Goal: Task Accomplishment & Management: Use online tool/utility

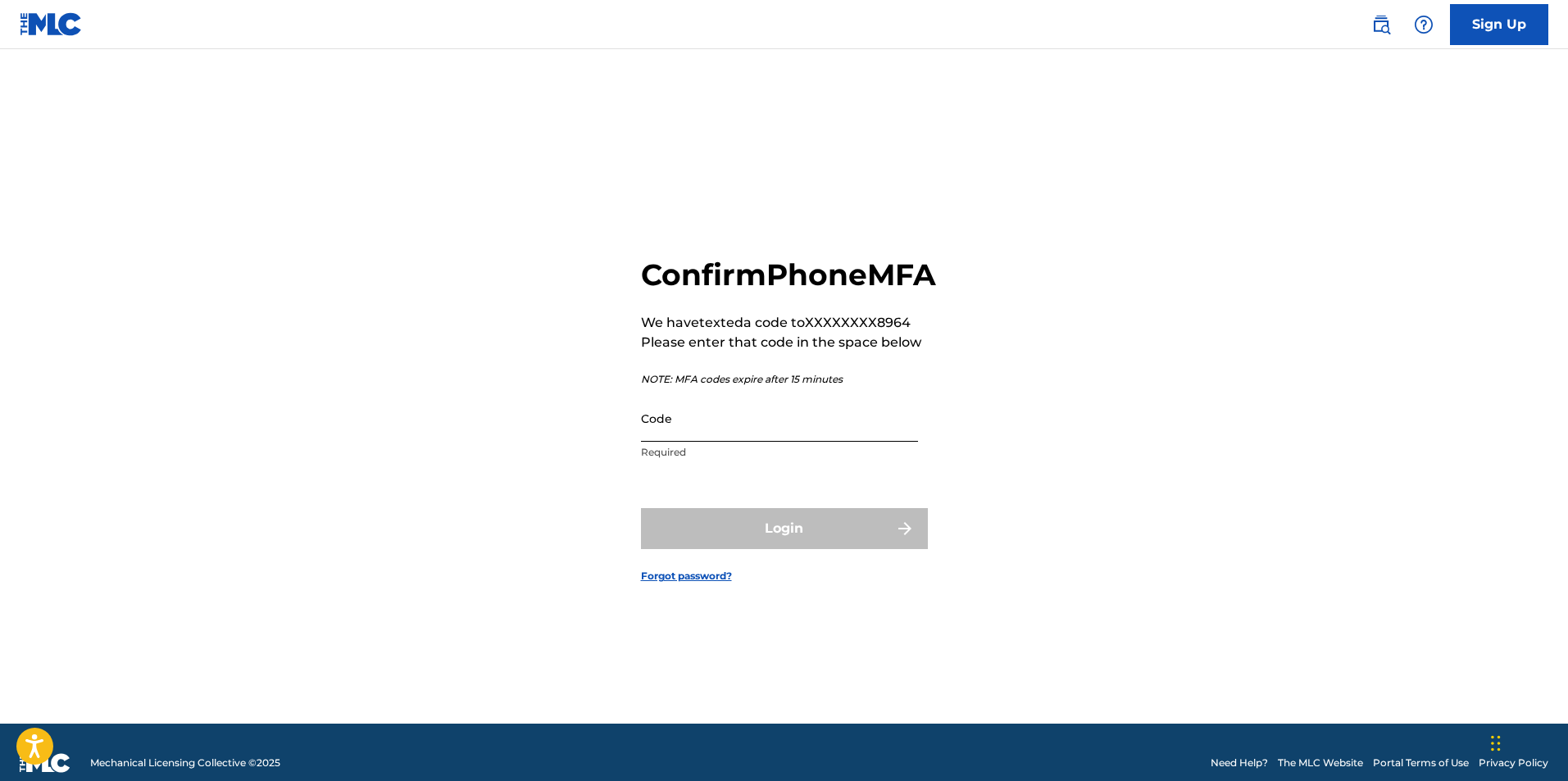
click at [749, 434] on input "Code" at bounding box center [779, 418] width 277 height 47
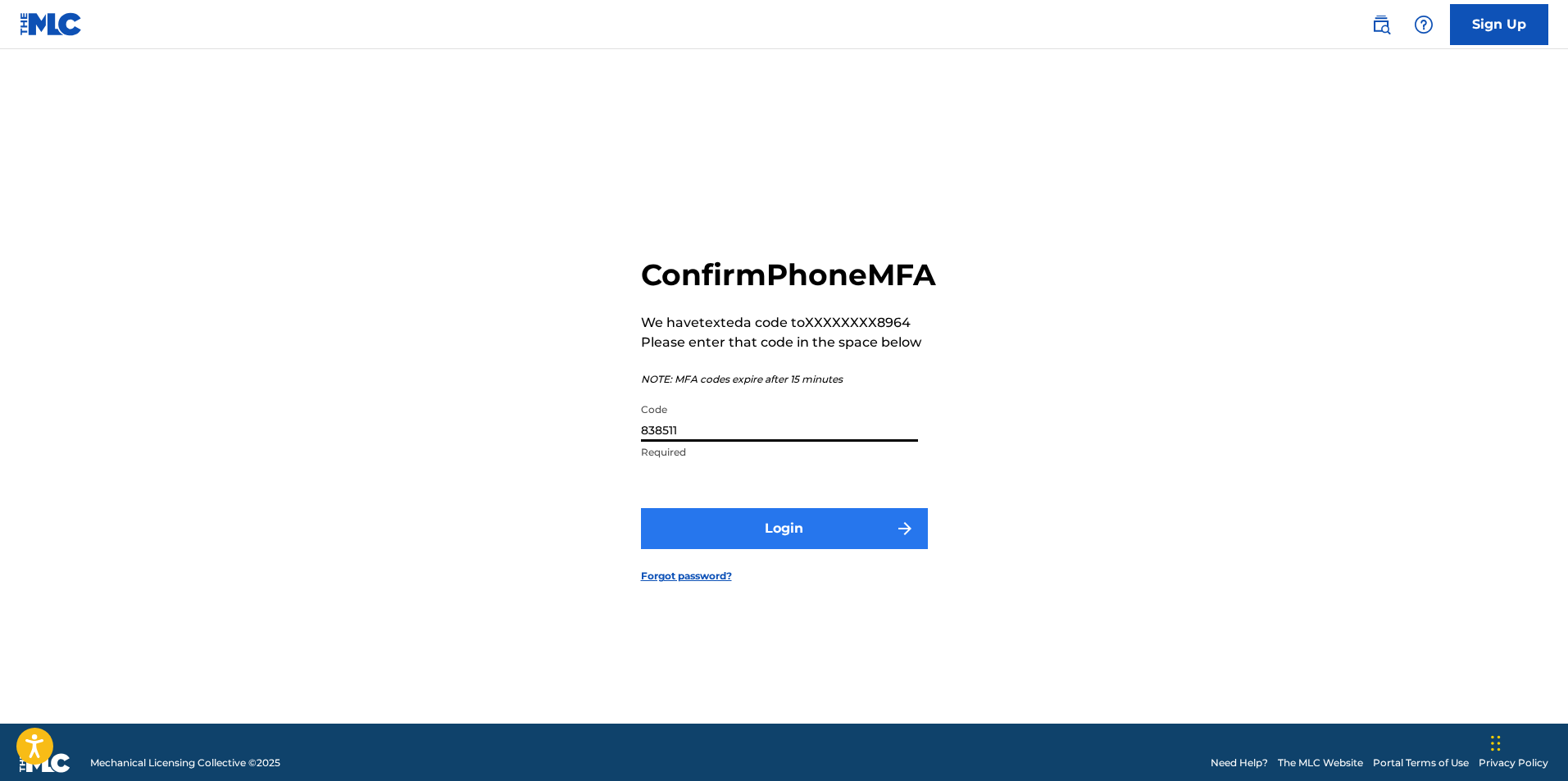
type input "838511"
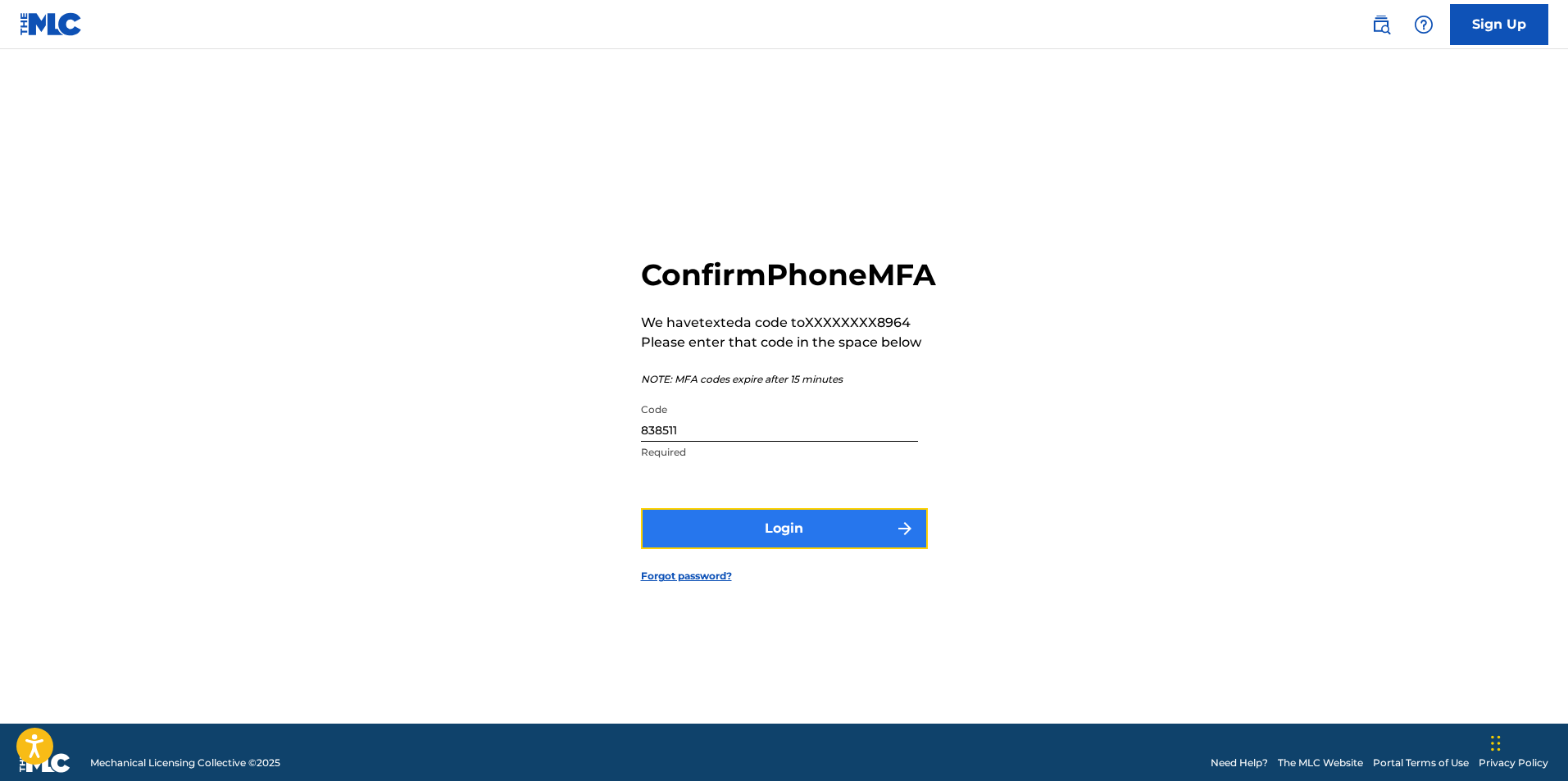
click at [818, 549] on button "Login" at bounding box center [784, 528] width 287 height 41
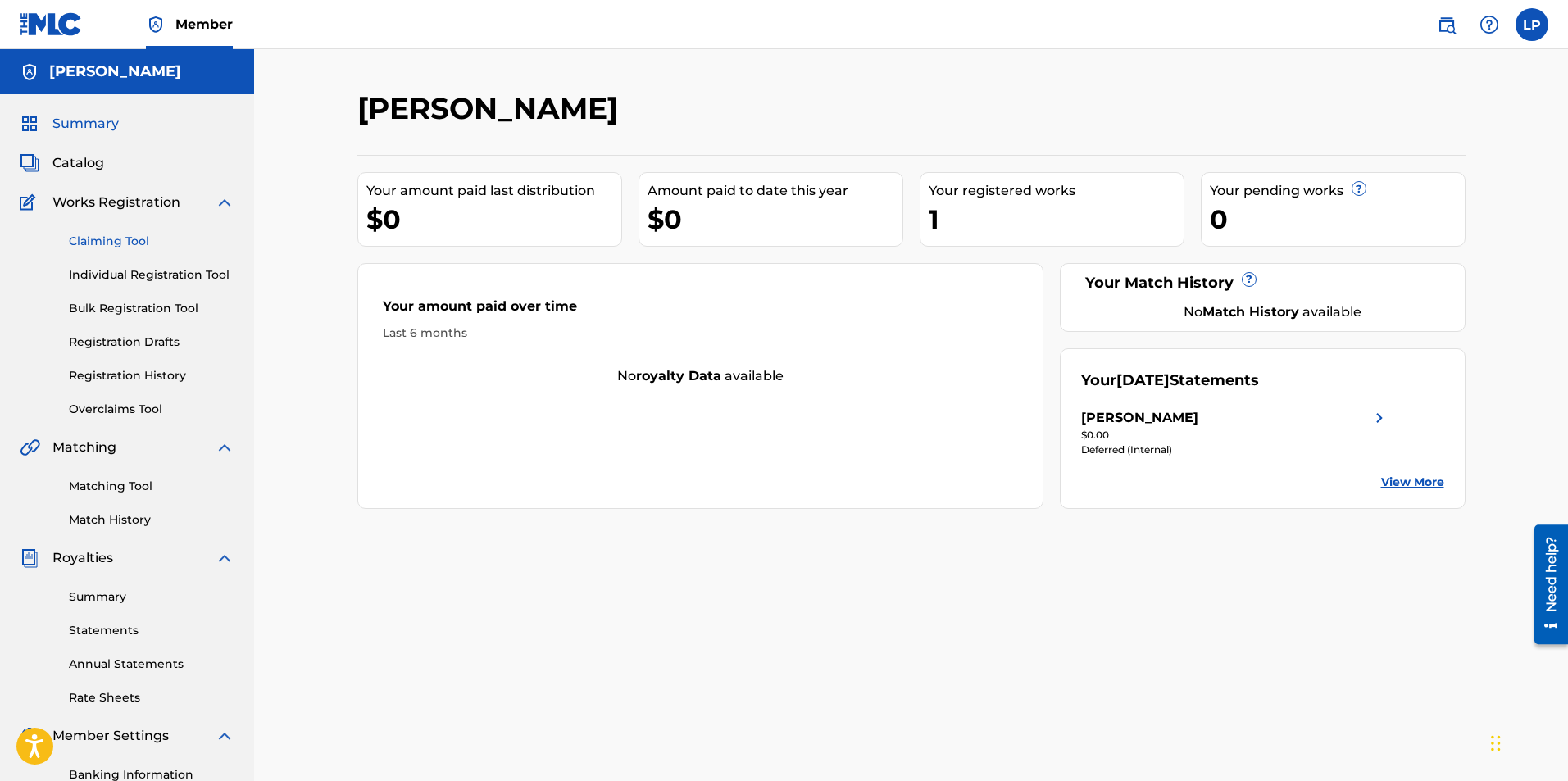
click at [118, 238] on link "Claiming Tool" at bounding box center [151, 241] width 166 height 17
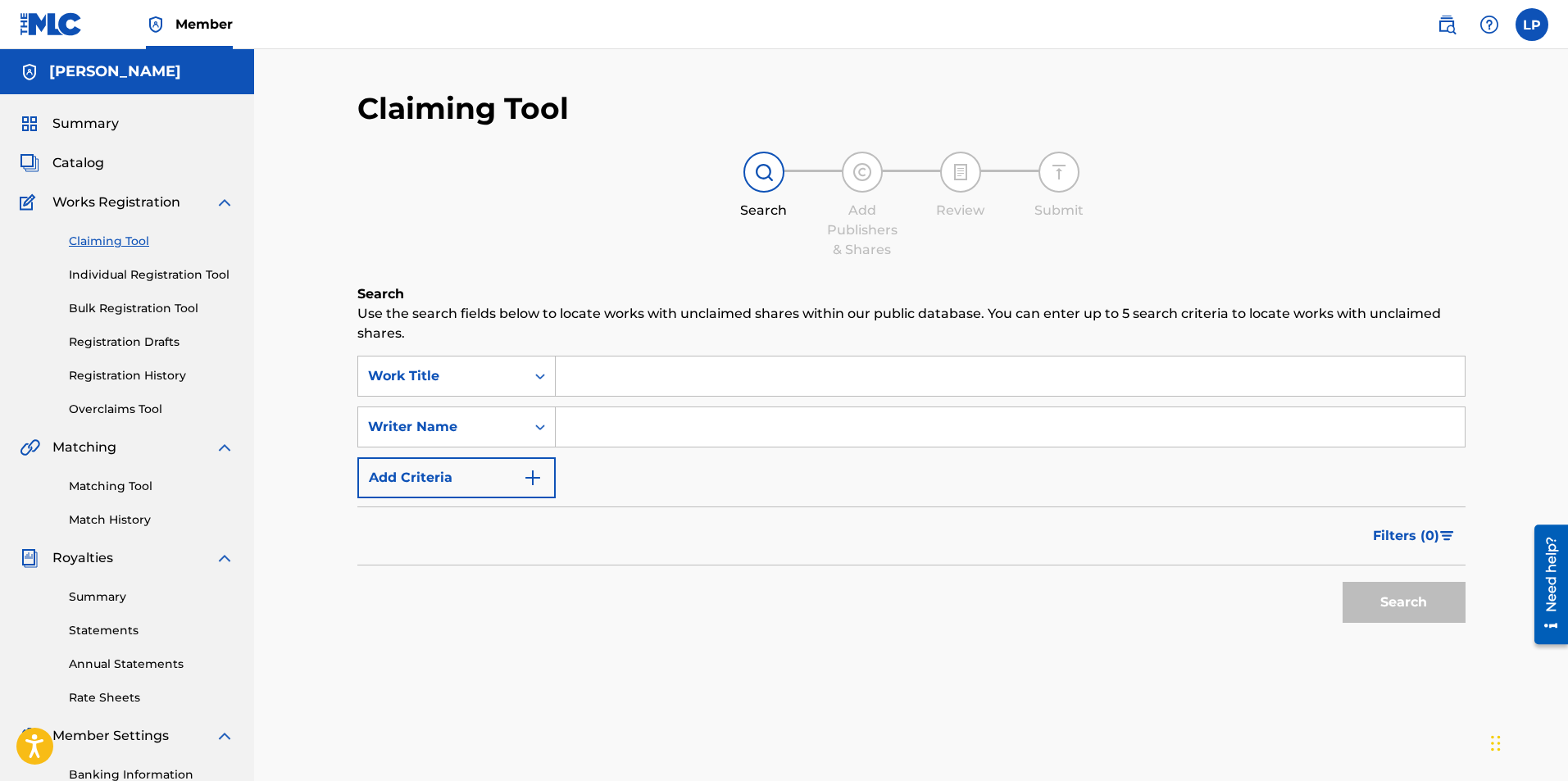
click at [686, 379] on input "Search Form" at bounding box center [1010, 376] width 909 height 40
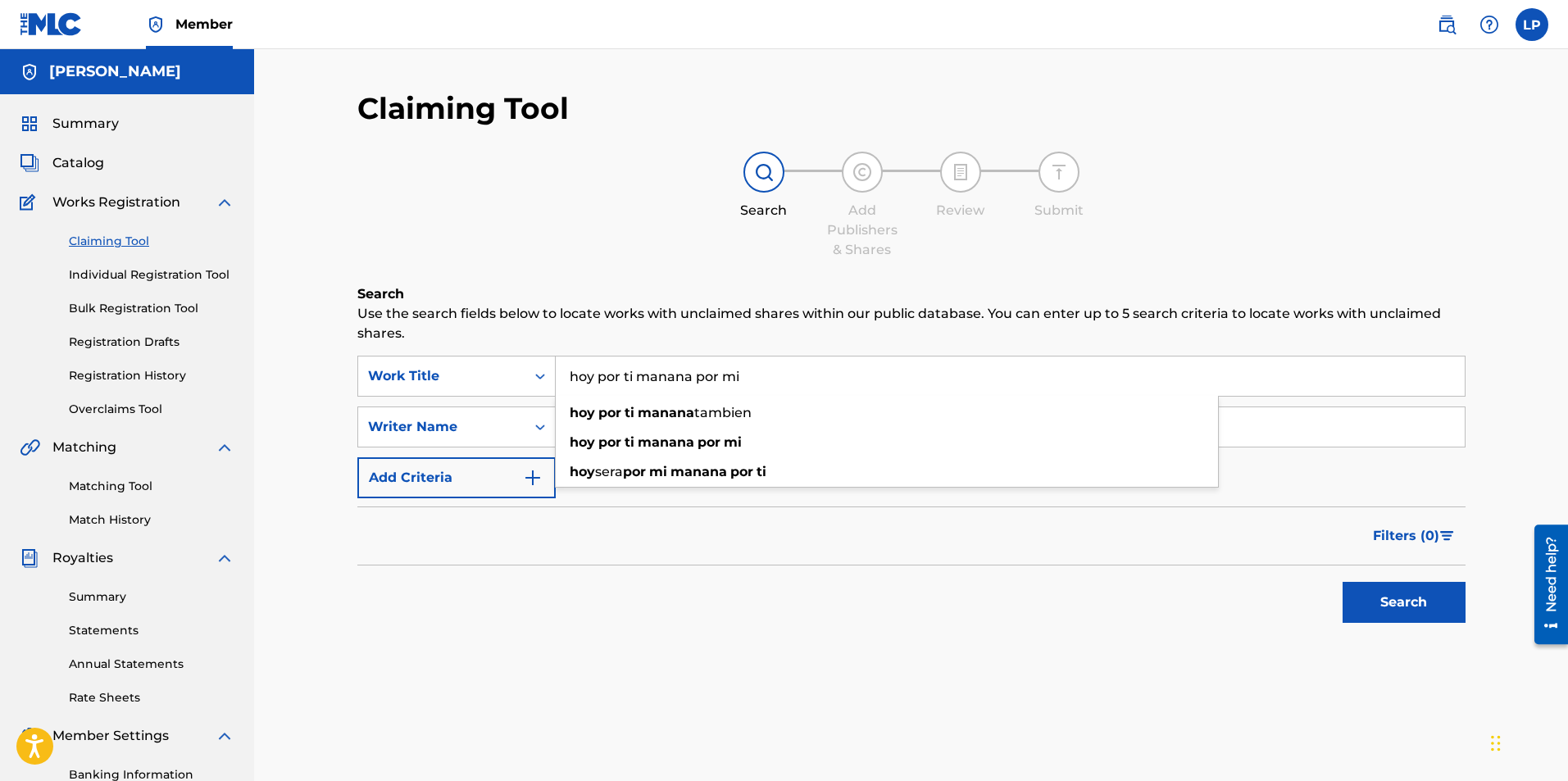
type input "hoy por ti manana por mi"
click at [1343, 582] on button "Search" at bounding box center [1404, 601] width 123 height 41
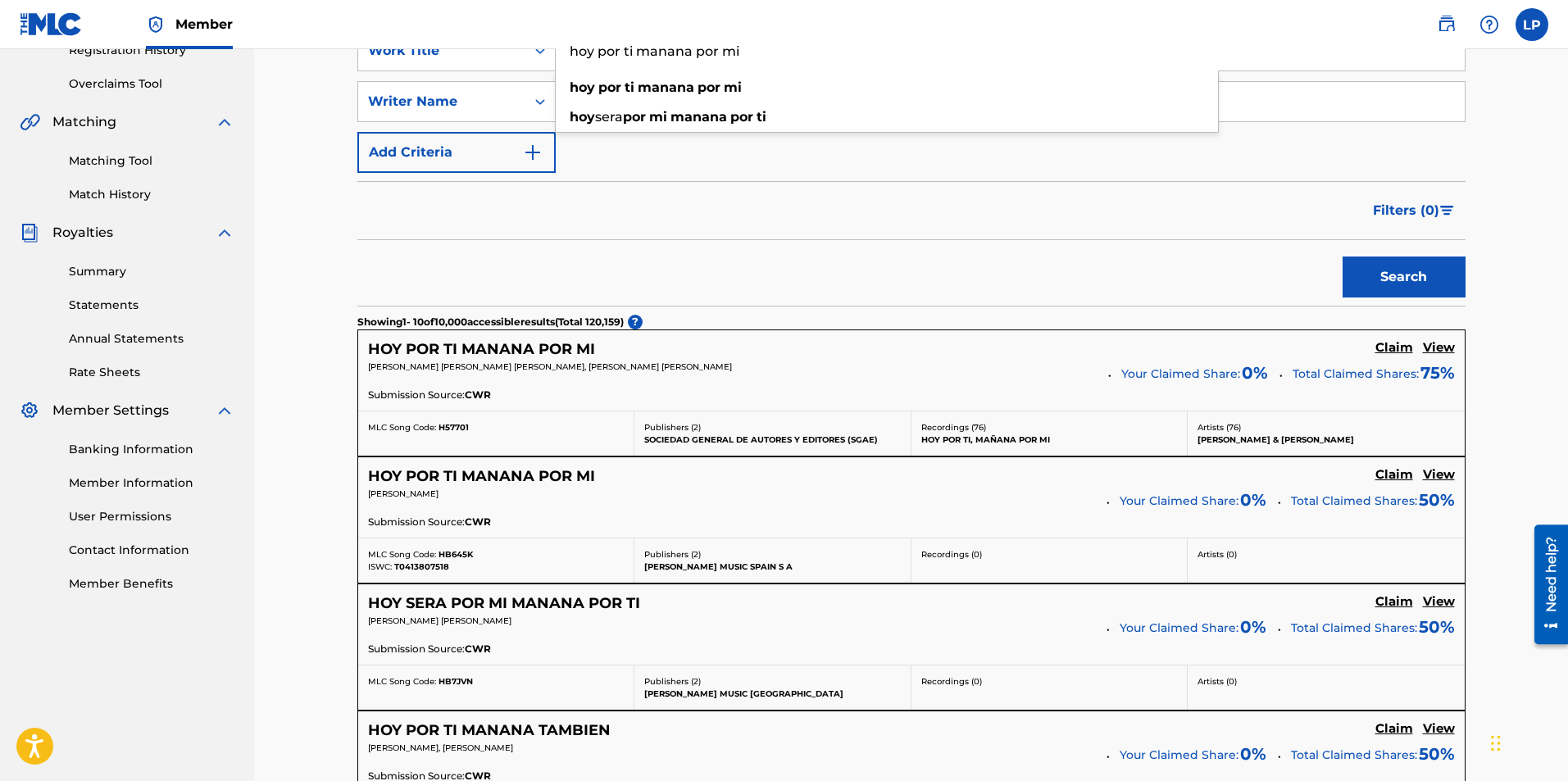
scroll to position [326, 0]
drag, startPoint x: 1051, startPoint y: 615, endPoint x: 890, endPoint y: 249, distance: 399.8
click at [890, 249] on div "Search" at bounding box center [911, 272] width 1109 height 65
click at [570, 352] on h5 "HOY POR TI MANANA POR MI" at bounding box center [481, 348] width 227 height 19
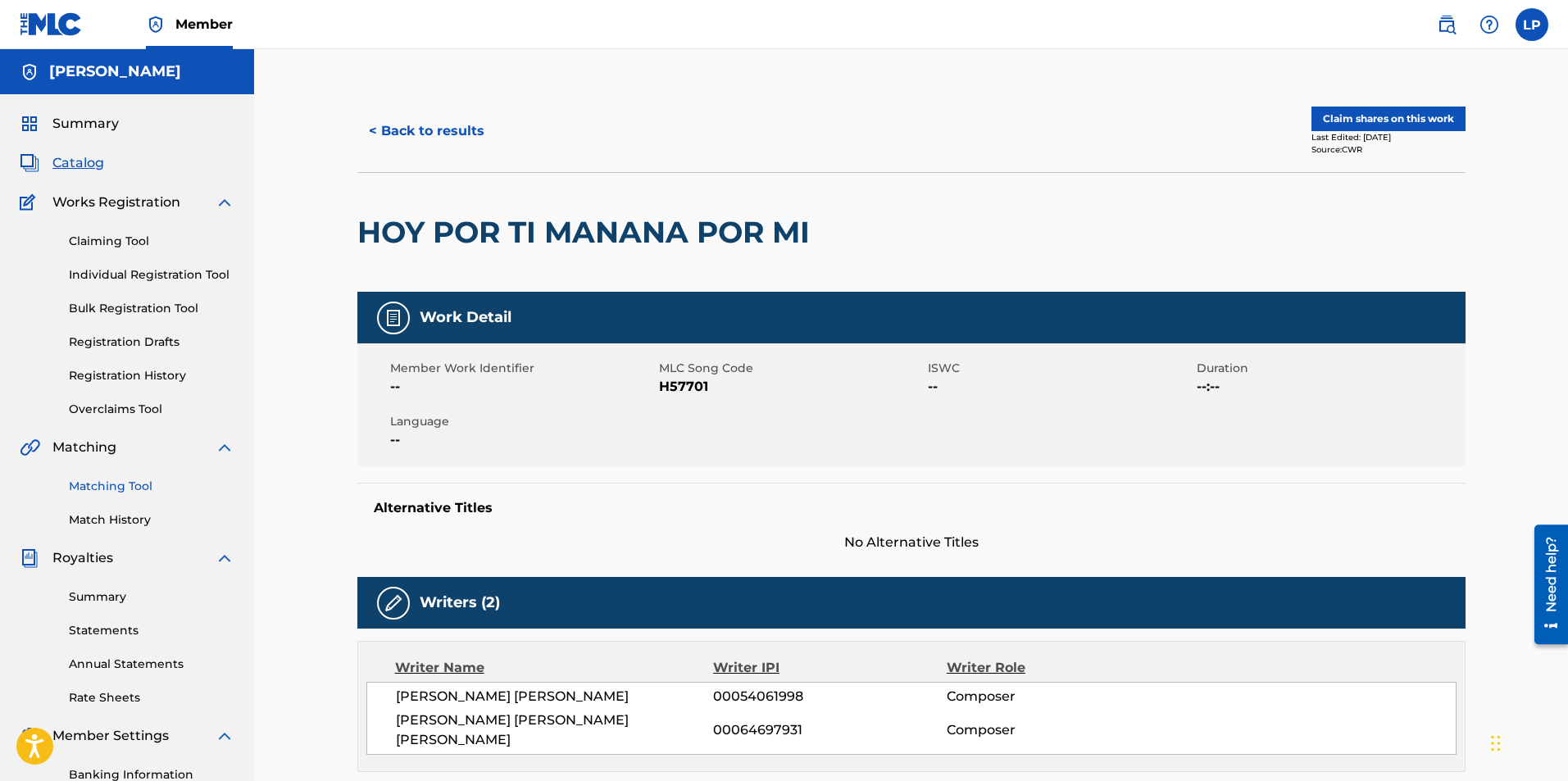
click at [130, 492] on link "Matching Tool" at bounding box center [151, 486] width 166 height 17
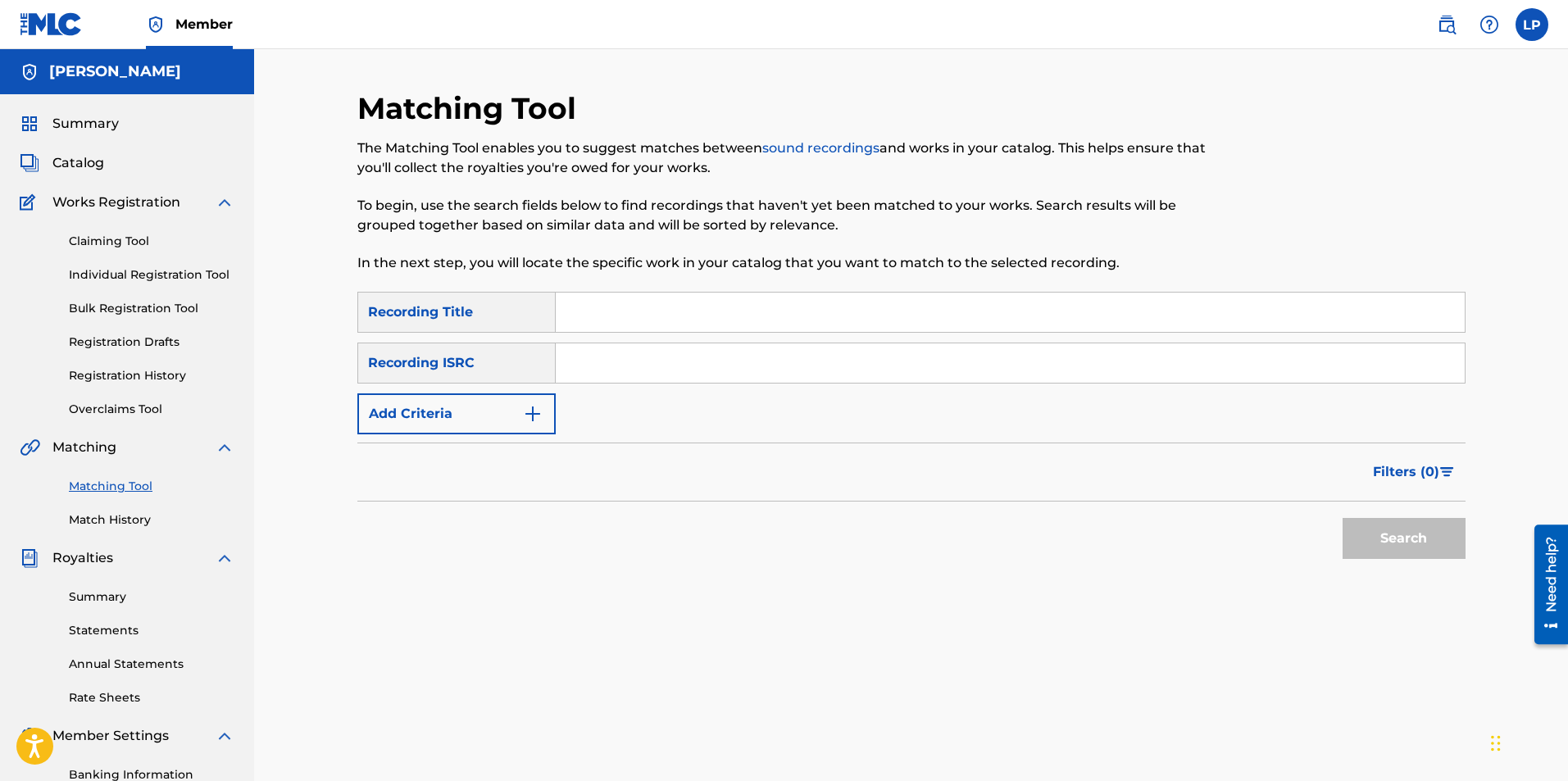
click at [600, 304] on input "Search Form" at bounding box center [1010, 313] width 909 height 40
type input "hoy por ti manana por mi"
click at [1343, 518] on button "Search" at bounding box center [1404, 538] width 123 height 41
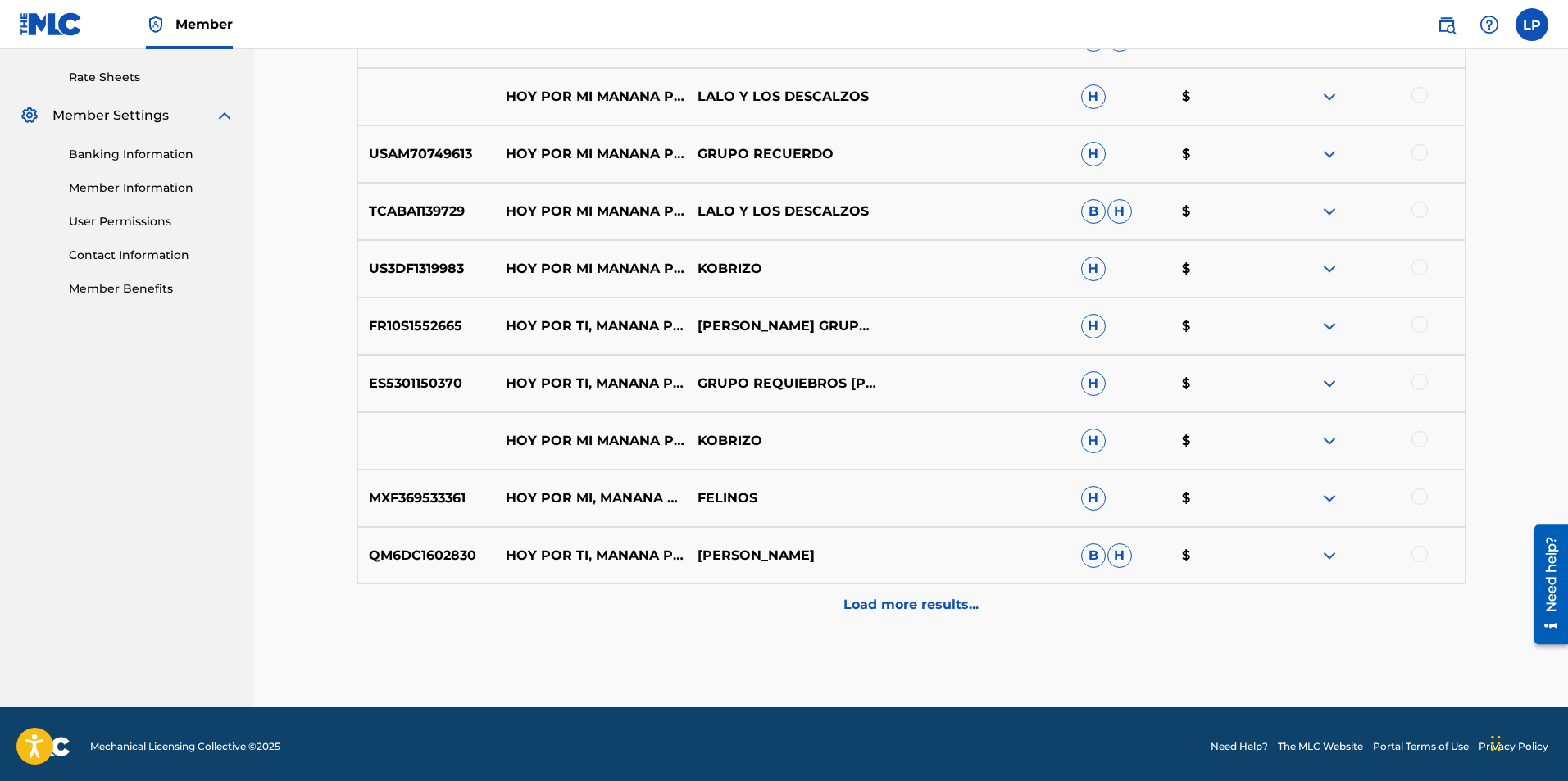
scroll to position [625, 0]
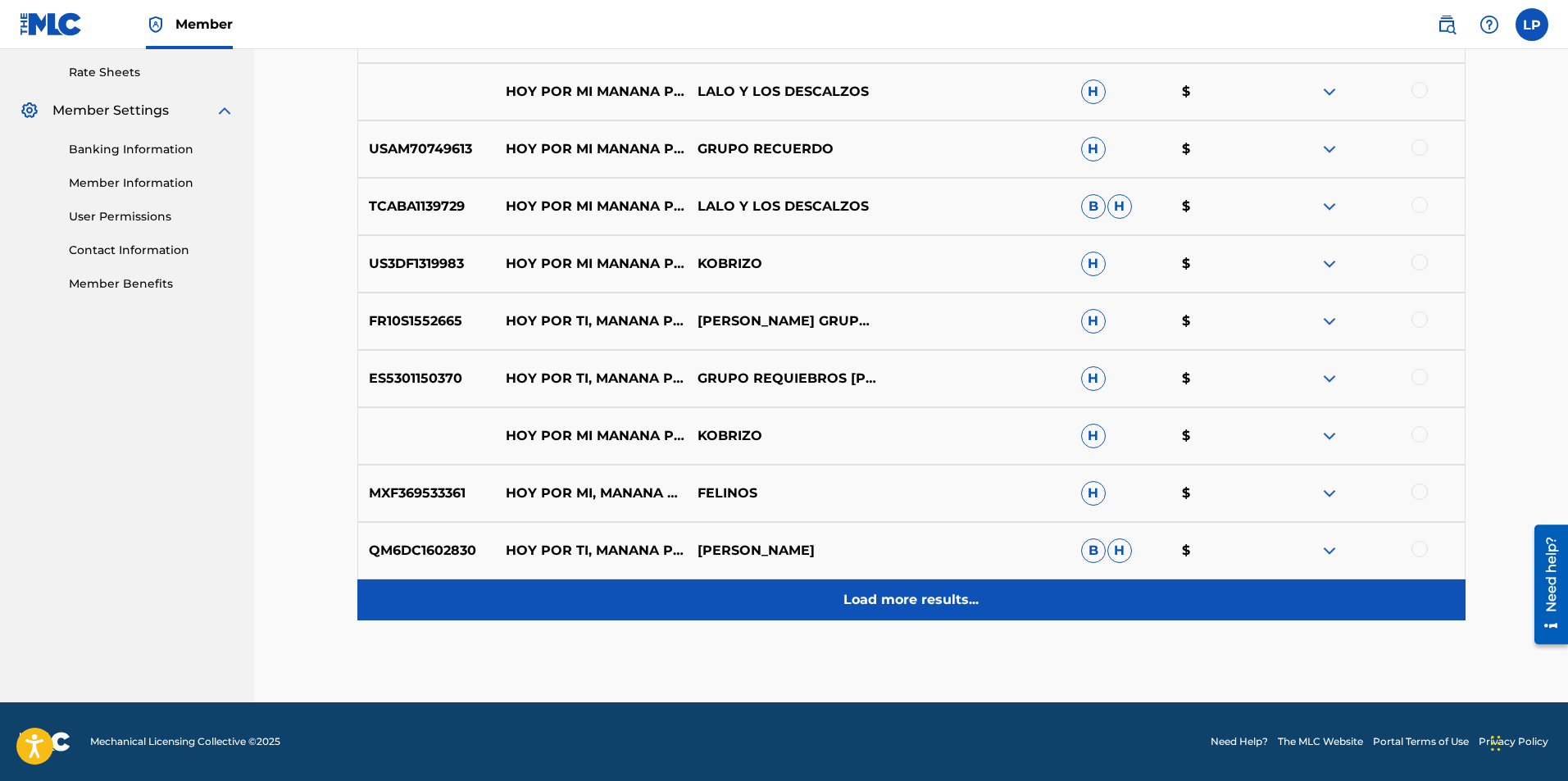
click at [916, 595] on p "Load more results..." at bounding box center [911, 600] width 135 height 20
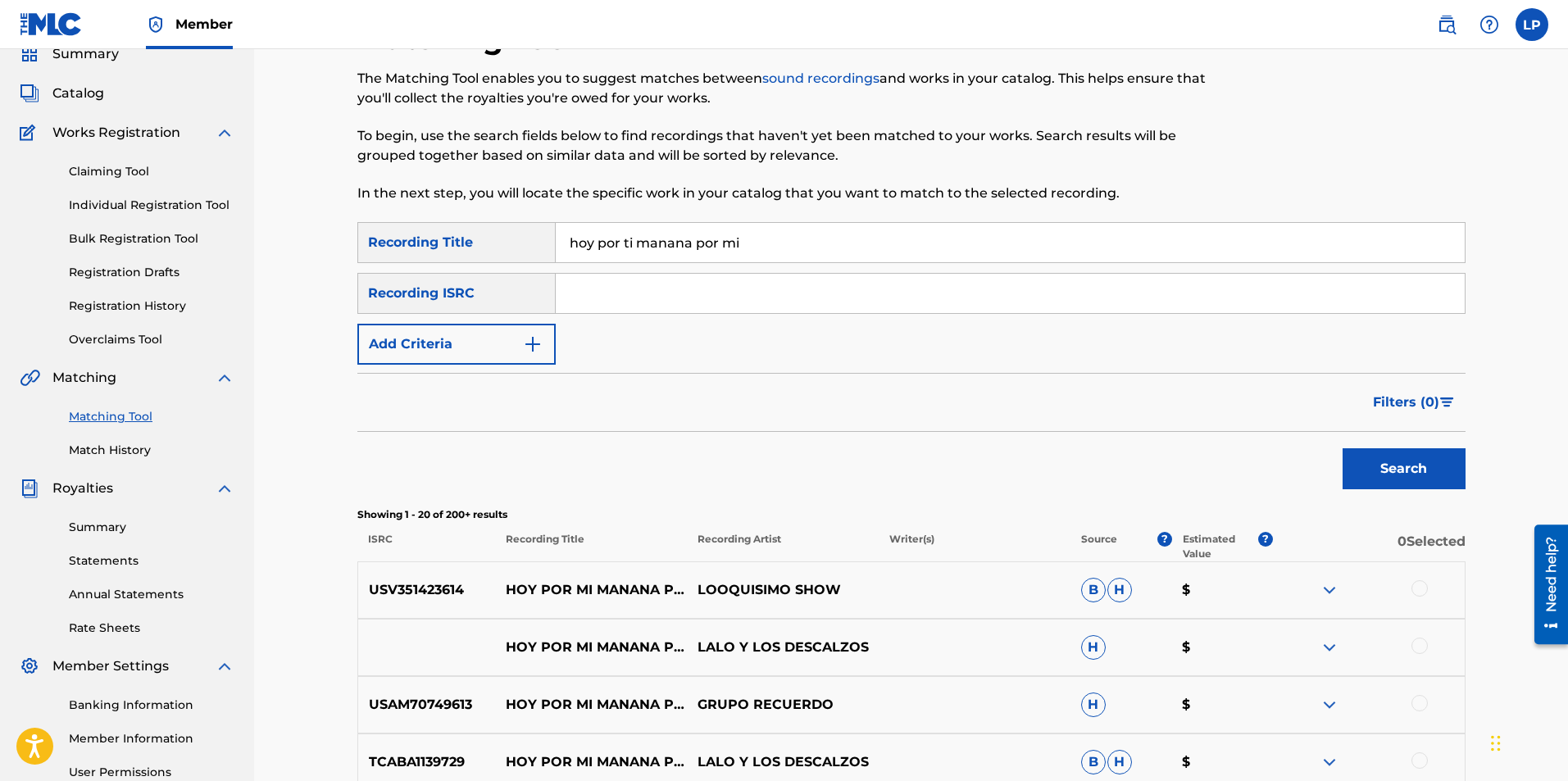
scroll to position [0, 0]
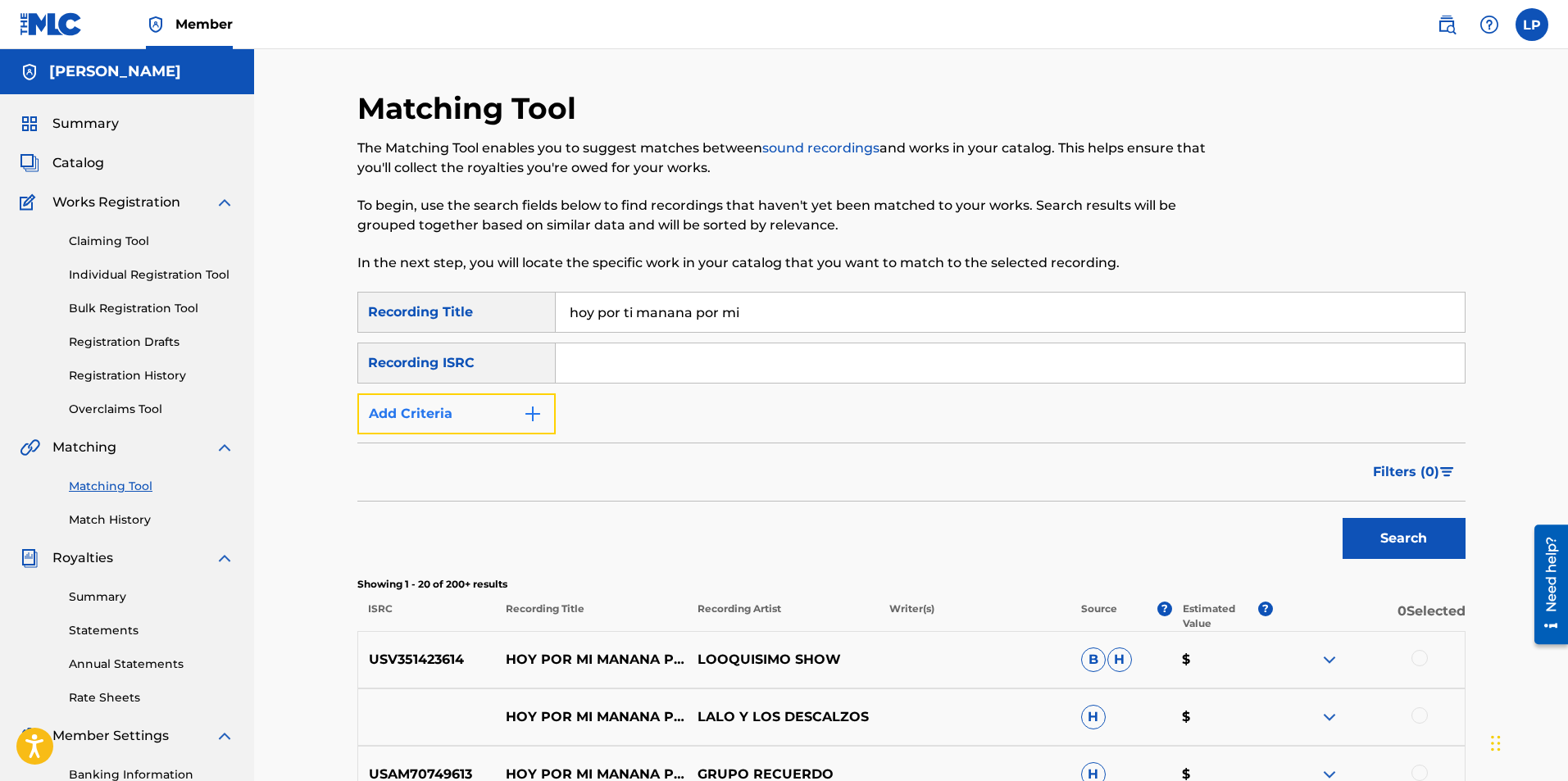
click at [478, 409] on button "Add Criteria" at bounding box center [457, 413] width 198 height 41
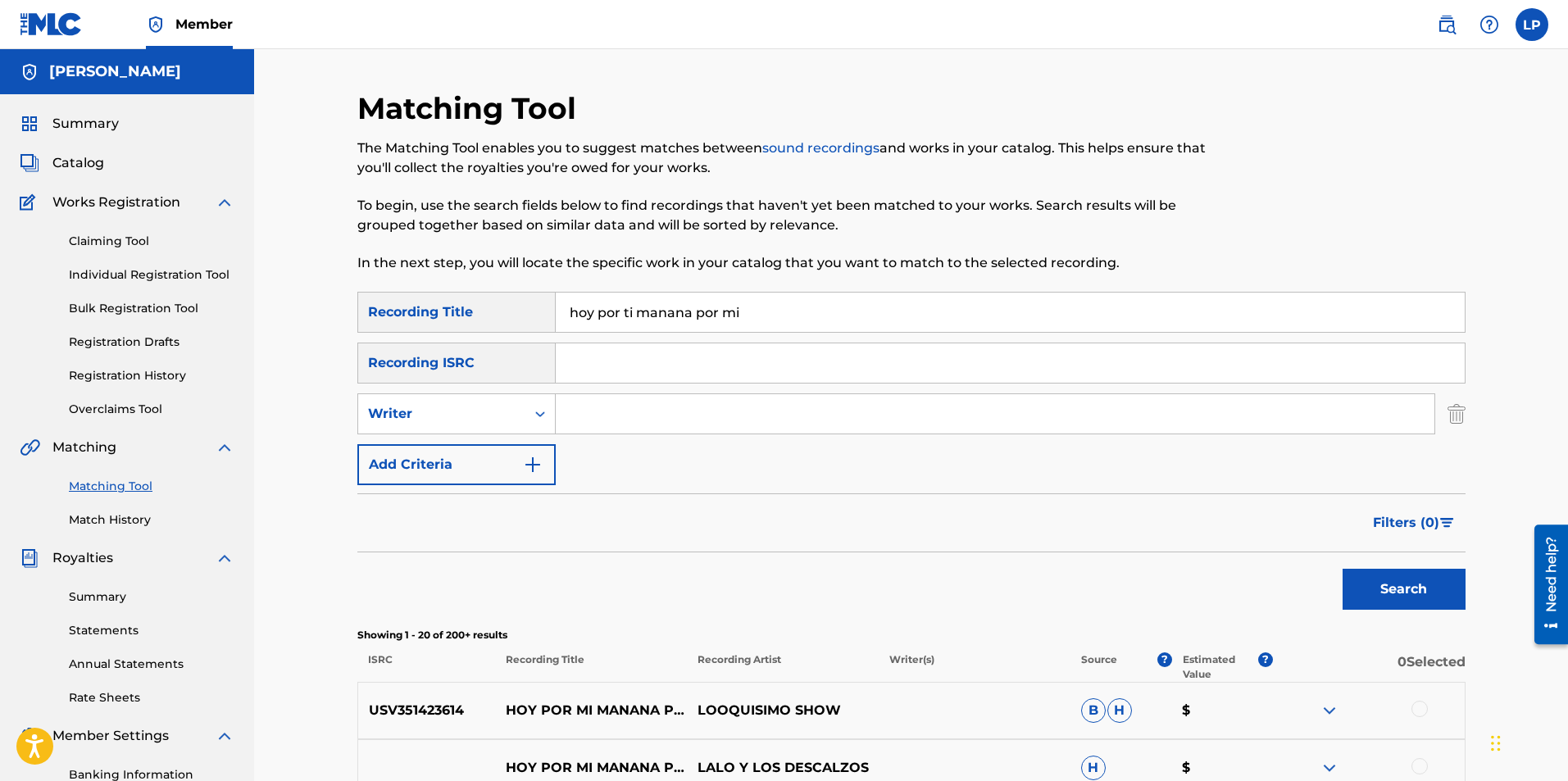
click at [607, 420] on input "Search Form" at bounding box center [994, 414] width 878 height 40
type input "[PERSON_NAME]"
click at [1343, 569] on button "Search" at bounding box center [1404, 588] width 123 height 41
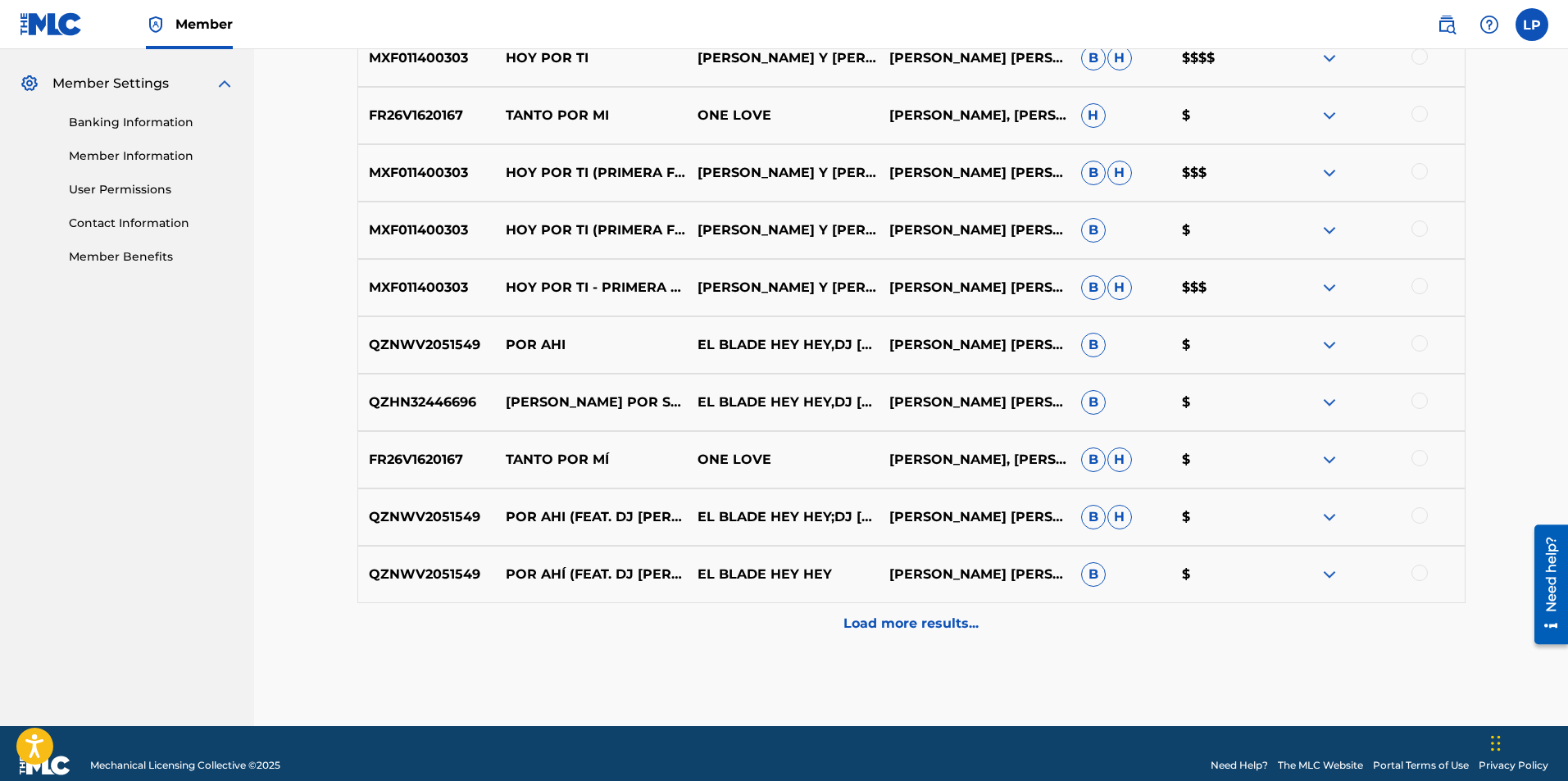
scroll to position [653, 0]
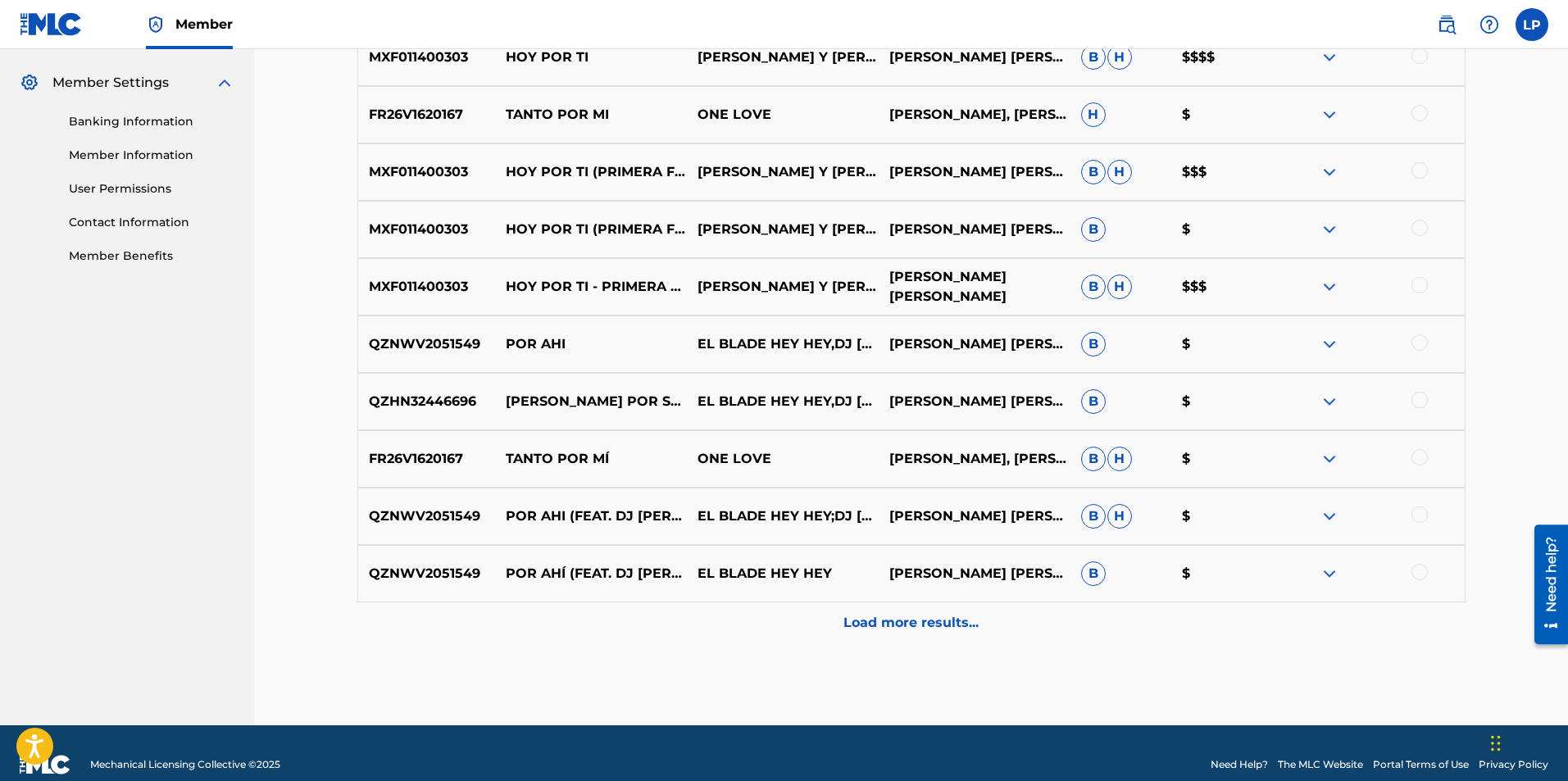
click at [940, 290] on p "[PERSON_NAME] [PERSON_NAME]" at bounding box center [974, 287] width 192 height 40
click at [1330, 282] on img at bounding box center [1330, 287] width 20 height 20
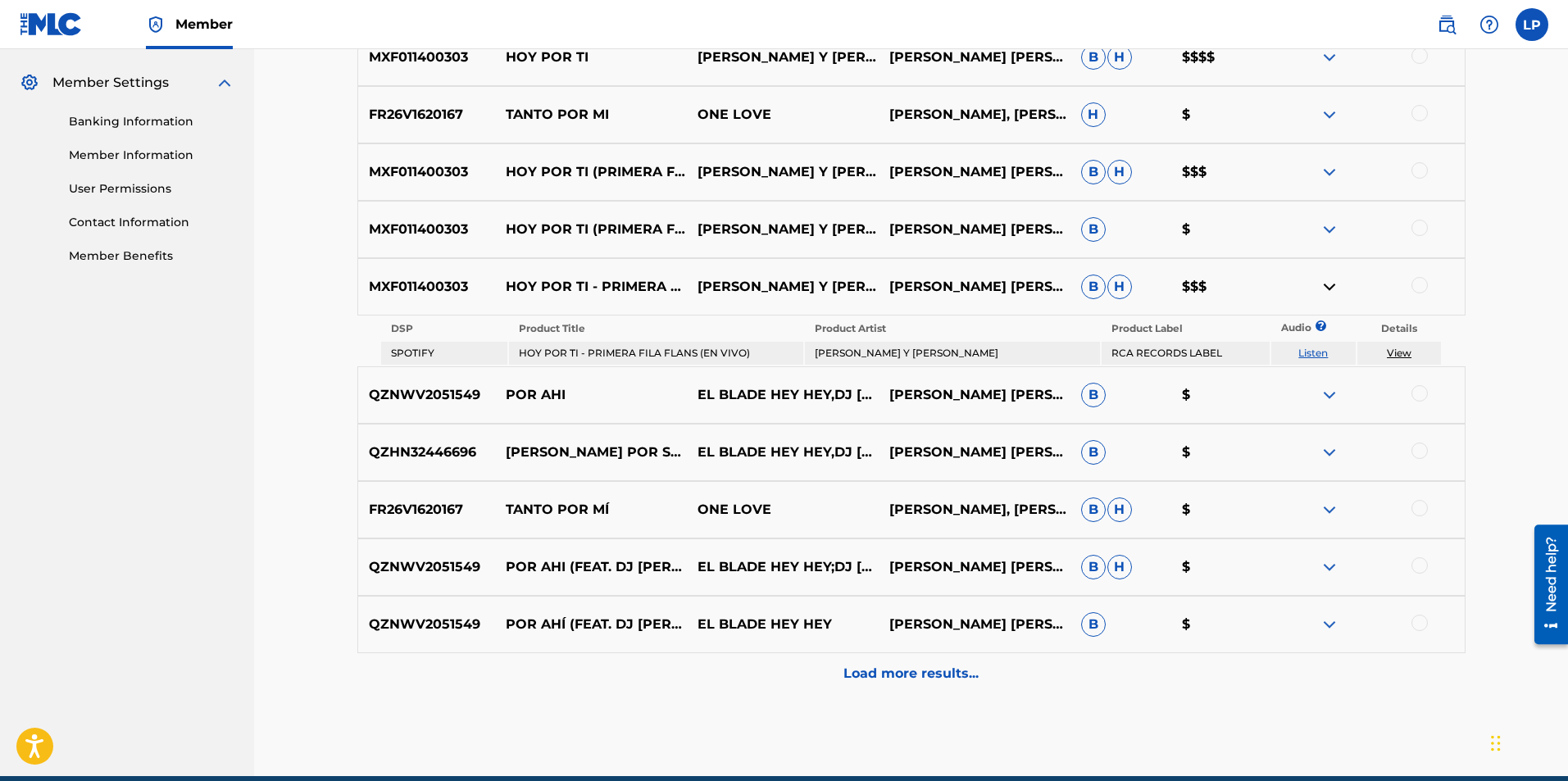
click at [1313, 354] on link "Listen" at bounding box center [1313, 352] width 30 height 12
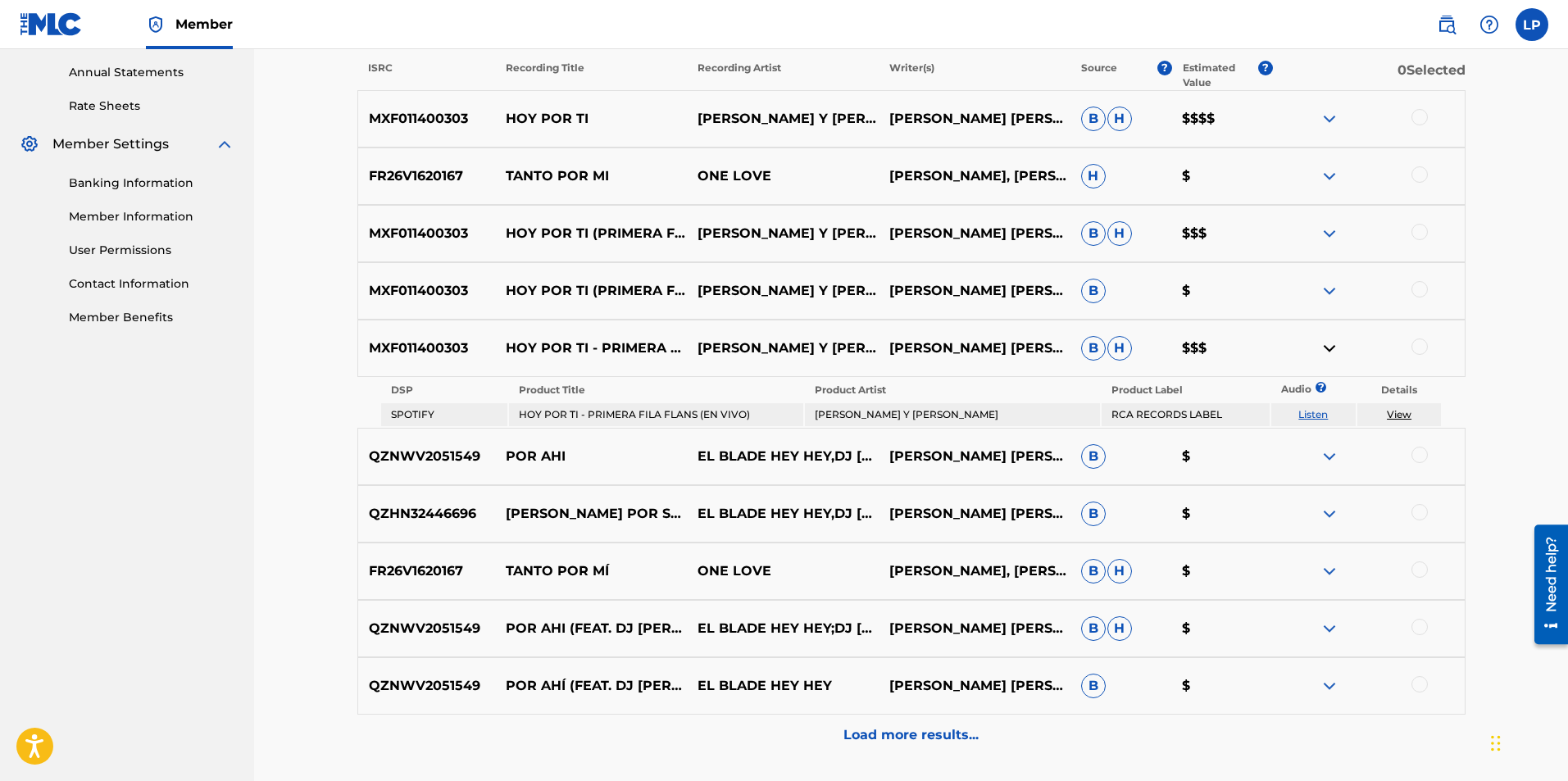
scroll to position [727, 0]
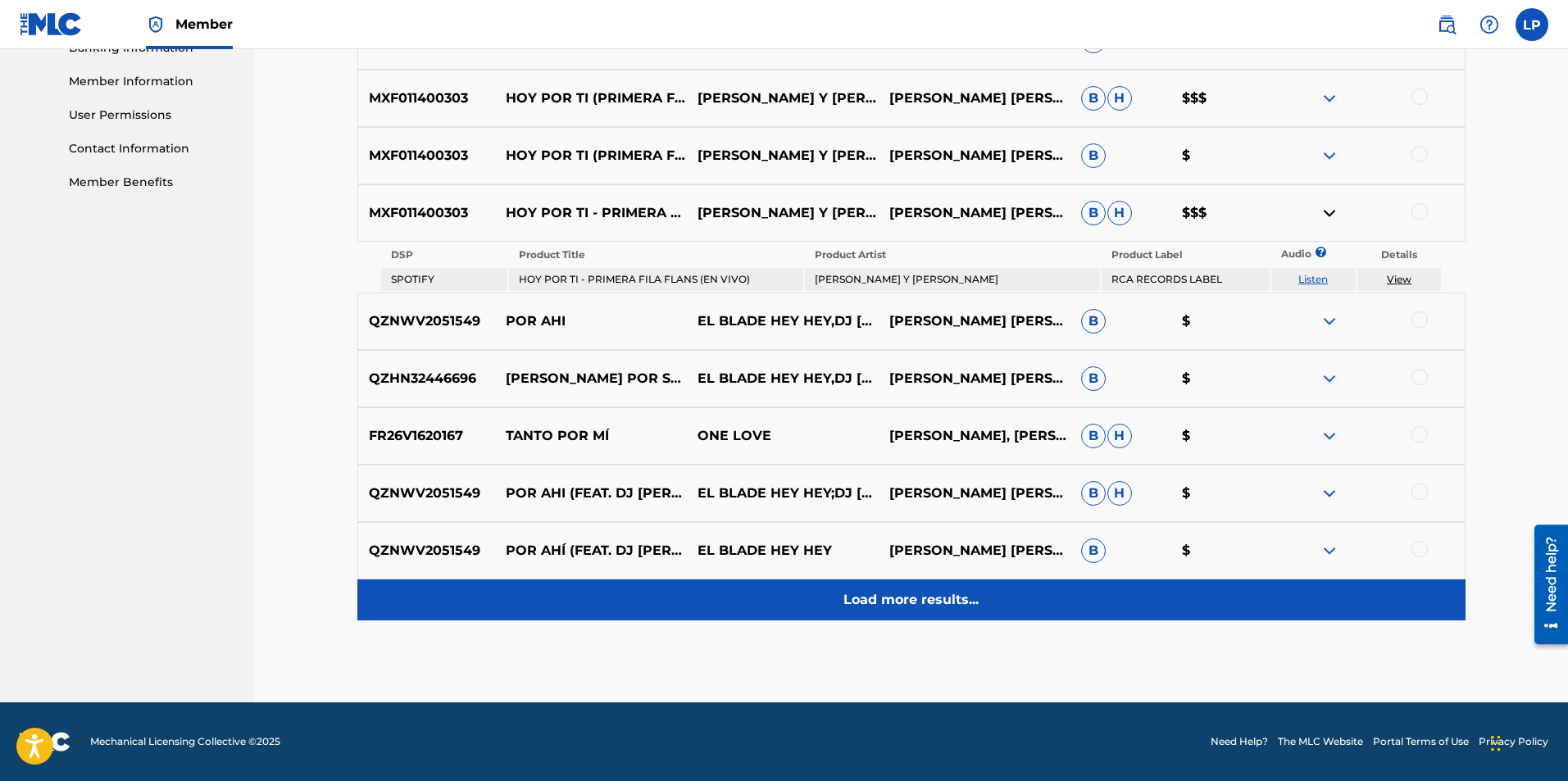
click at [952, 605] on p "Load more results..." at bounding box center [911, 600] width 135 height 20
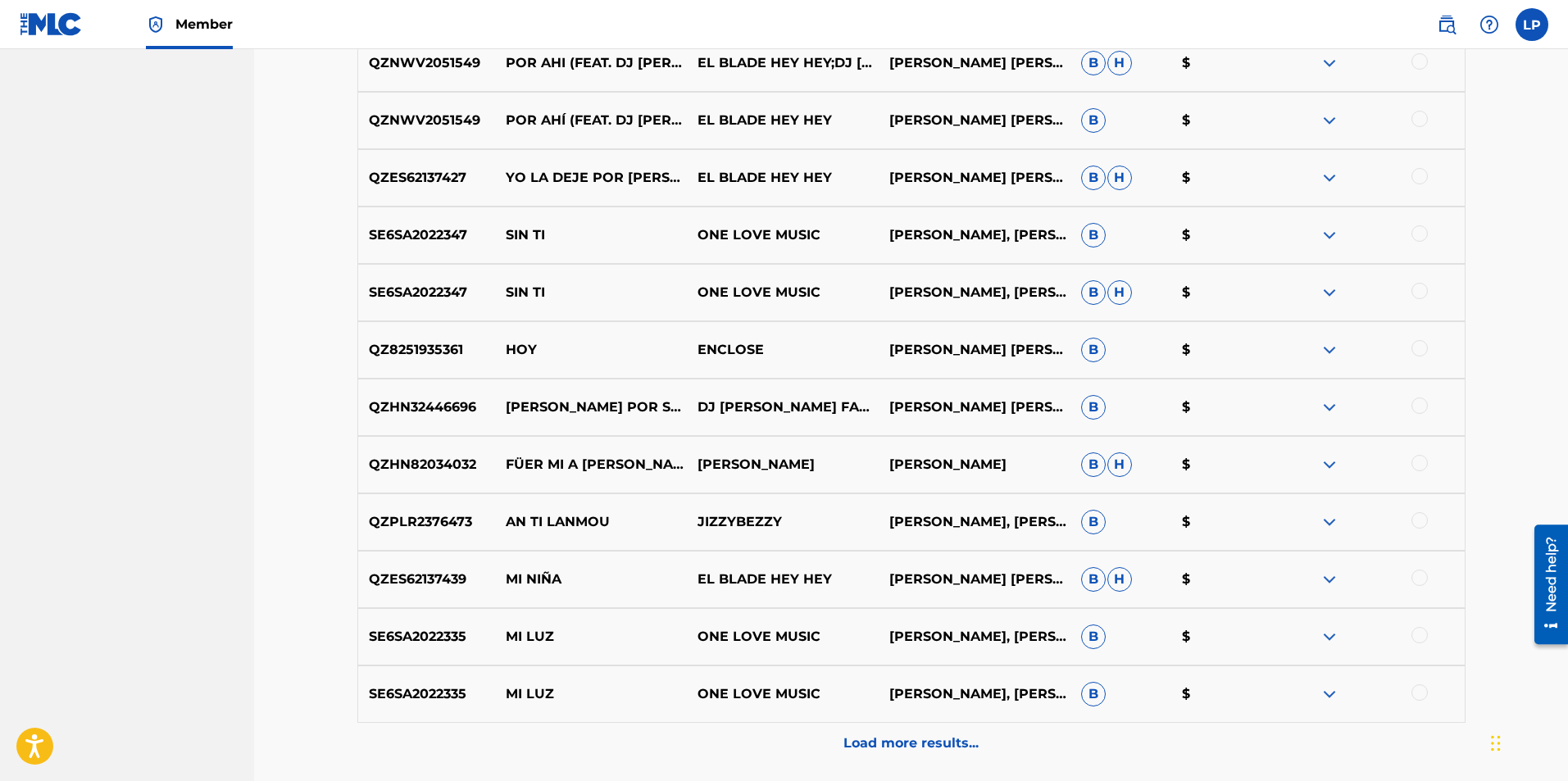
scroll to position [1250, 0]
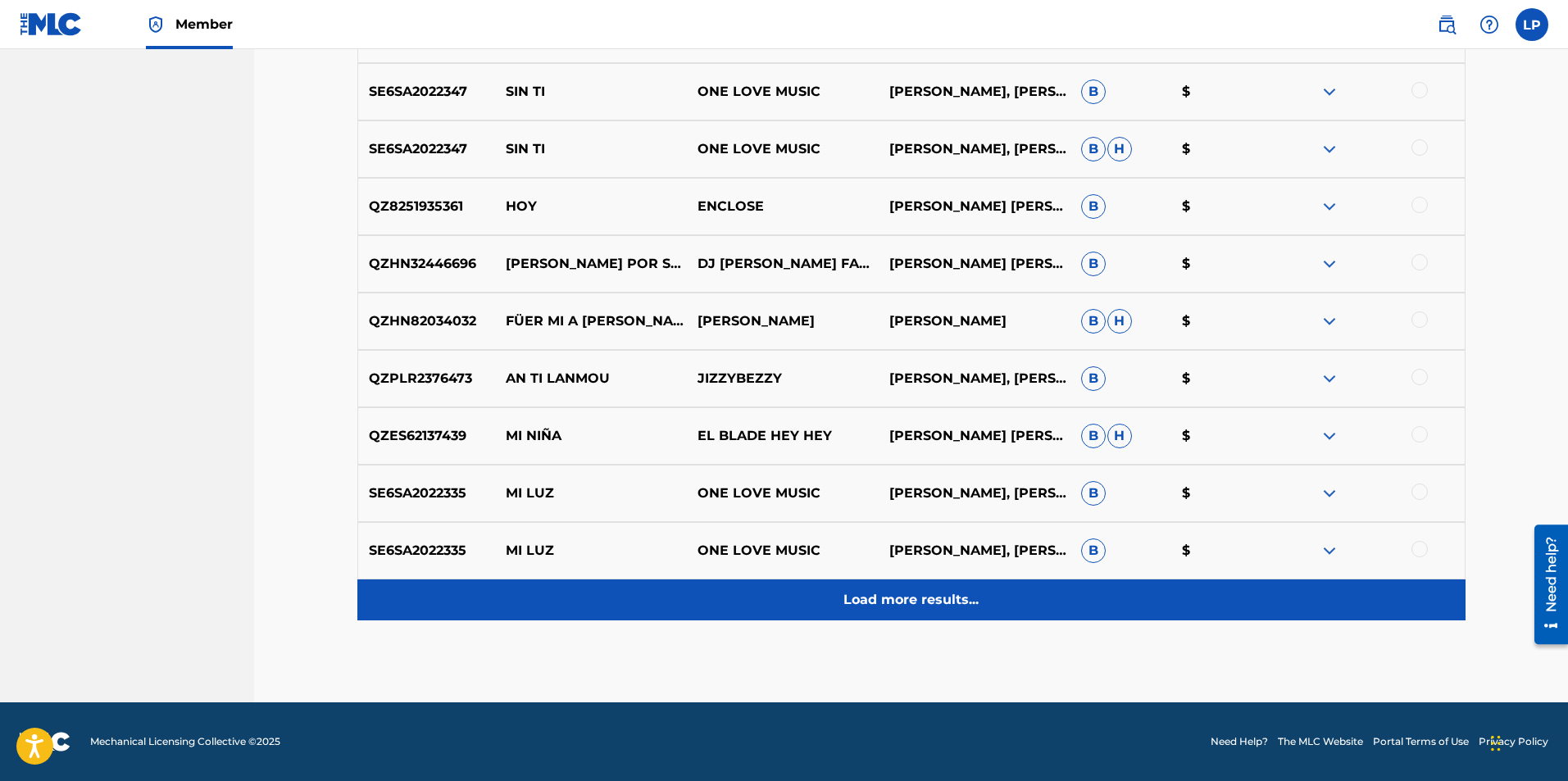
click at [948, 595] on p "Load more results..." at bounding box center [911, 600] width 135 height 20
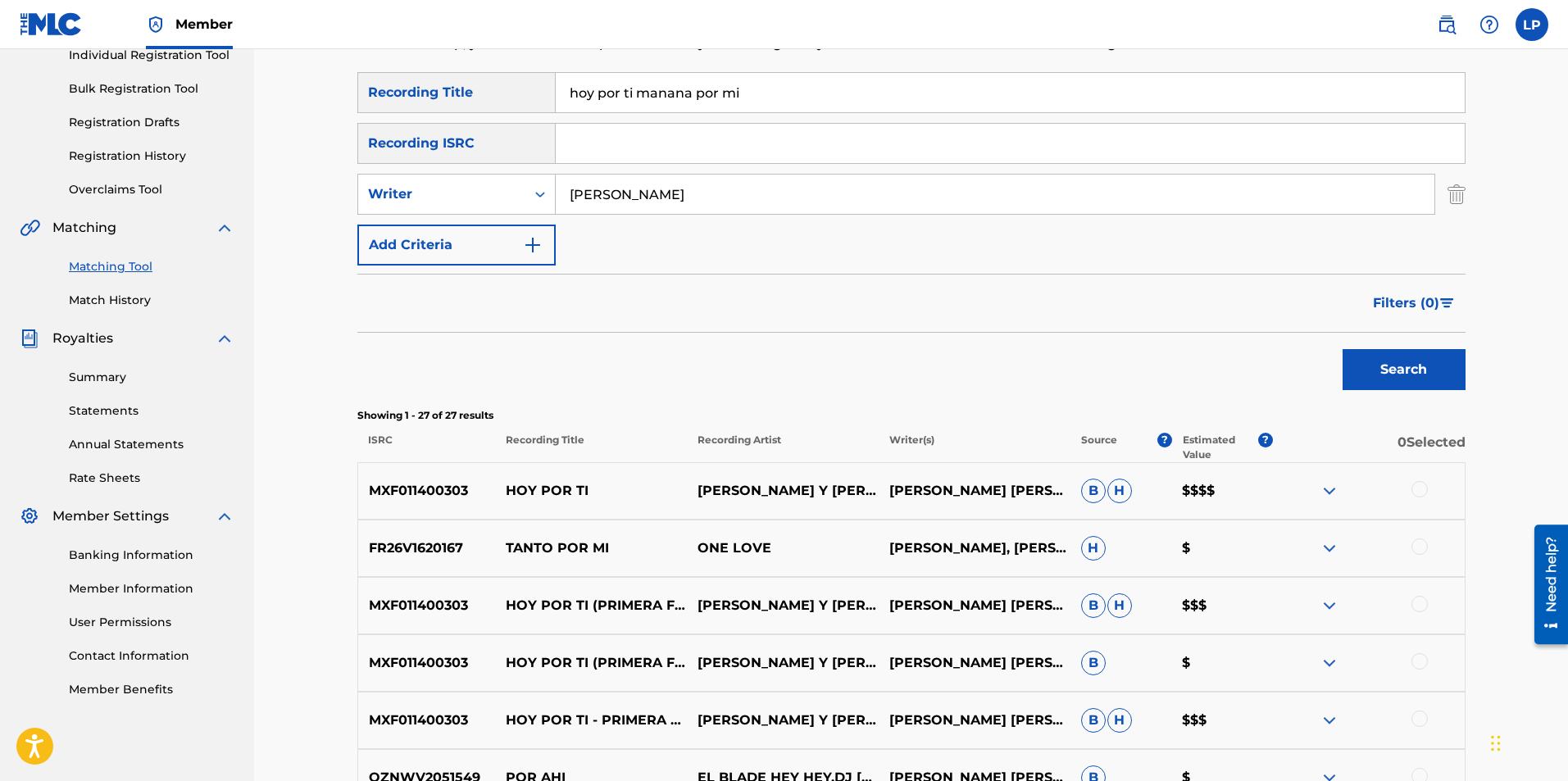
scroll to position [219, 0]
click at [1421, 485] on div at bounding box center [1419, 490] width 17 height 17
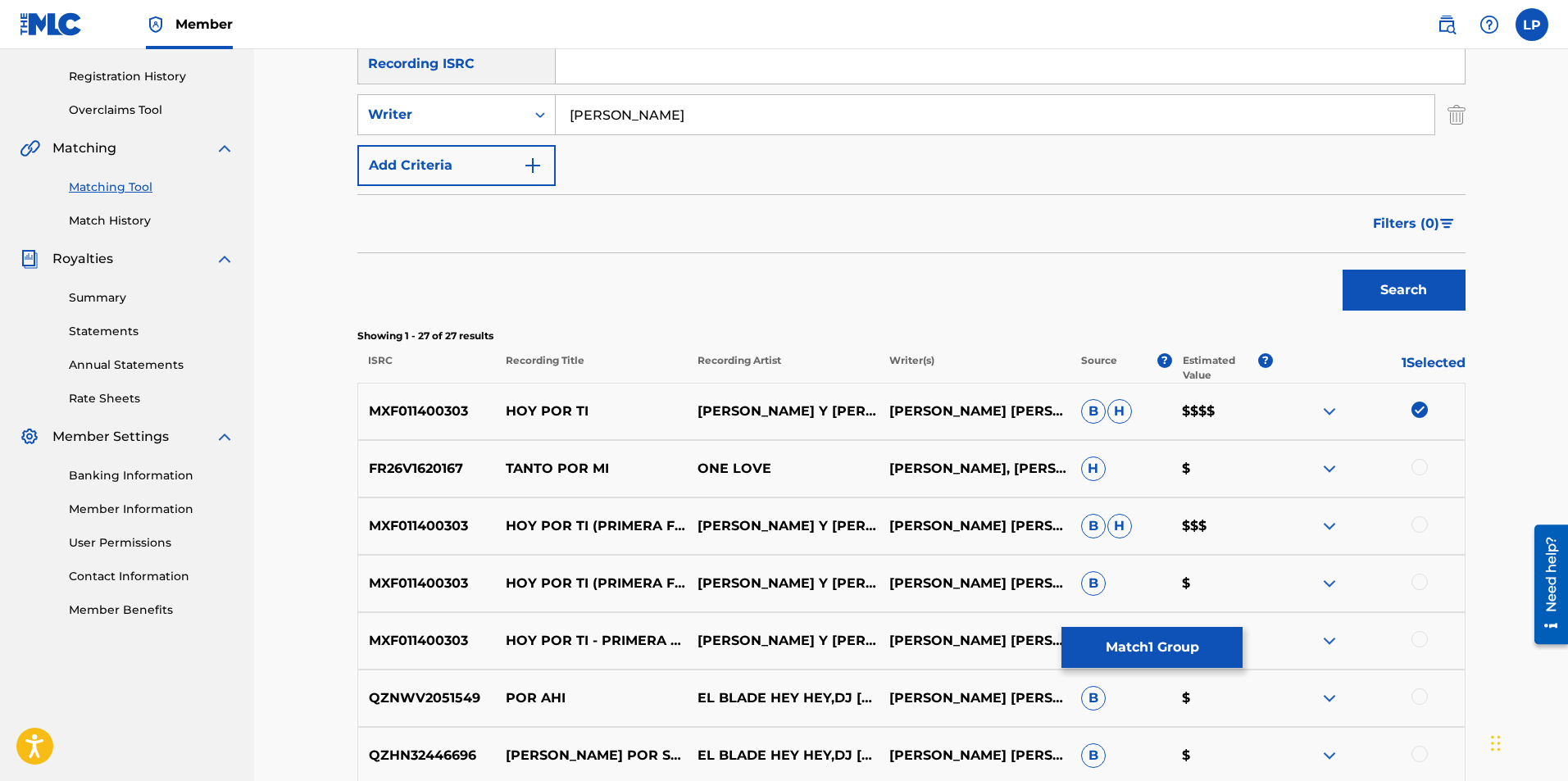
scroll to position [300, 0]
click at [1420, 526] on div at bounding box center [1419, 524] width 17 height 17
click at [1419, 580] on div at bounding box center [1419, 581] width 17 height 17
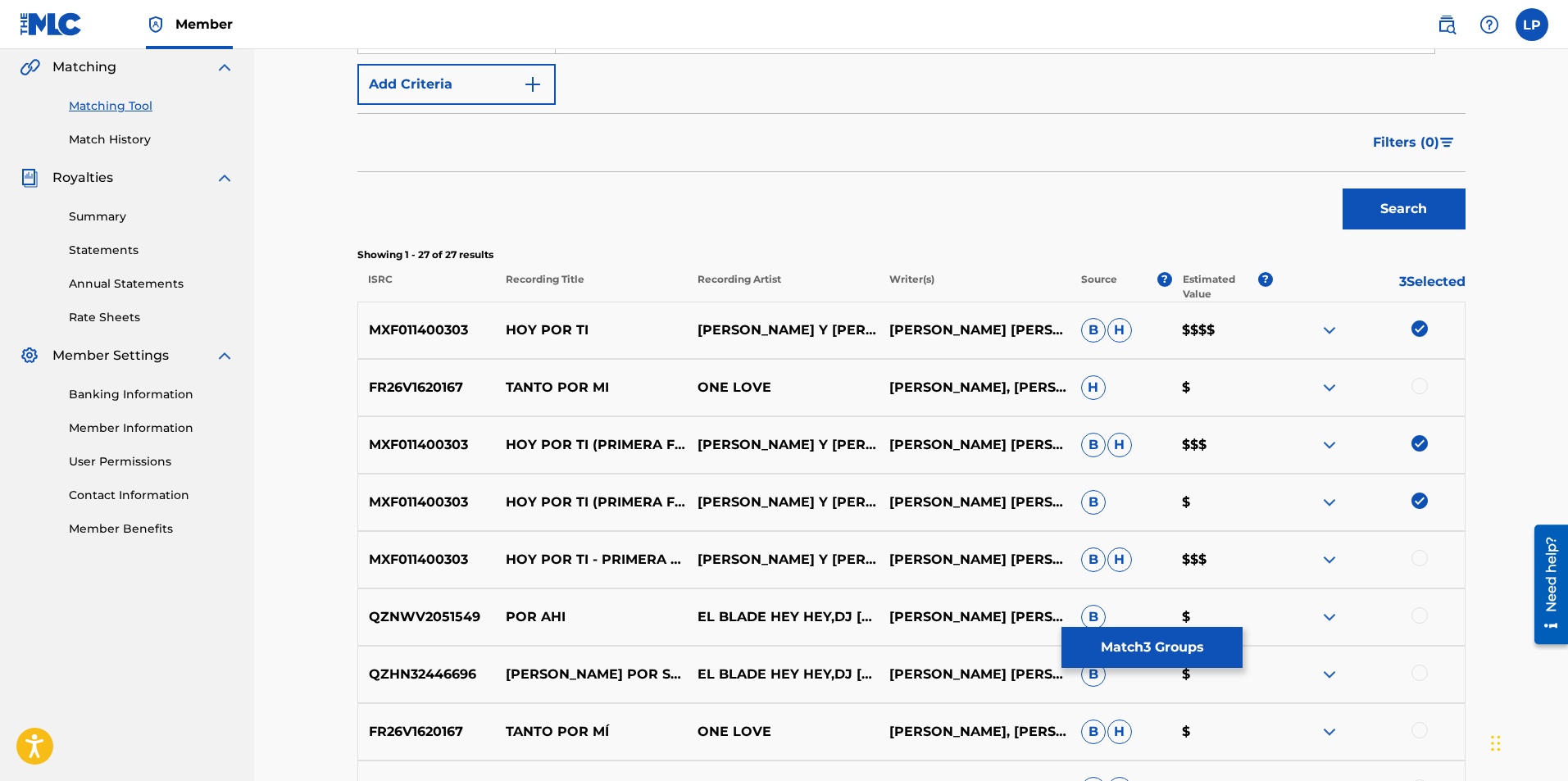
scroll to position [381, 0]
click at [1423, 557] on div at bounding box center [1419, 557] width 17 height 17
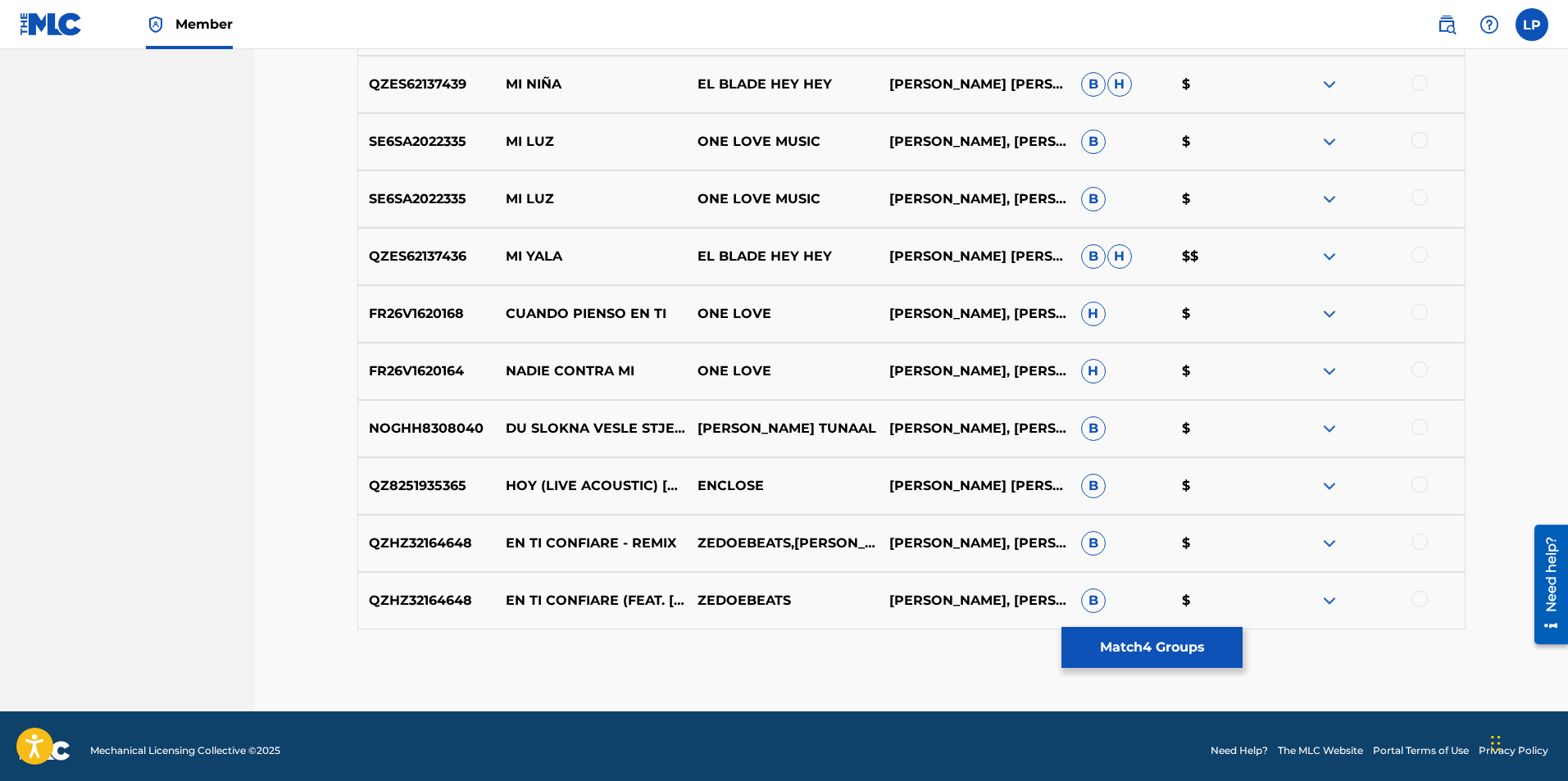
scroll to position [1611, 0]
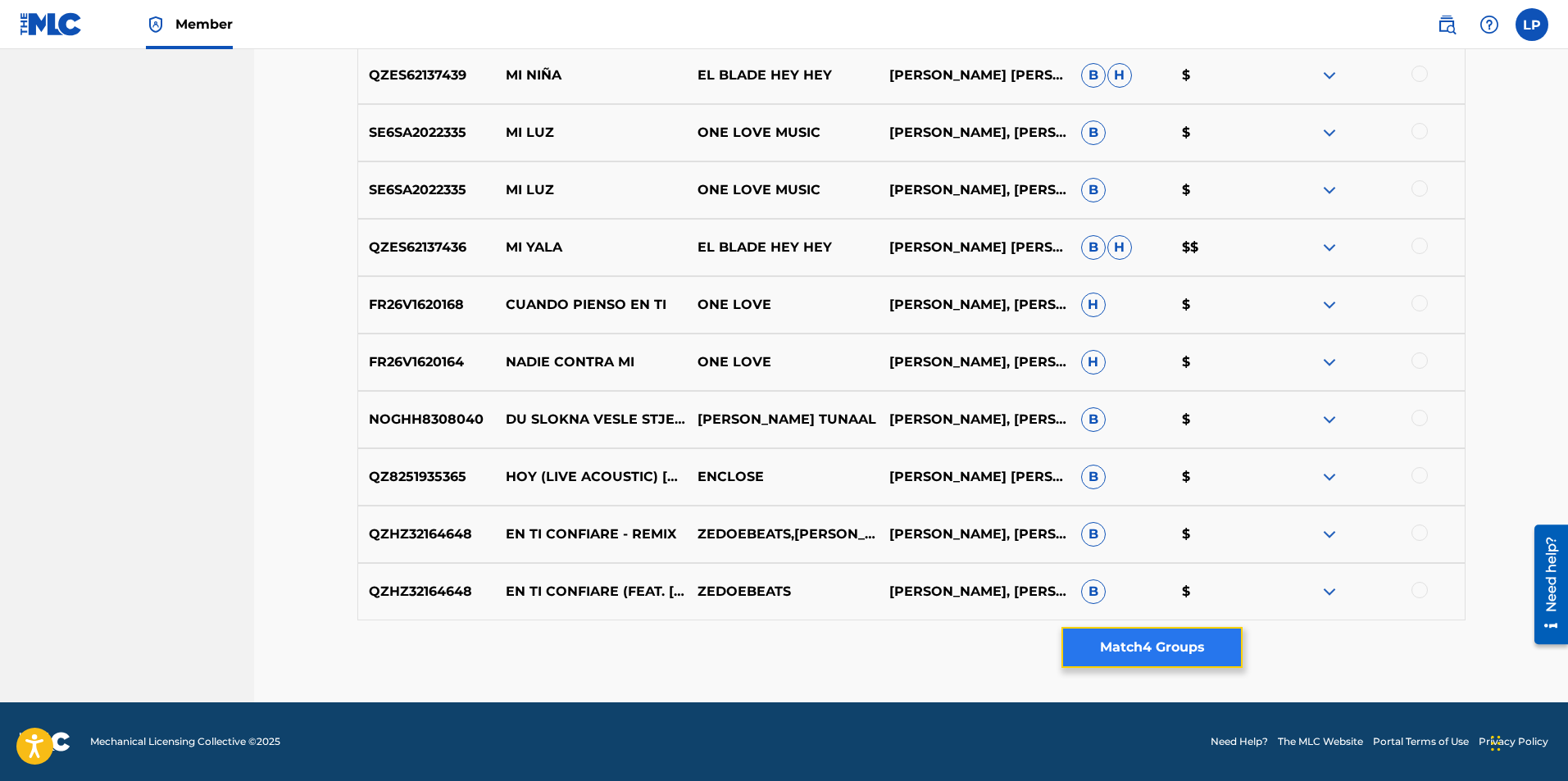
click at [1166, 642] on button "Match 4 Groups" at bounding box center [1152, 647] width 182 height 41
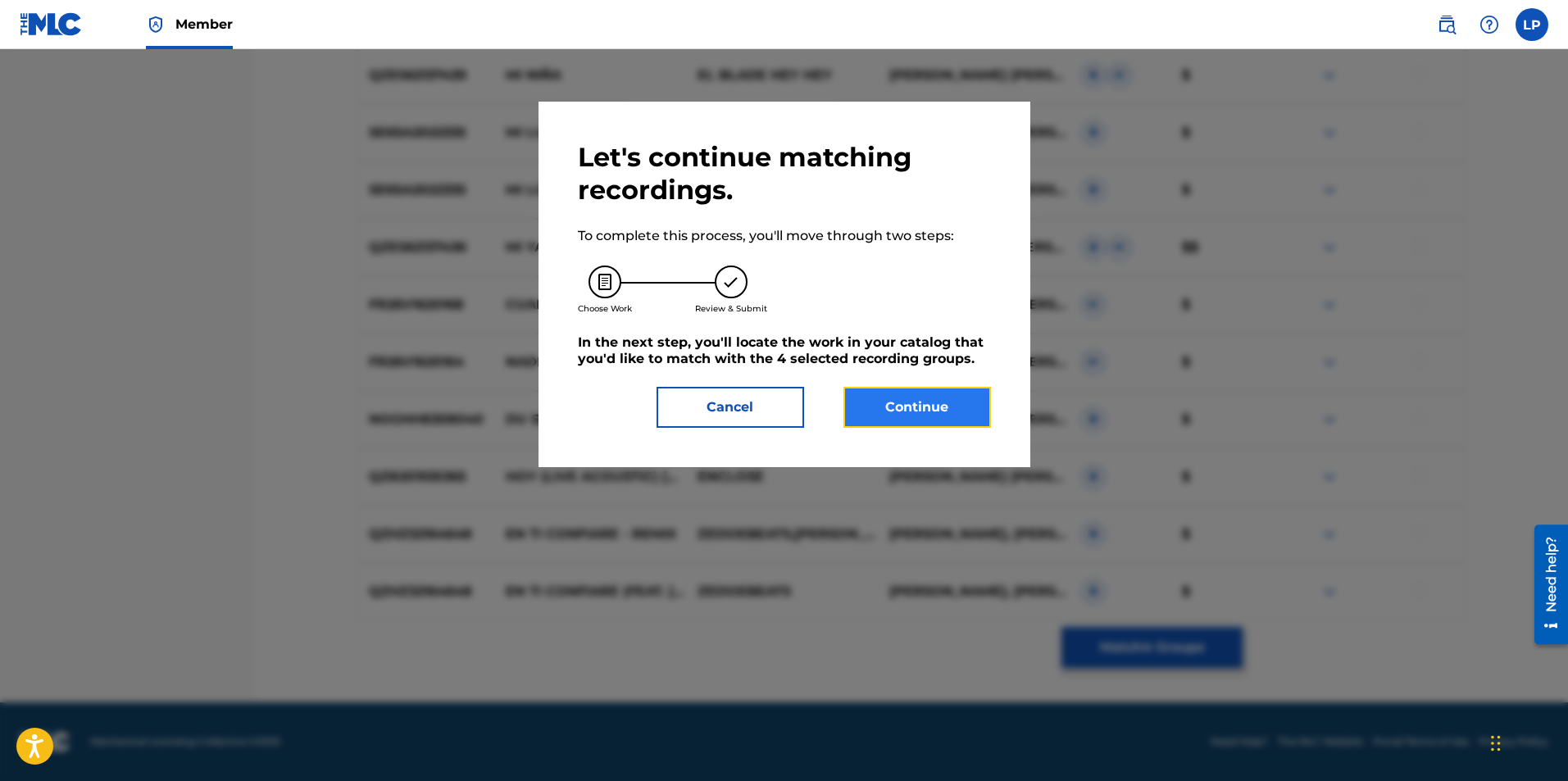
click at [922, 407] on button "Continue" at bounding box center [917, 407] width 148 height 41
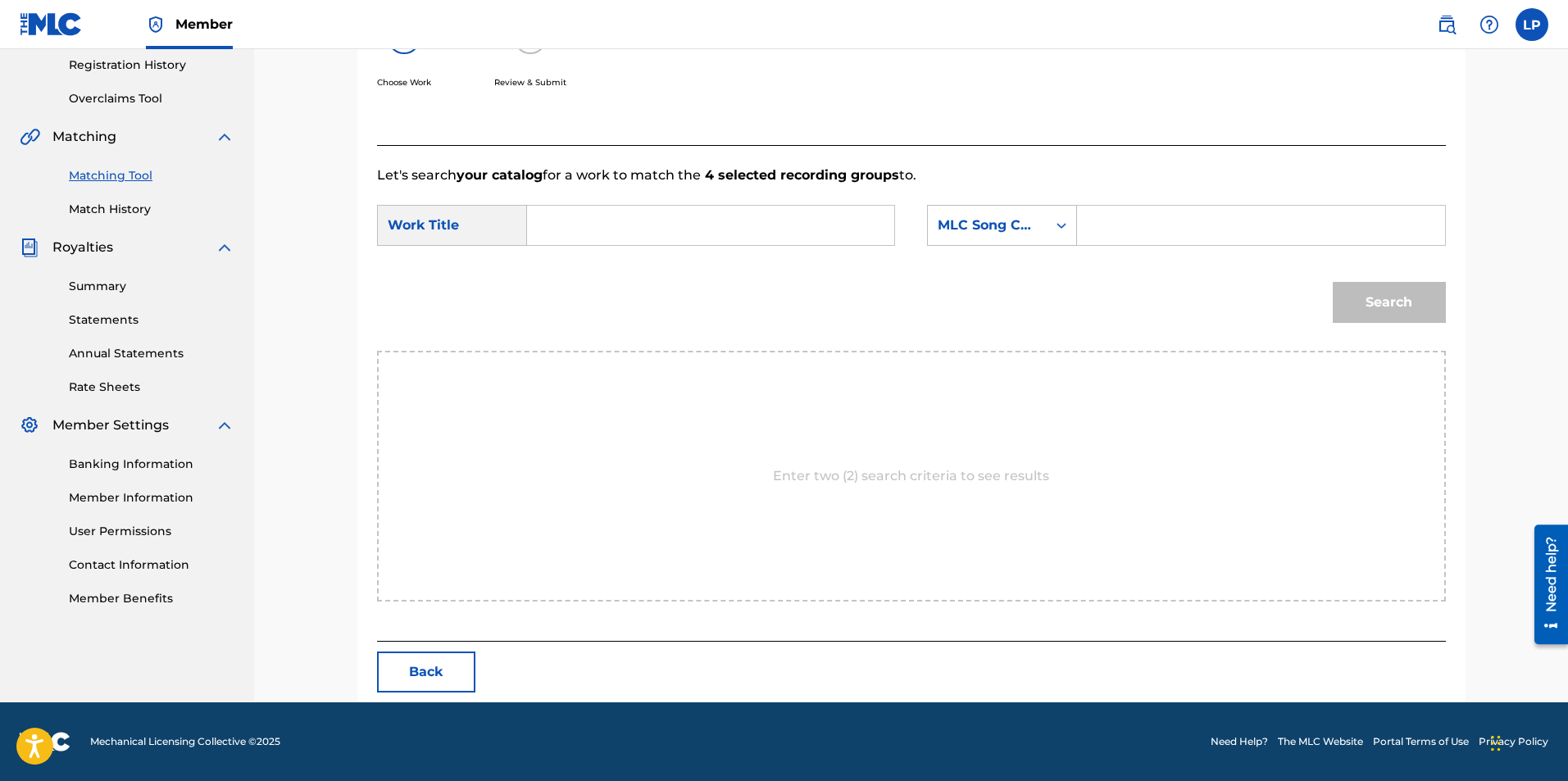
click at [643, 225] on input "Search Form" at bounding box center [711, 225] width 339 height 40
type input "hoy por ti manana por mi"
click at [788, 230] on input "hoy por ti manana por mi" at bounding box center [711, 225] width 339 height 40
click at [907, 420] on div "Enter two (2) search criteria to see results" at bounding box center [911, 476] width 1069 height 251
click at [457, 227] on div "Work Title" at bounding box center [452, 225] width 150 height 41
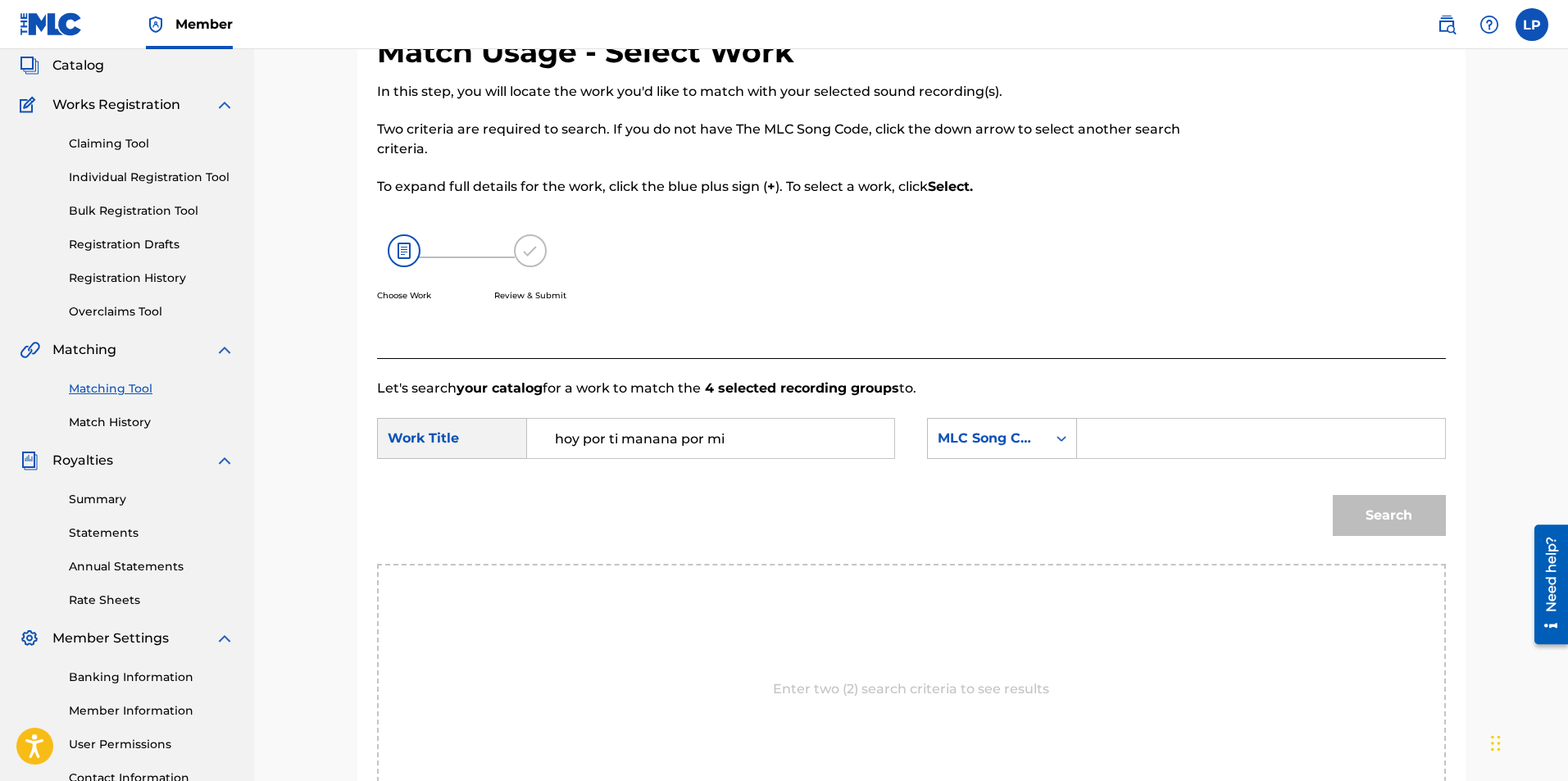
scroll to position [0, 0]
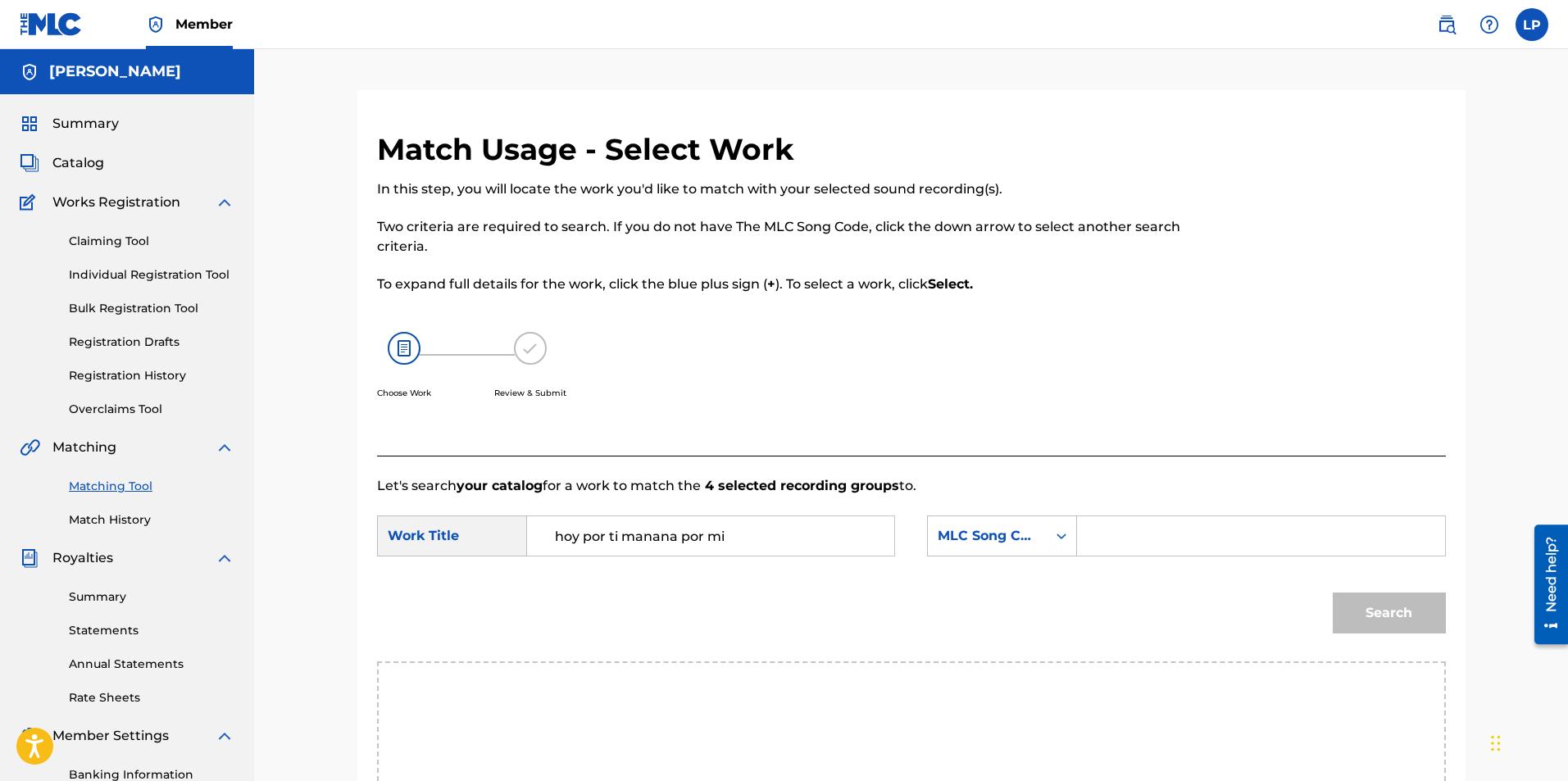
click at [1110, 544] on input "Search Form" at bounding box center [1260, 536] width 339 height 40
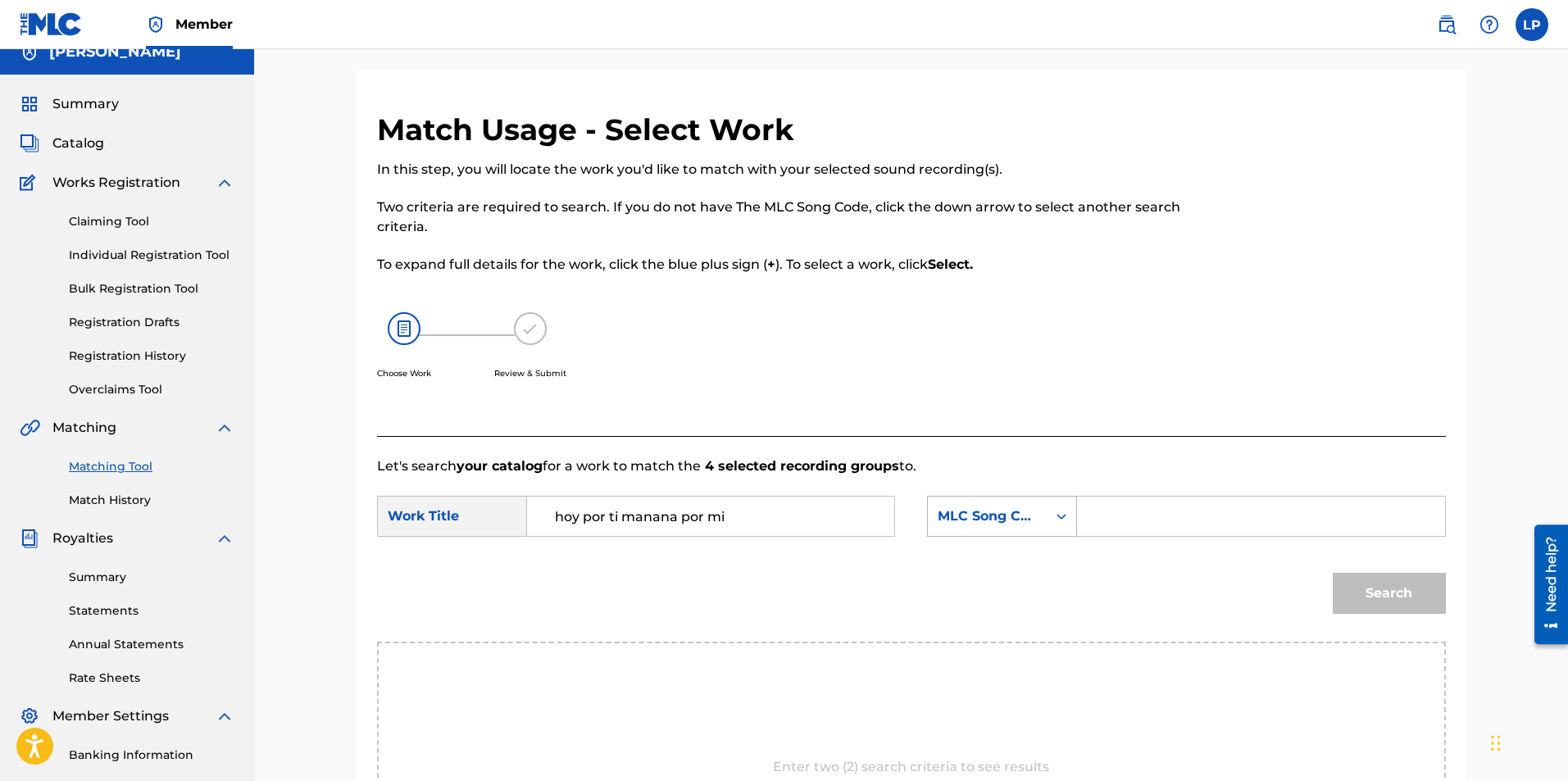
click at [1058, 537] on div "MLC Song Code" at bounding box center [1001, 516] width 150 height 41
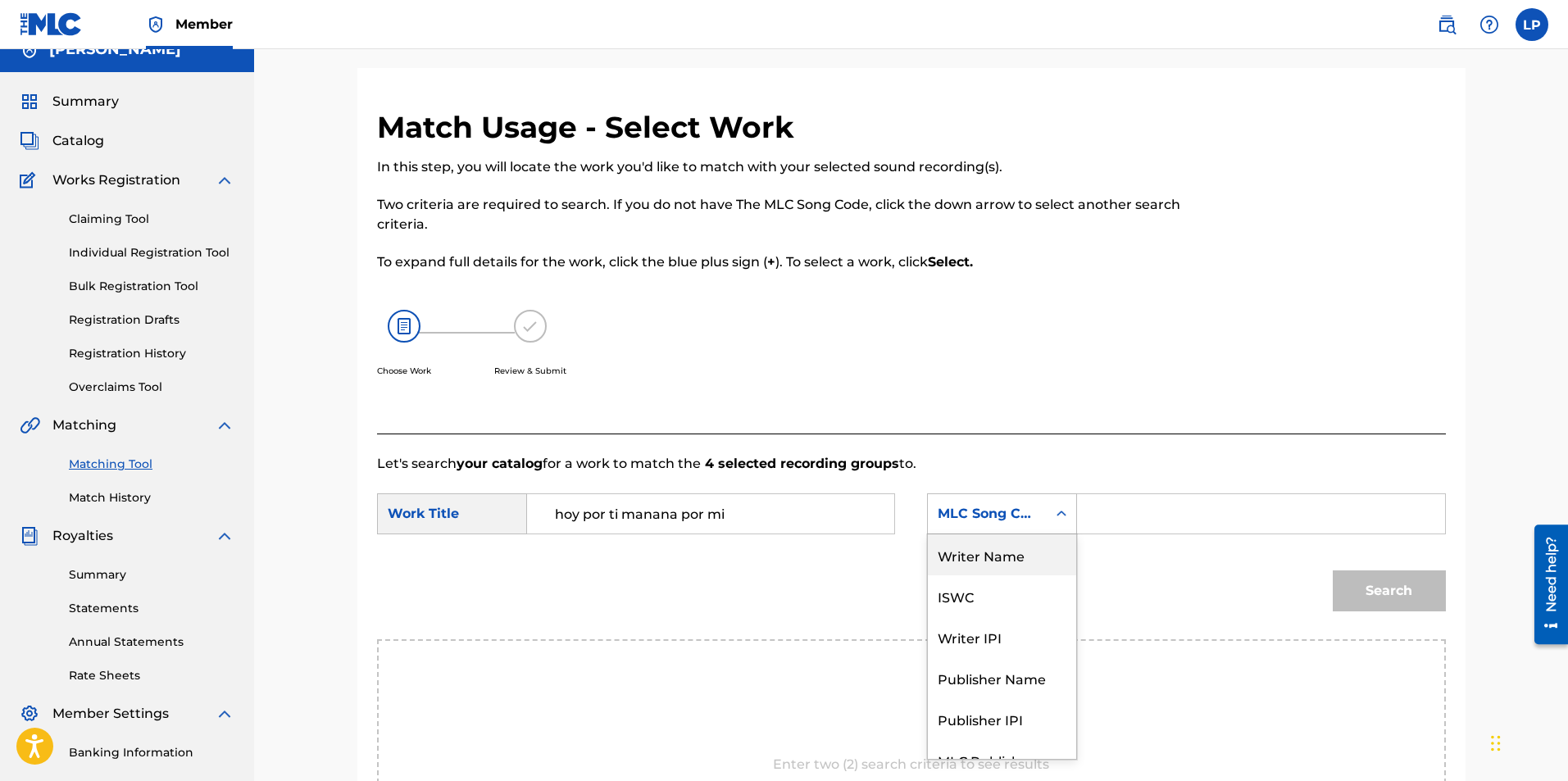
click at [1020, 554] on div "Writer Name" at bounding box center [1002, 555] width 149 height 41
click at [1106, 515] on input "Search Form" at bounding box center [1260, 514] width 339 height 40
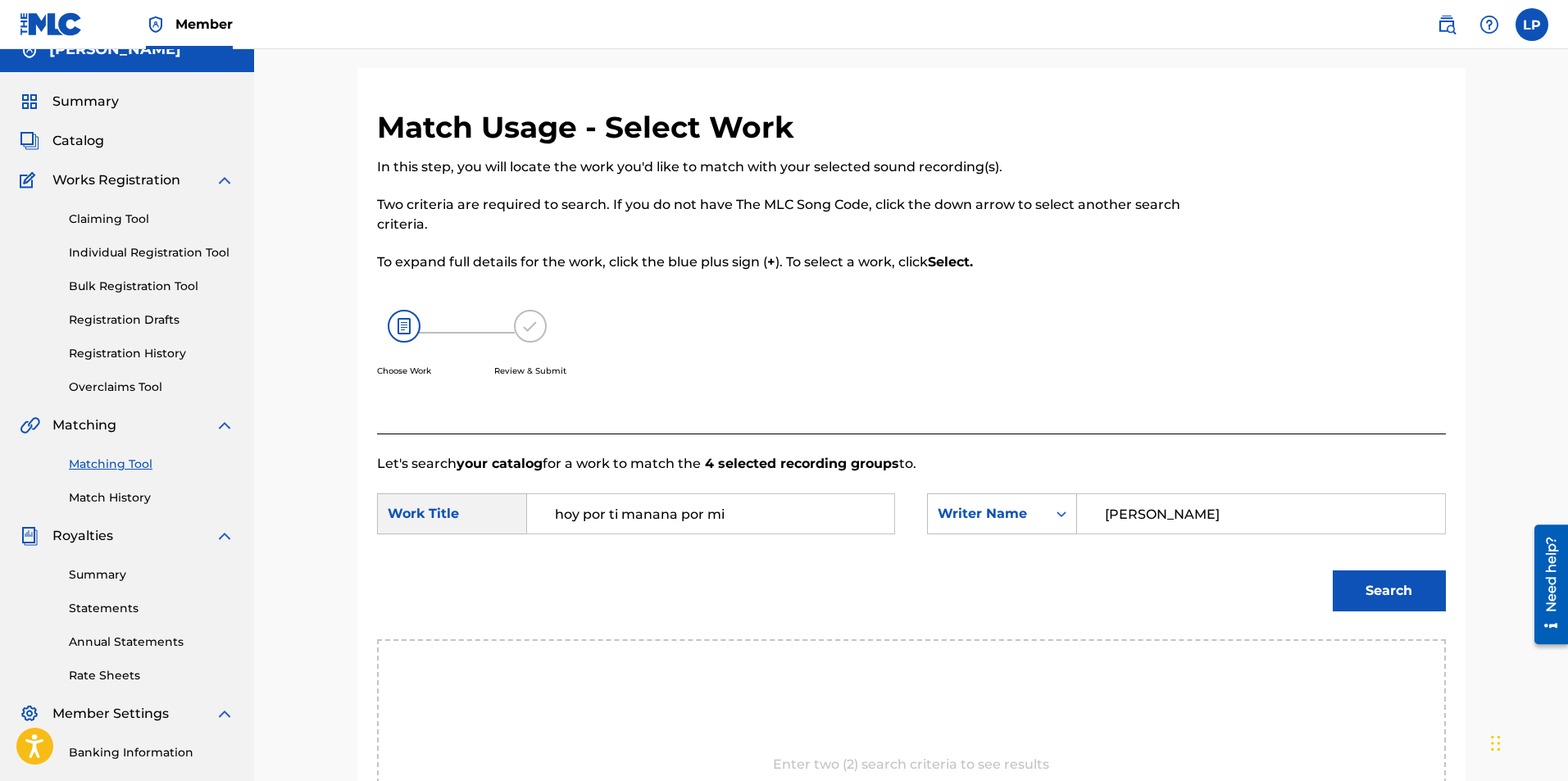
type input "[PERSON_NAME]"
click at [1333, 571] on button "Search" at bounding box center [1389, 590] width 113 height 41
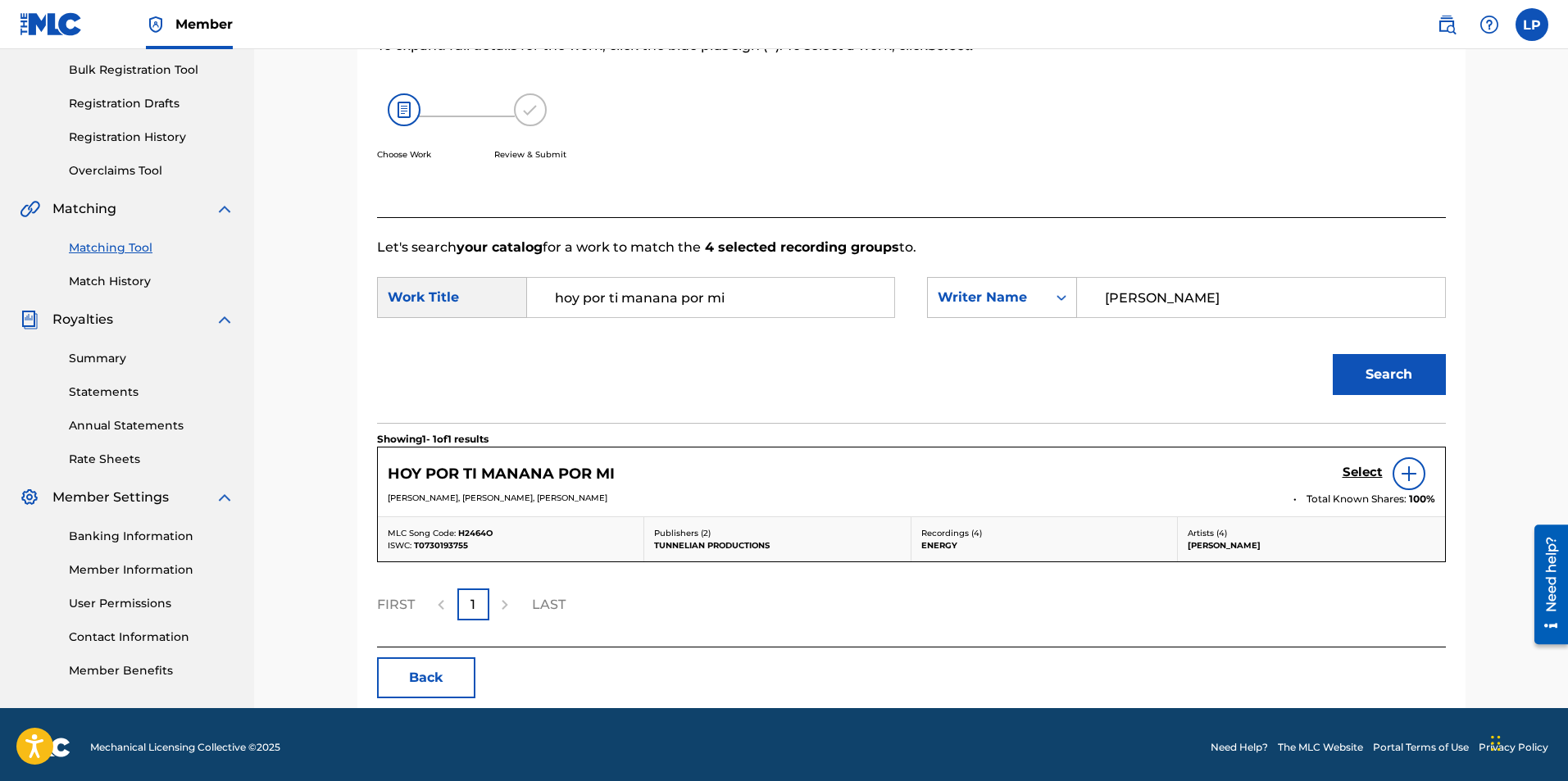
scroll to position [244, 0]
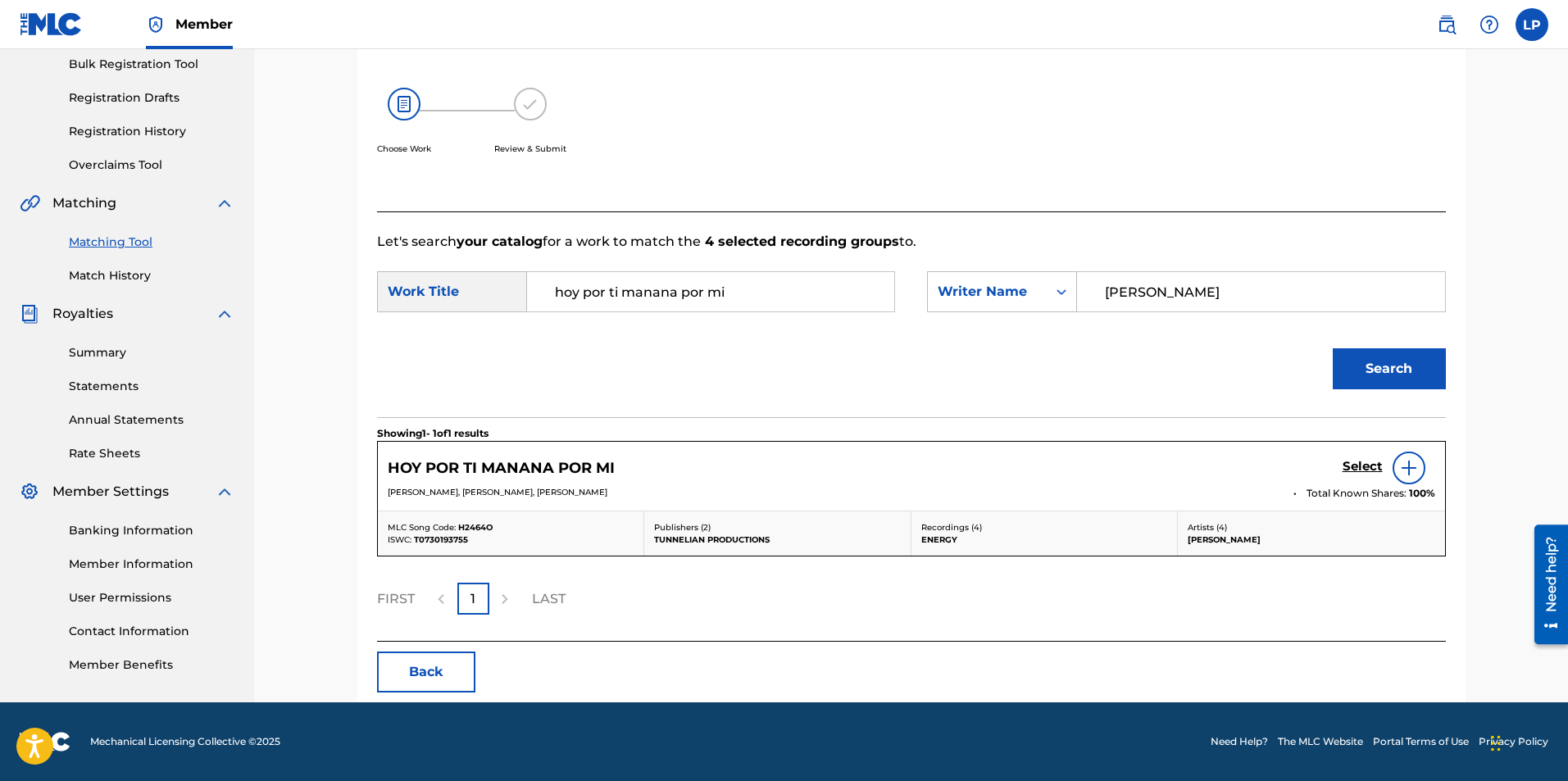
click at [1416, 455] on div at bounding box center [1408, 467] width 33 height 33
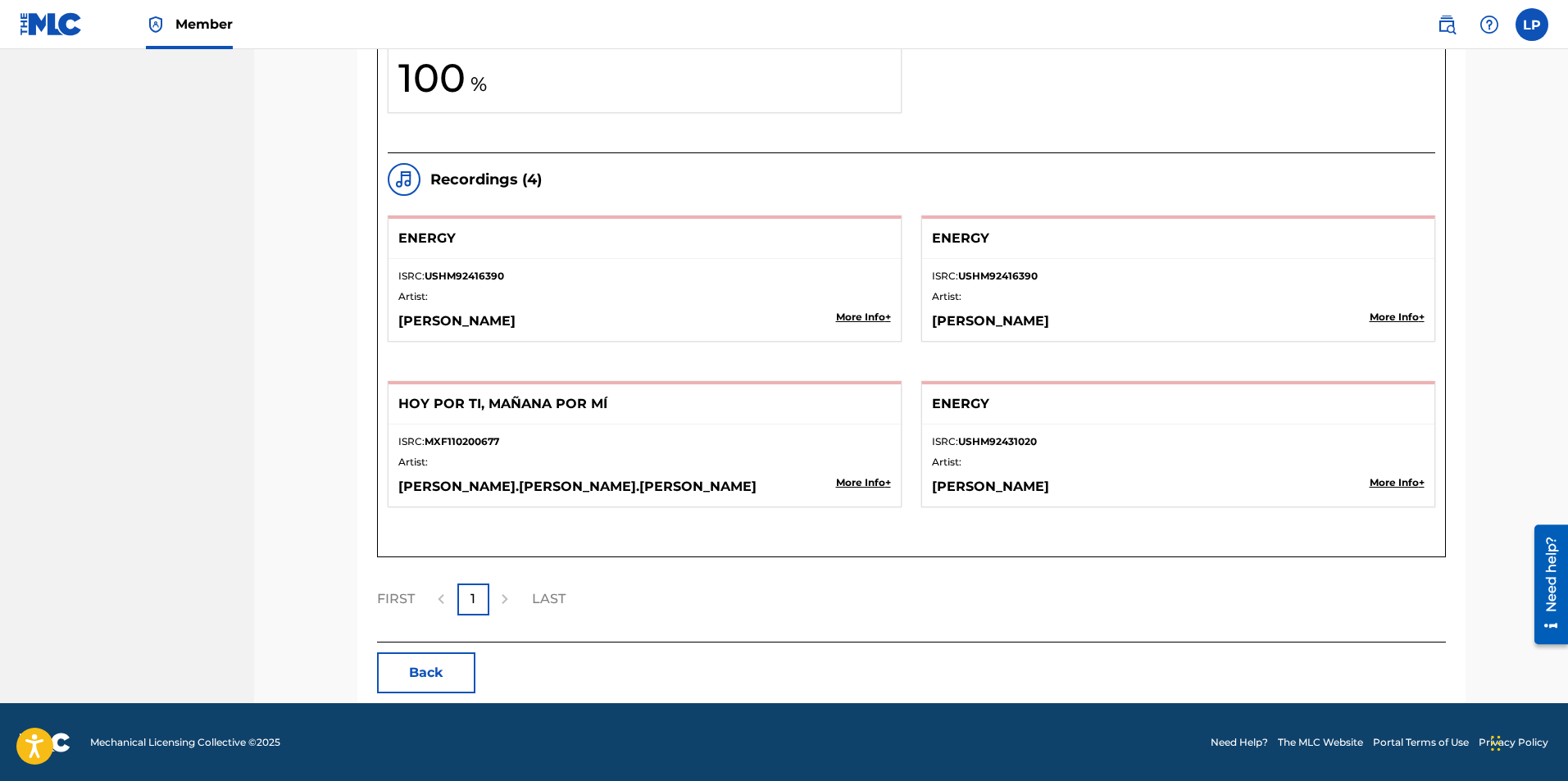
scroll to position [1801, 0]
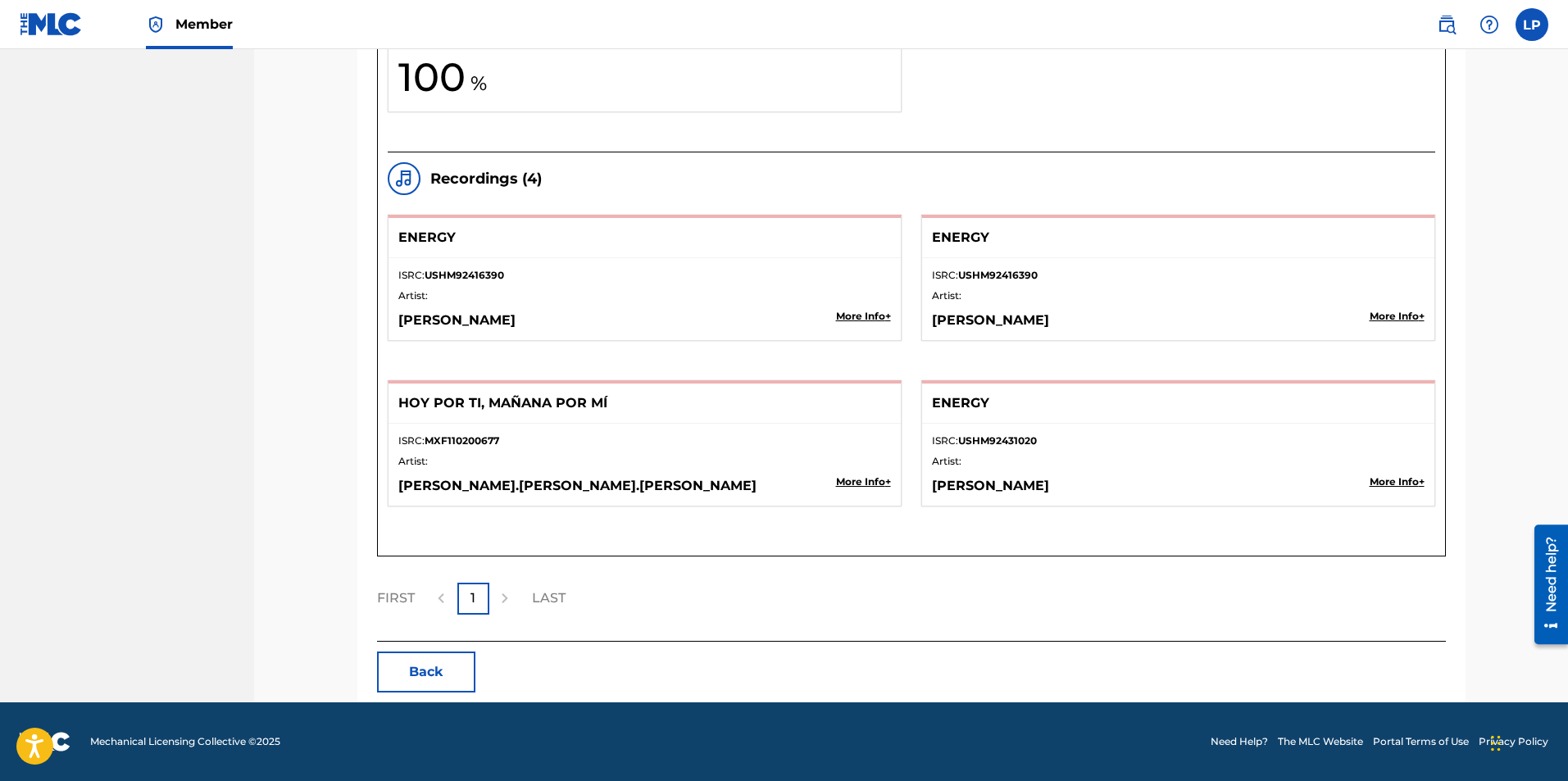
click at [551, 596] on p "LAST" at bounding box center [549, 598] width 34 height 20
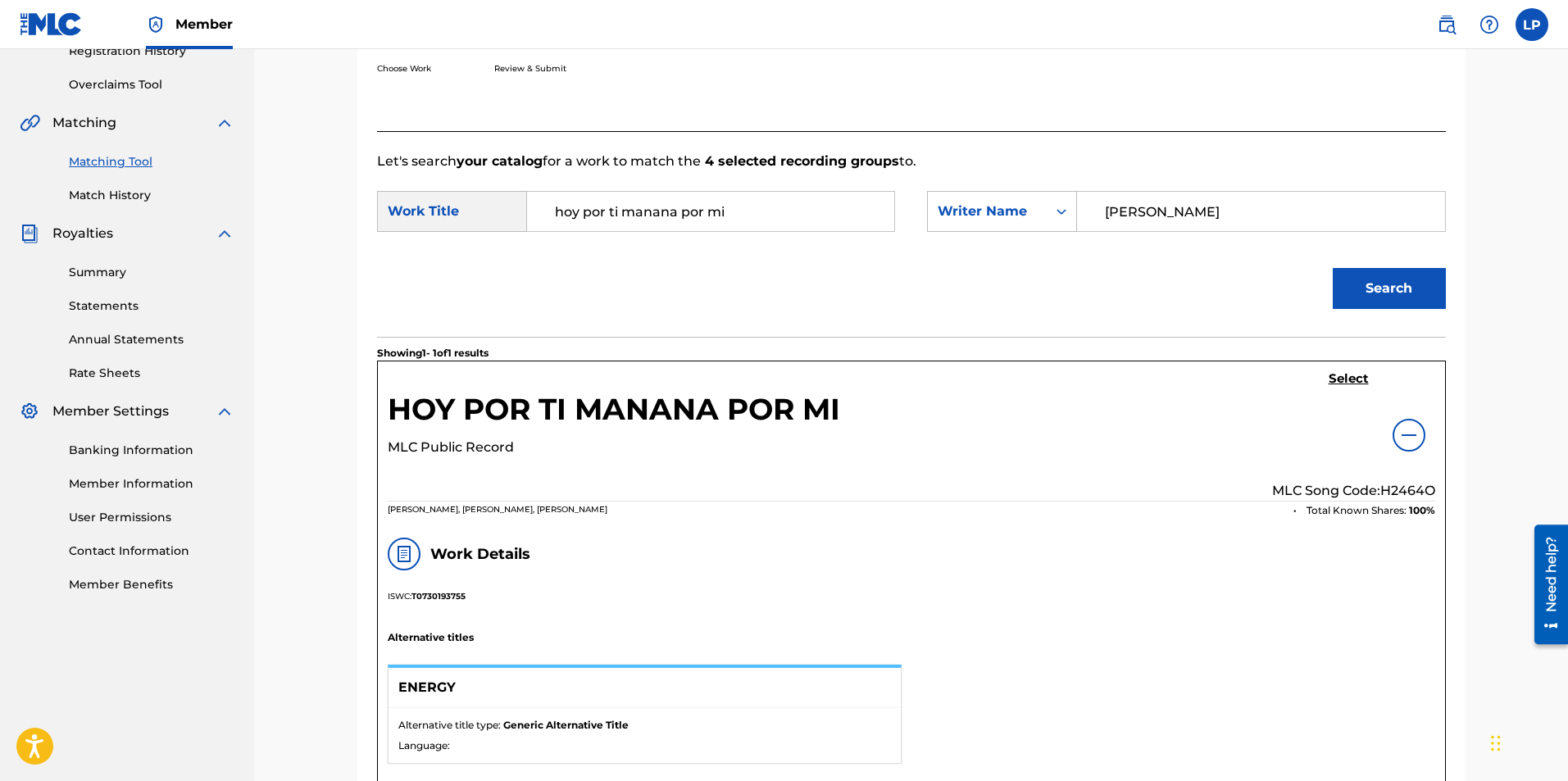
scroll to position [325, 0]
click at [1391, 284] on button "Search" at bounding box center [1389, 287] width 113 height 41
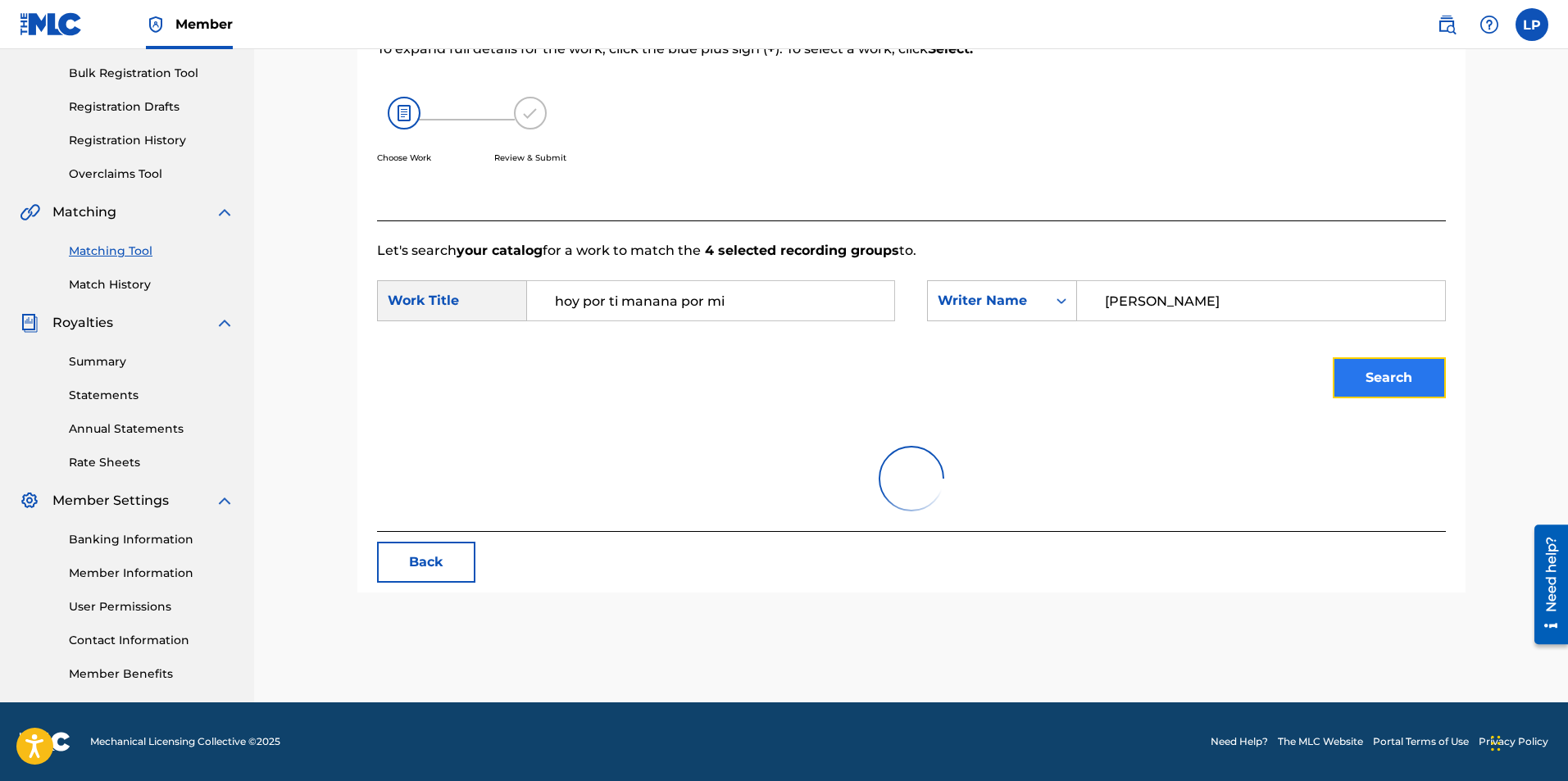
scroll to position [244, 0]
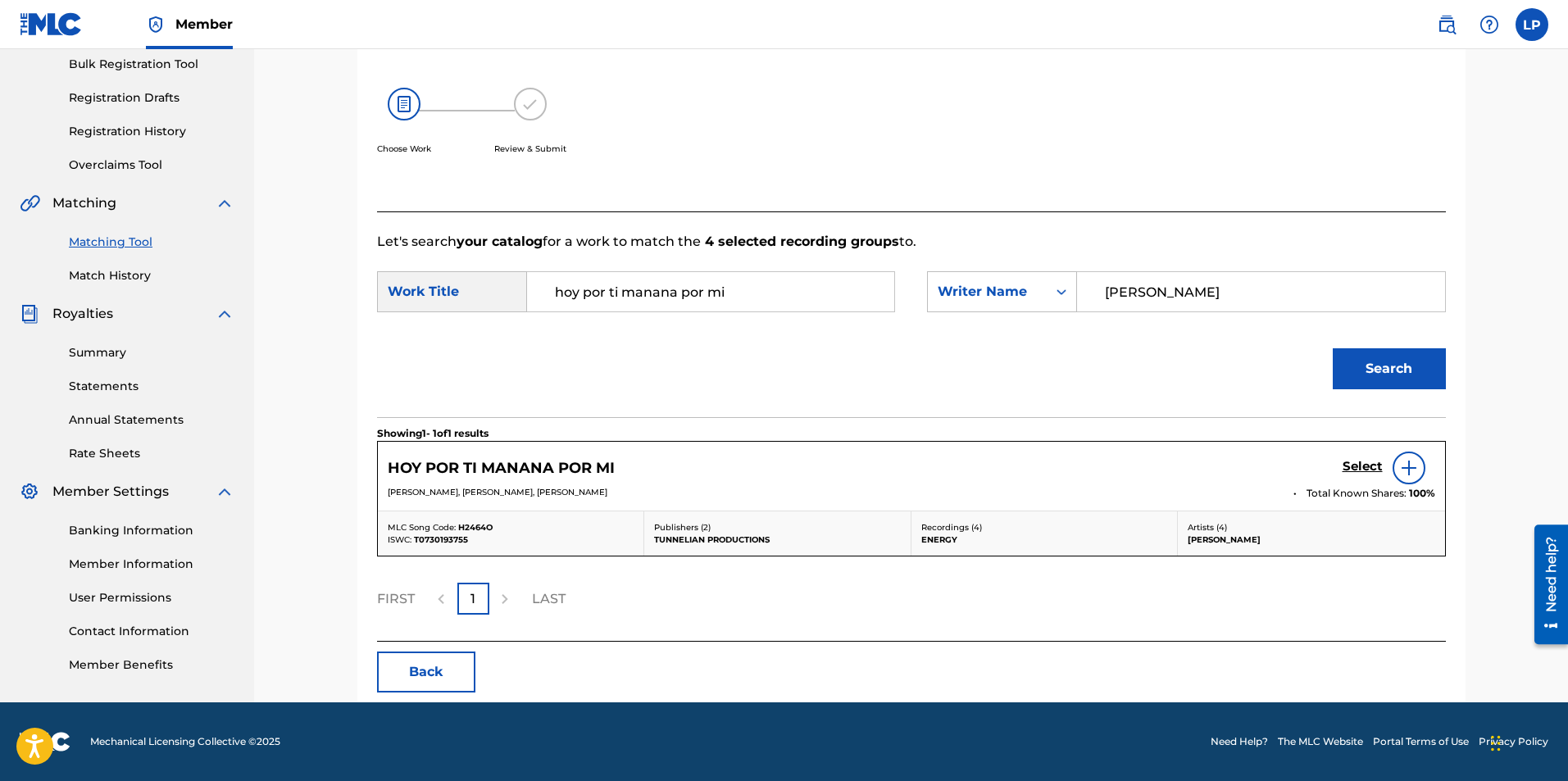
click at [1120, 475] on div "HOY POR TI MANANA POR MI Select" at bounding box center [912, 467] width 1048 height 33
click at [1407, 466] on img at bounding box center [1409, 468] width 20 height 20
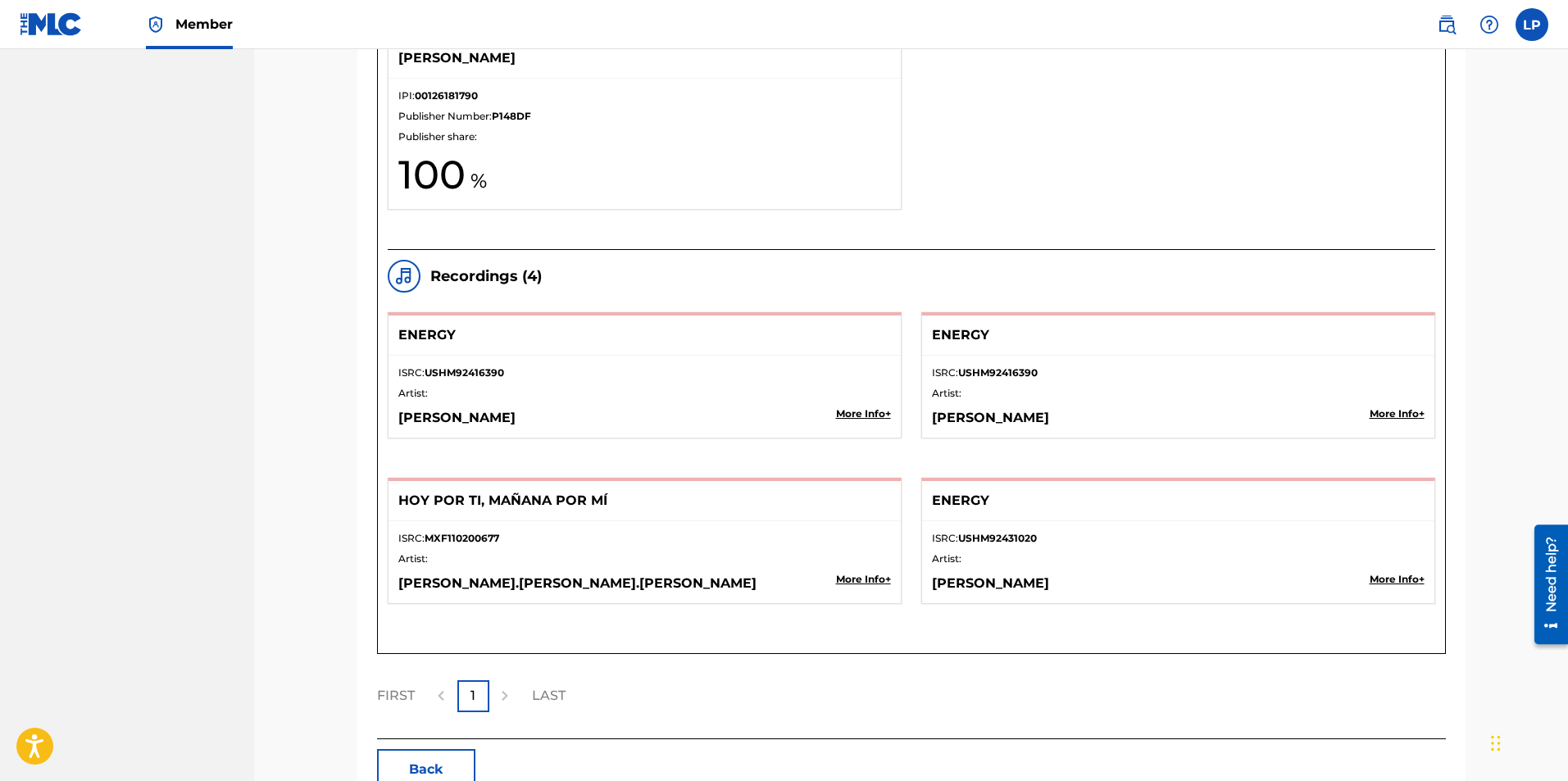
scroll to position [1801, 0]
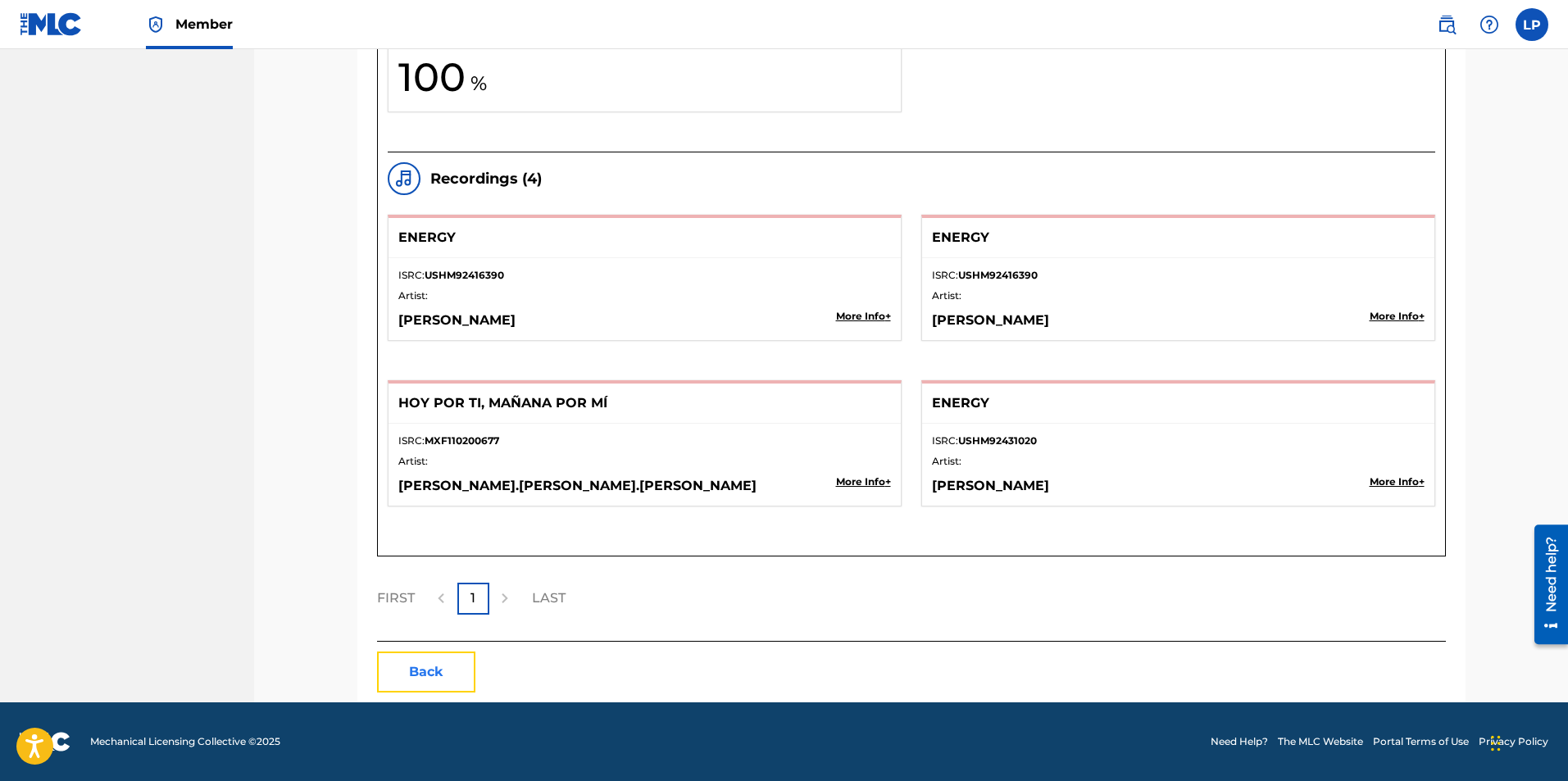
click at [441, 675] on button "Back" at bounding box center [426, 672] width 98 height 41
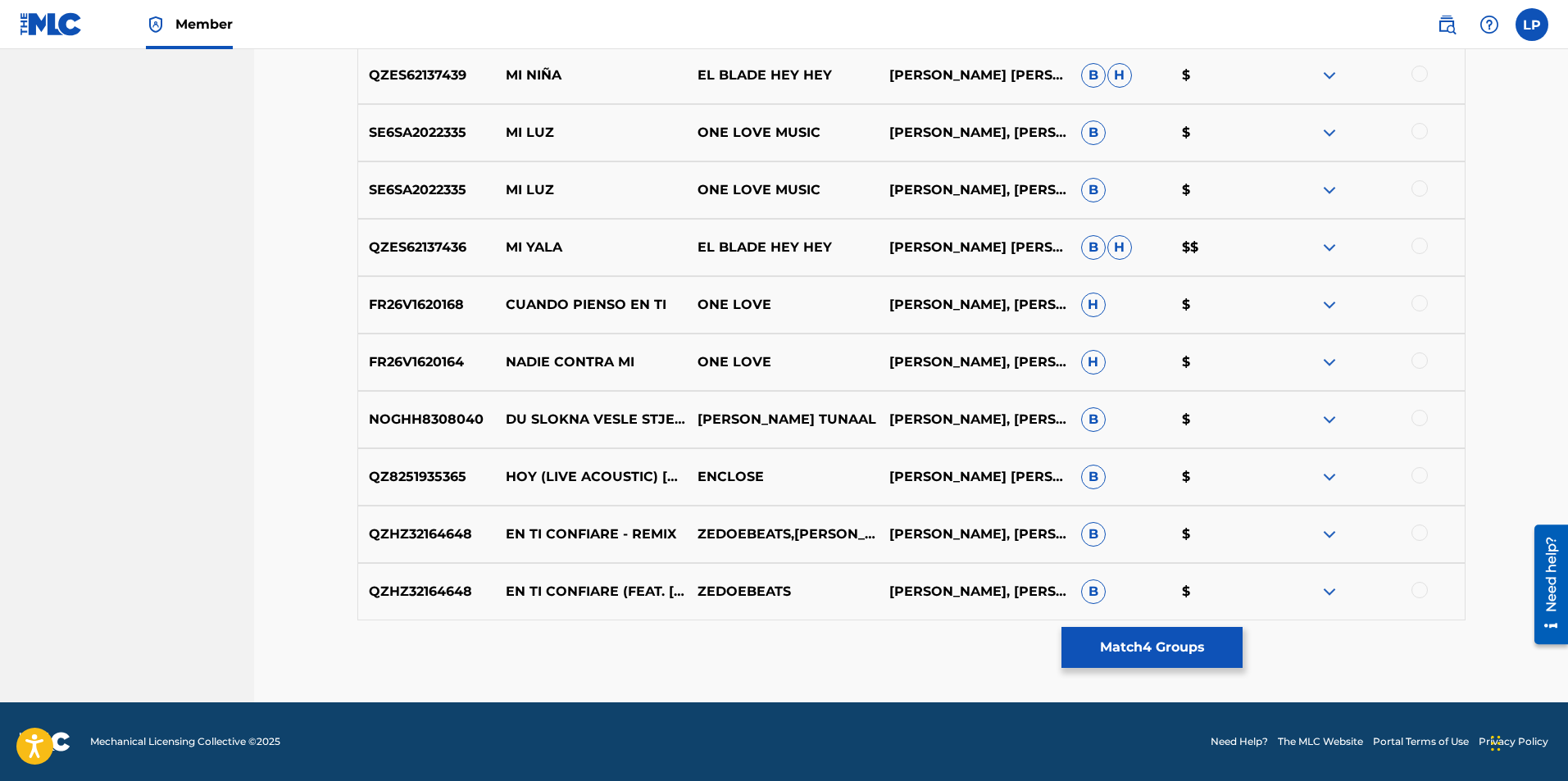
scroll to position [1611, 0]
click at [1161, 650] on button "Match 4 Groups" at bounding box center [1152, 647] width 182 height 41
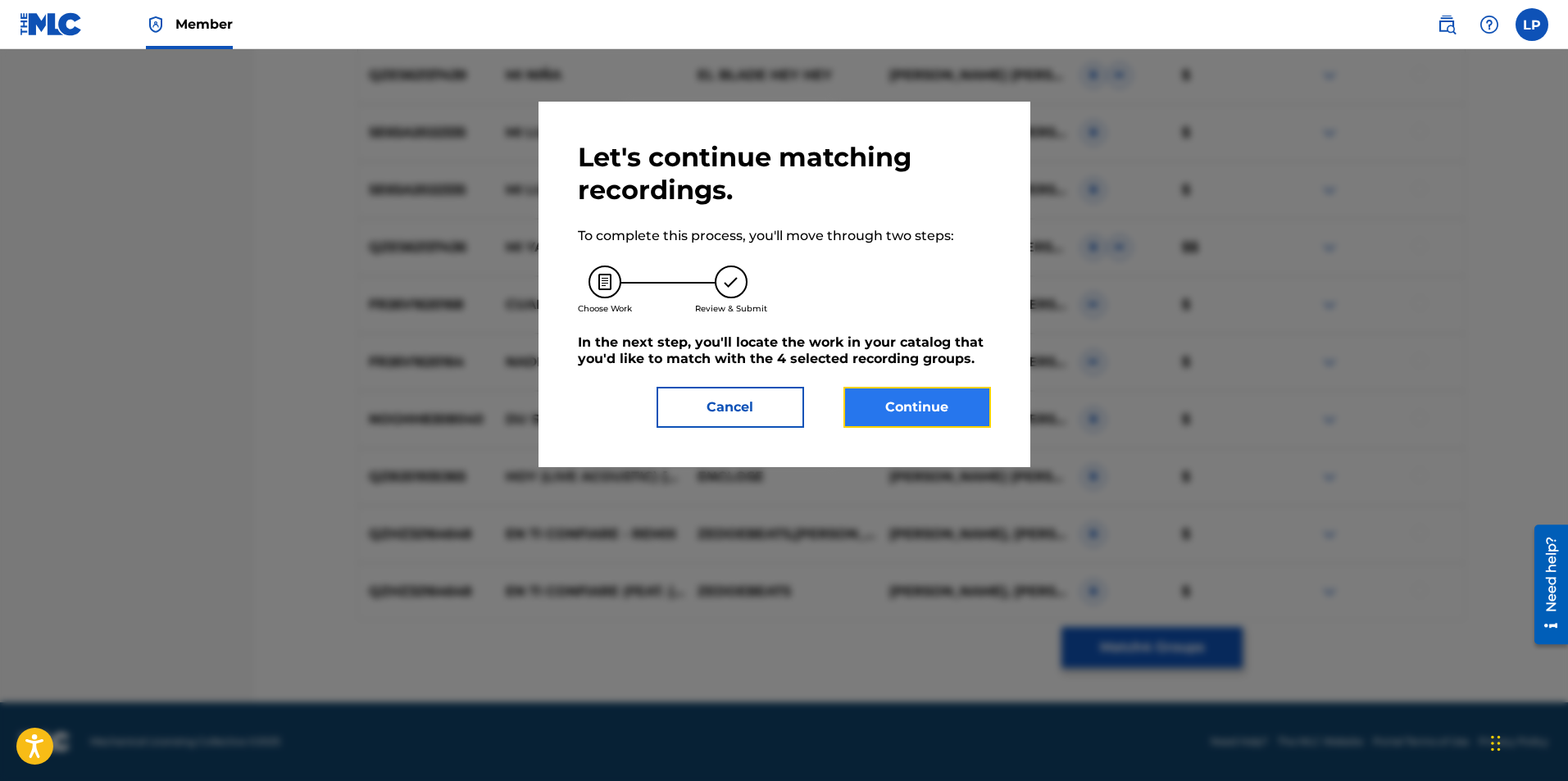
click at [914, 414] on button "Continue" at bounding box center [917, 407] width 148 height 41
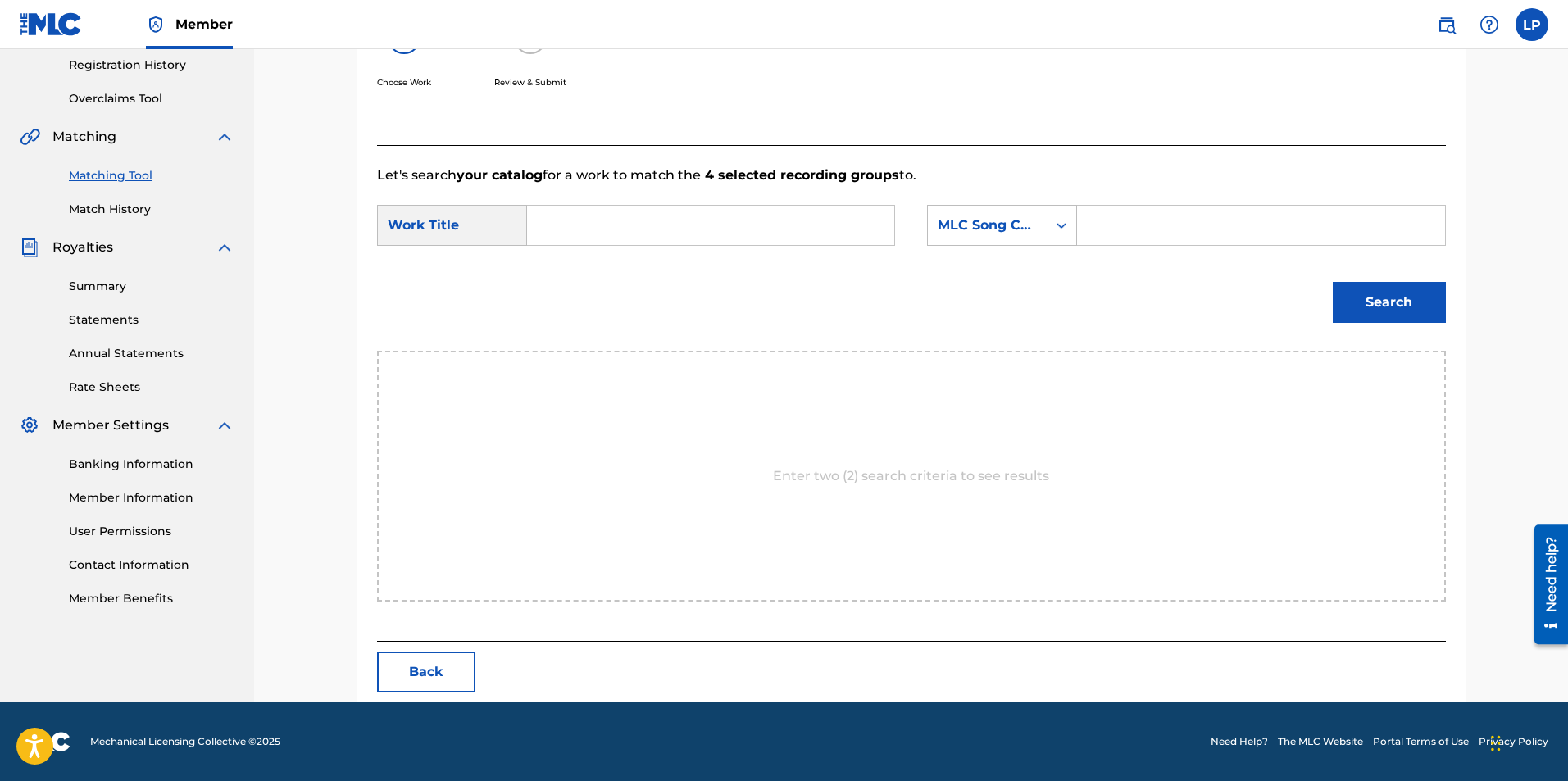
scroll to position [311, 0]
click at [714, 223] on input "Search Form" at bounding box center [711, 225] width 339 height 40
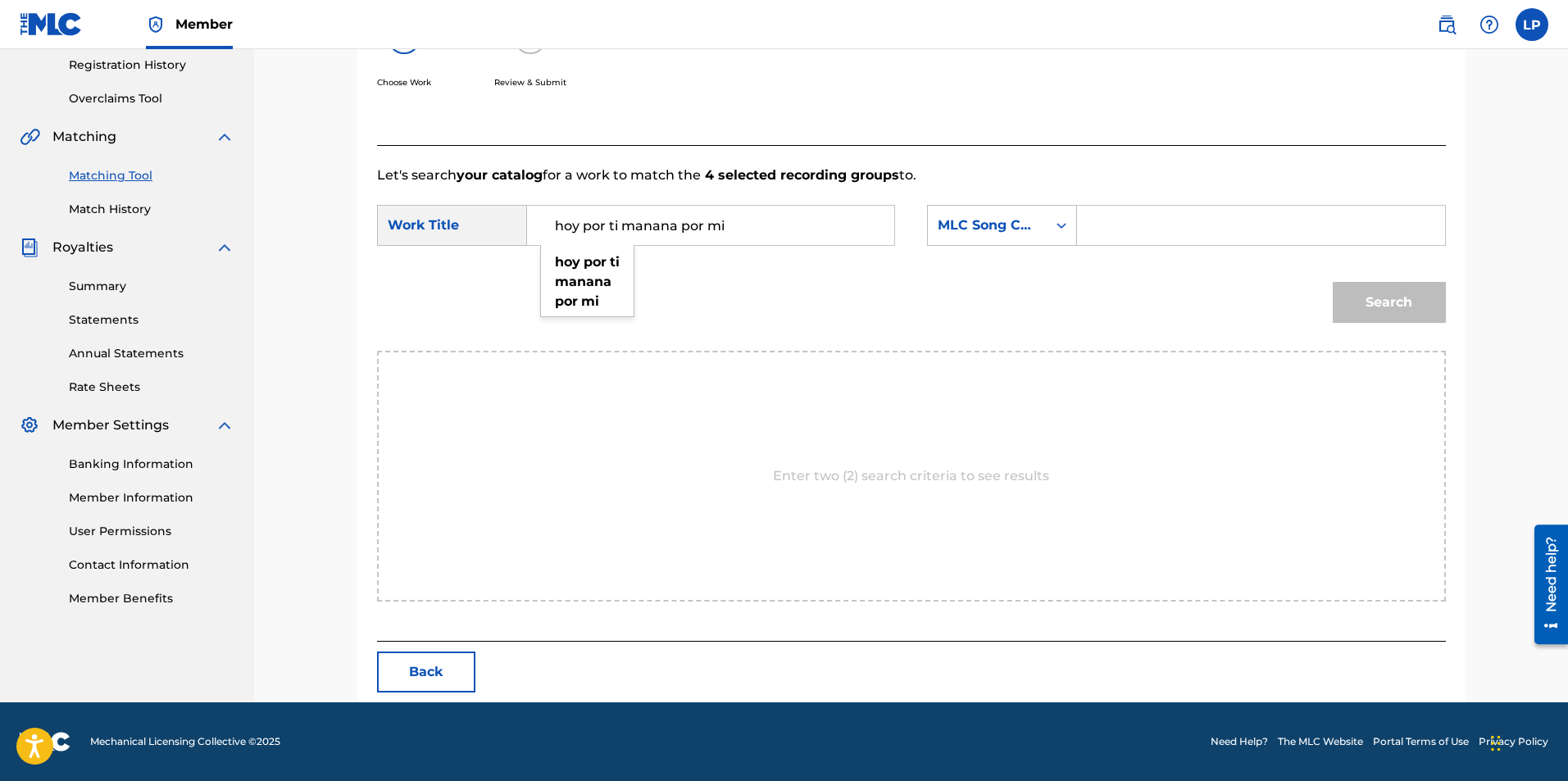
type input "hoy por ti manana por mi"
click at [1043, 225] on div "MLC Song Code" at bounding box center [987, 224] width 119 height 31
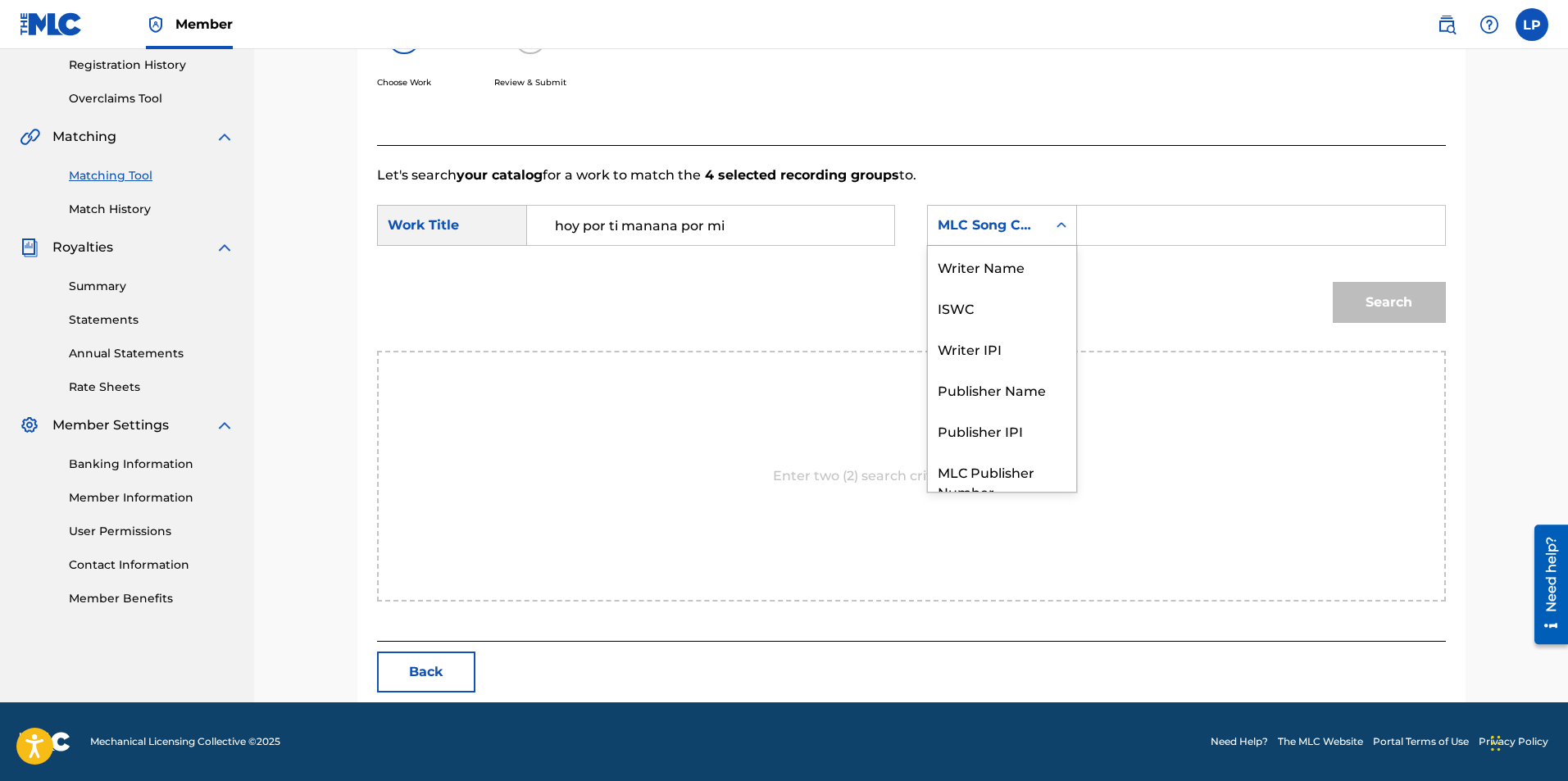
scroll to position [61, 0]
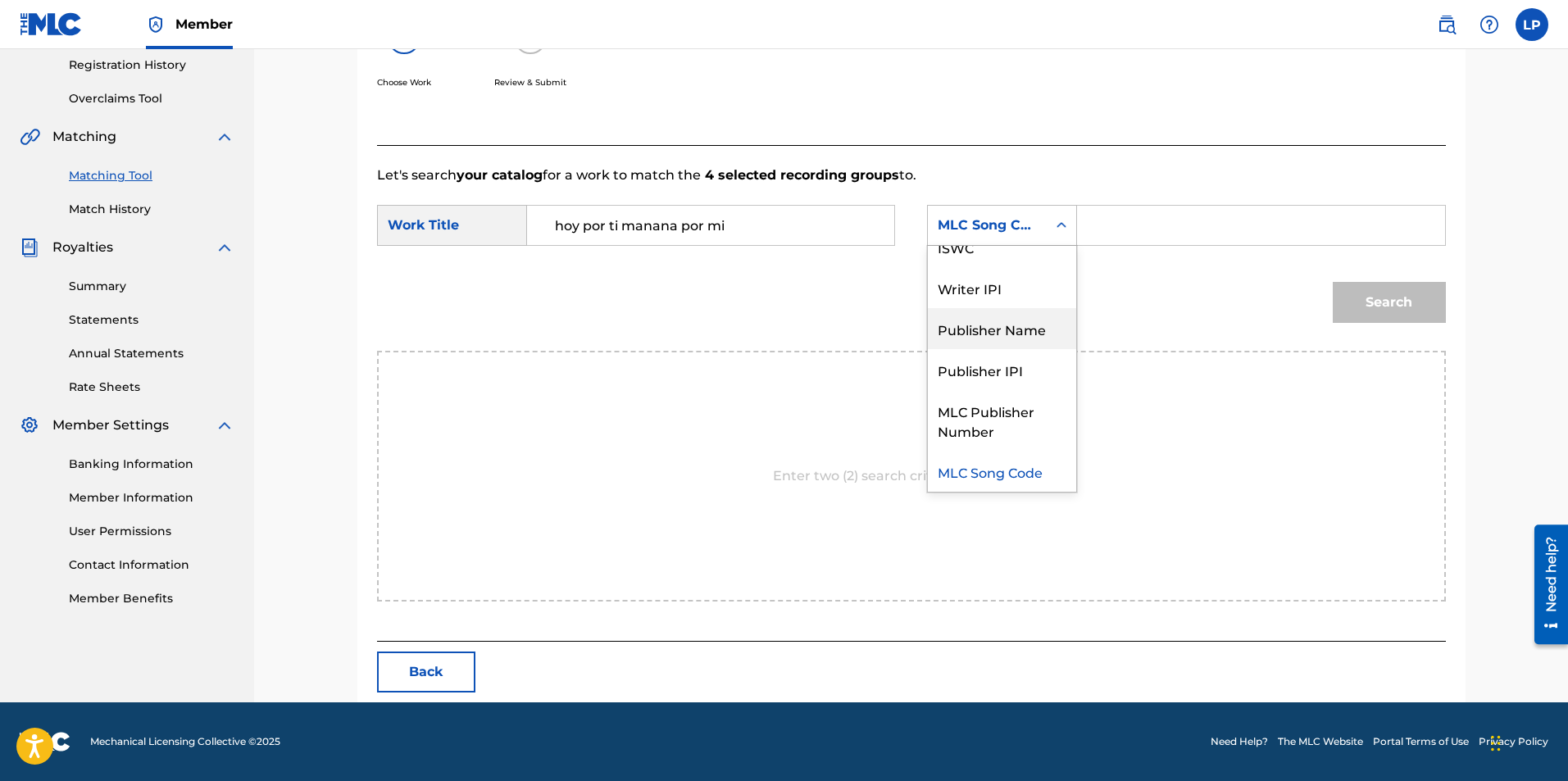
click at [987, 327] on div "Publisher Name" at bounding box center [1002, 328] width 149 height 41
click at [1114, 229] on input "Search Form" at bounding box center [1260, 225] width 339 height 40
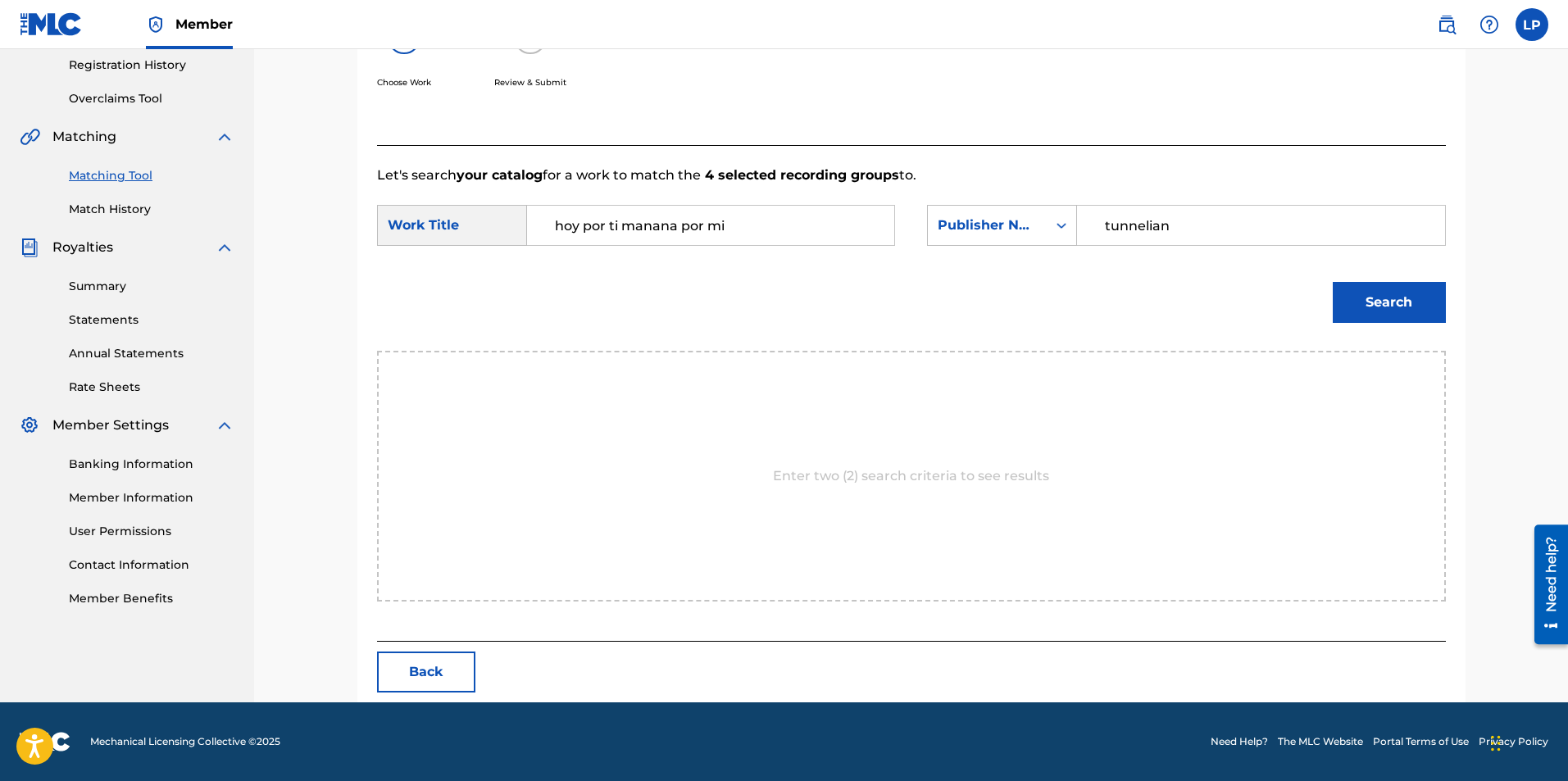
type input "tunnelian"
click at [1333, 282] on button "Search" at bounding box center [1389, 302] width 113 height 41
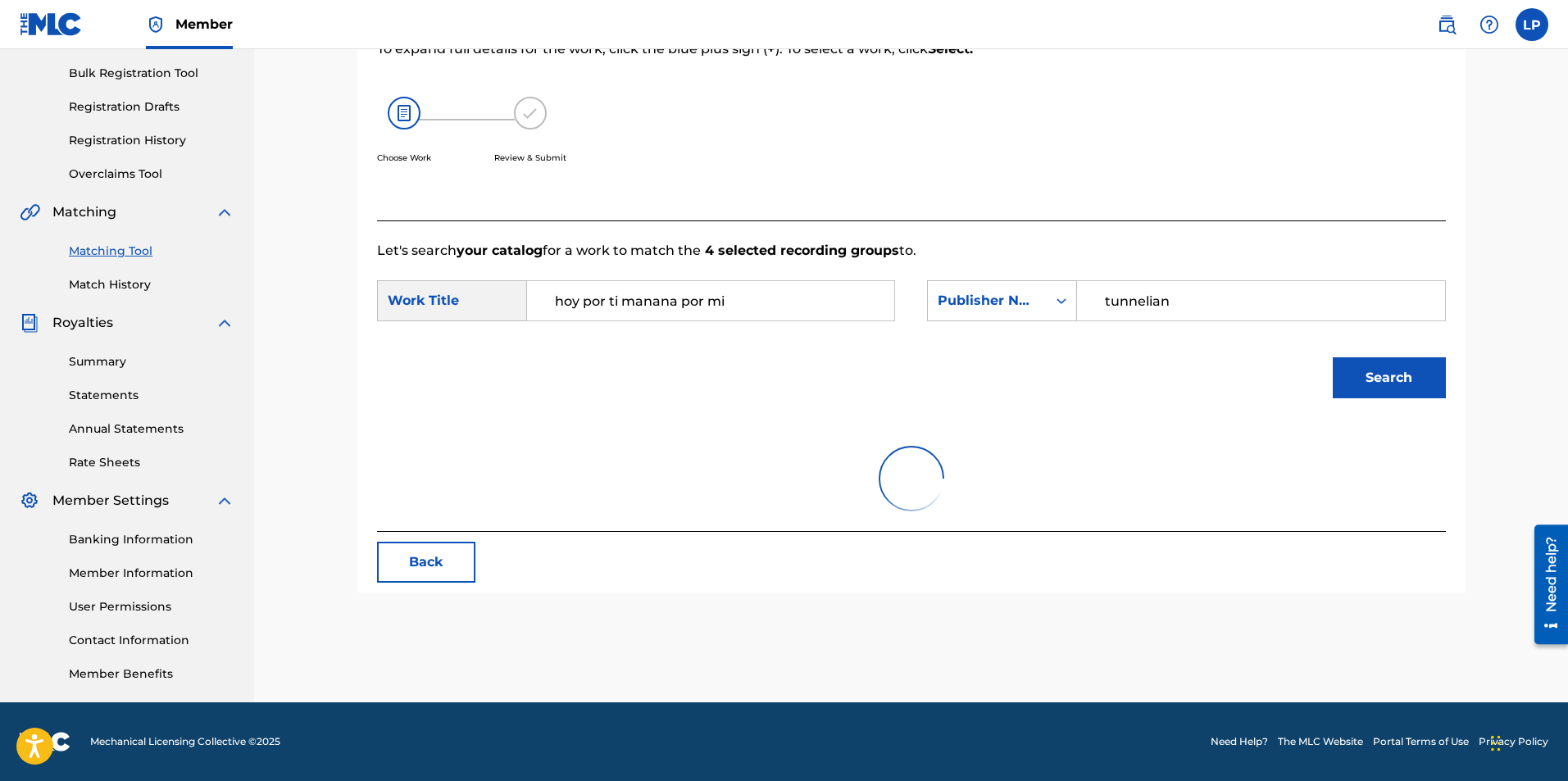
scroll to position [244, 0]
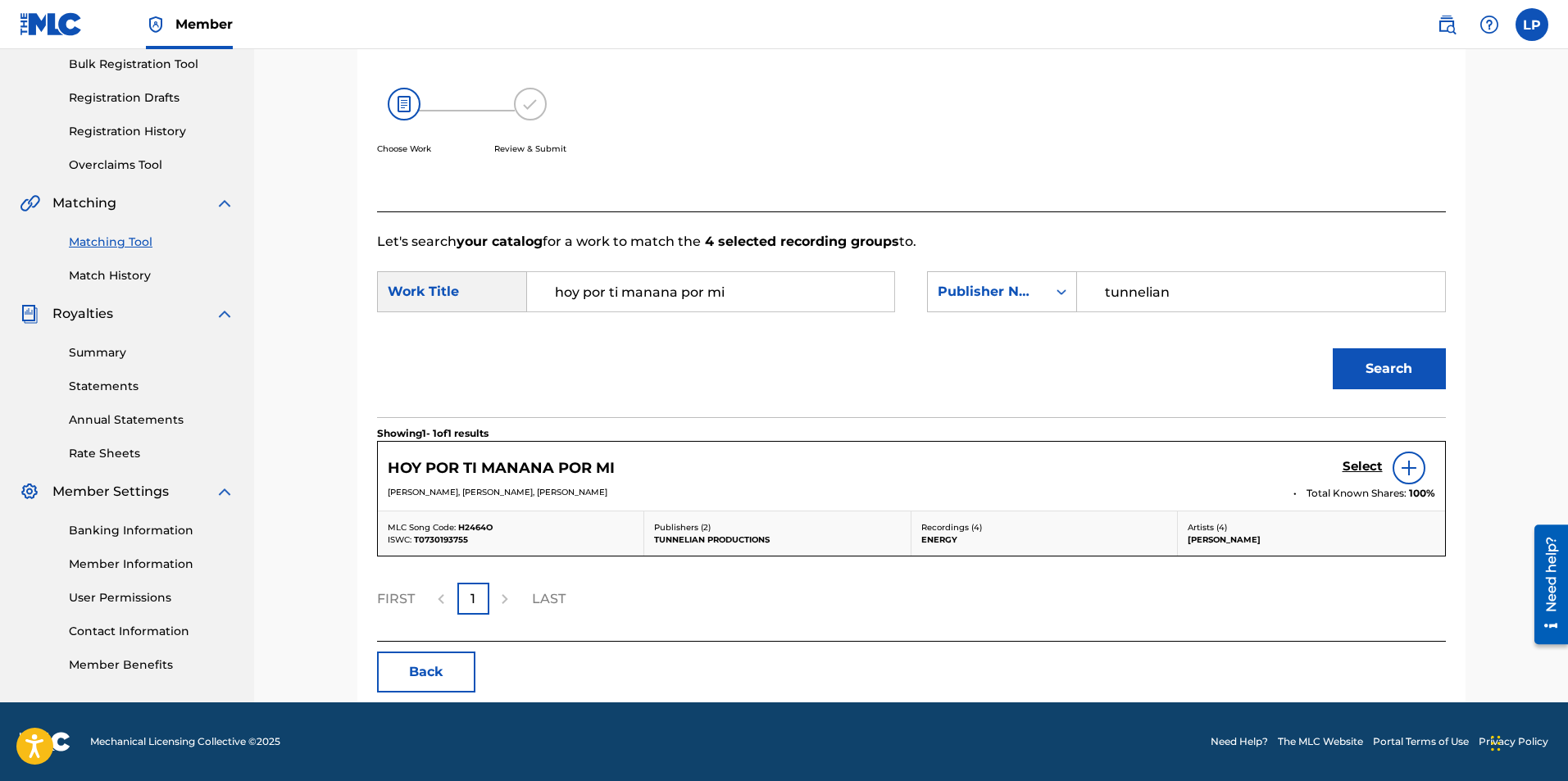
click at [1406, 465] on img at bounding box center [1409, 468] width 20 height 20
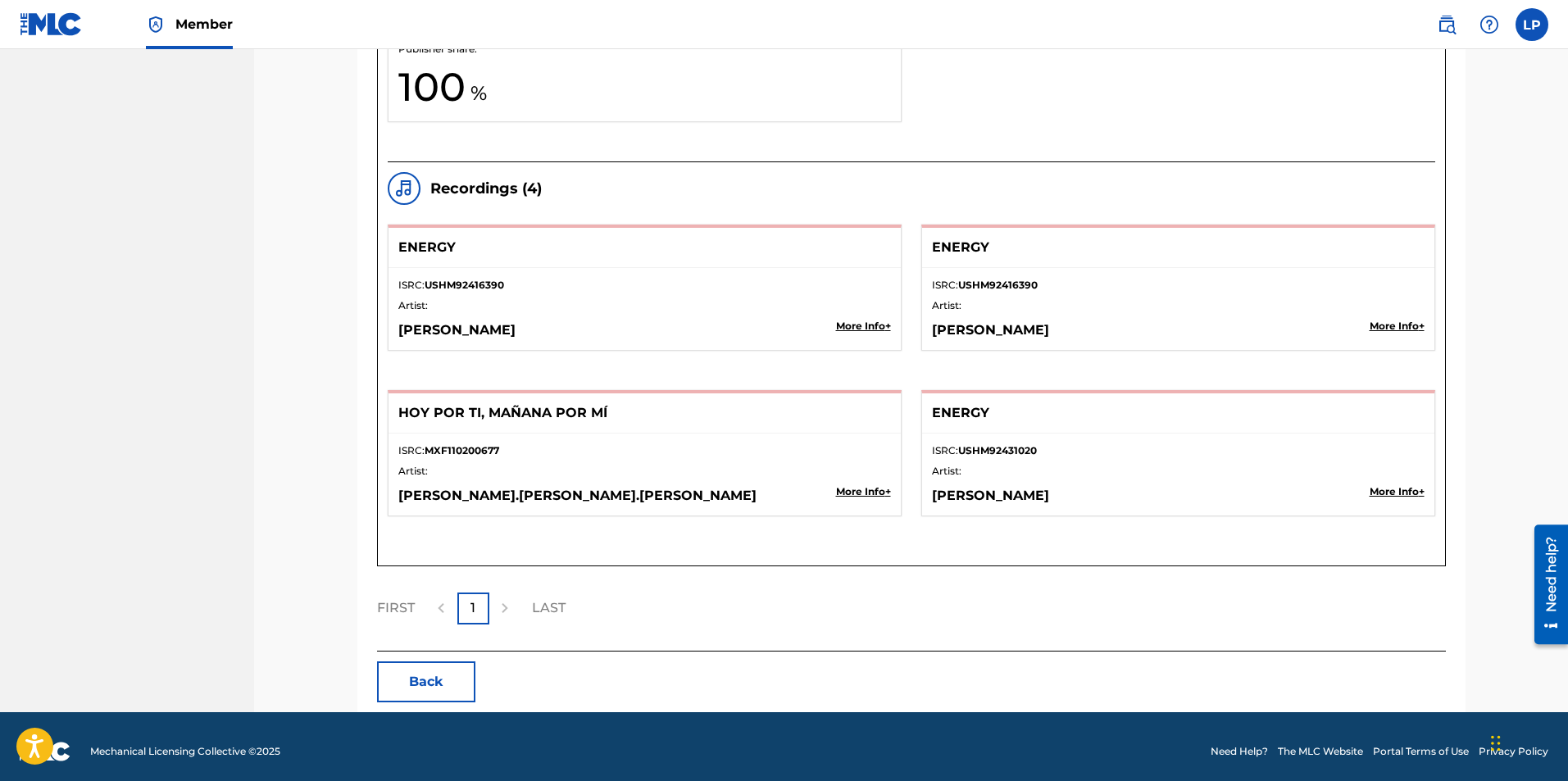
scroll to position [1801, 0]
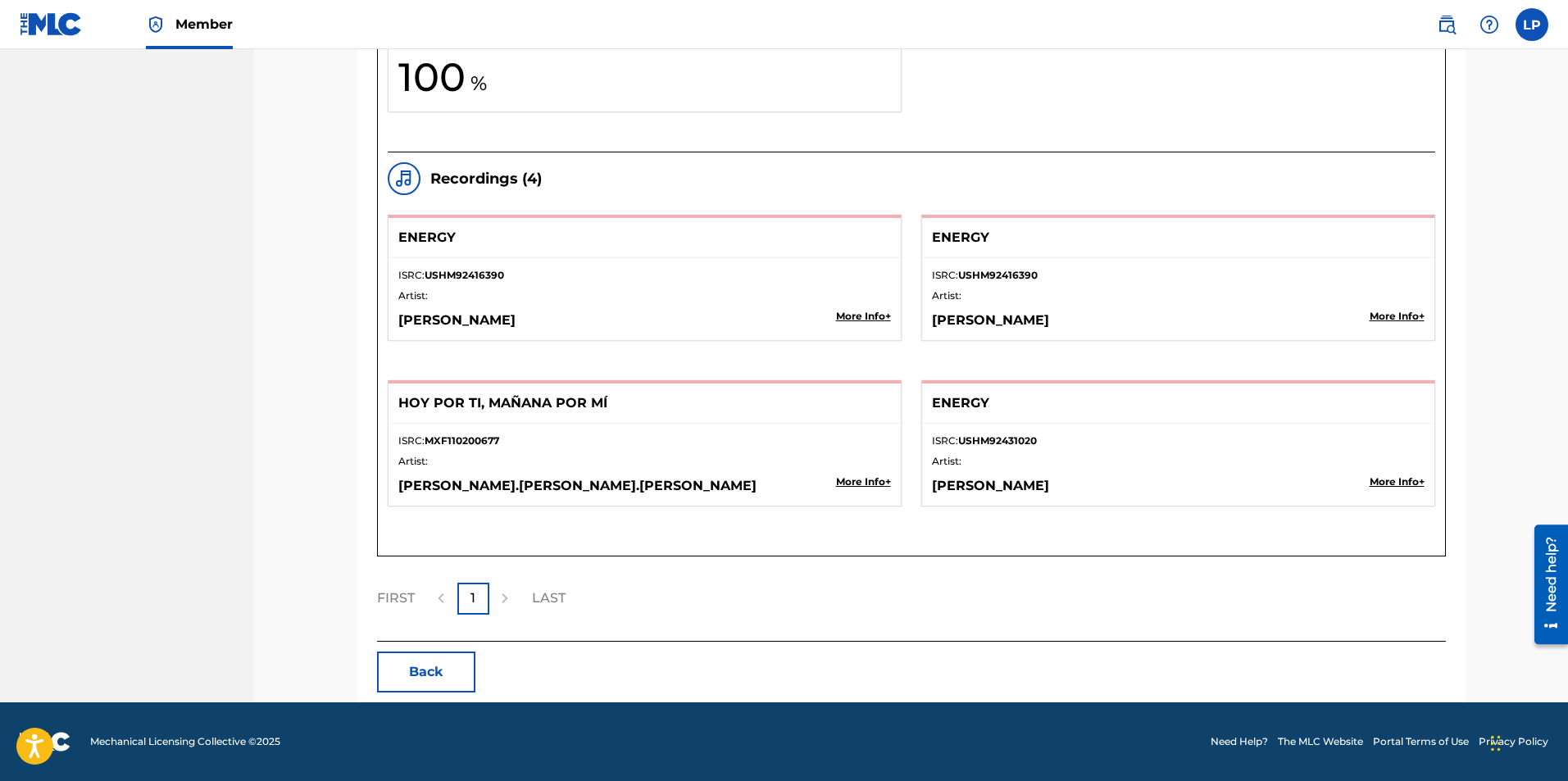
click at [750, 434] on div "ISRC: MXF110200677 Artist: [PERSON_NAME].[PERSON_NAME].[PERSON_NAME] More Info +" at bounding box center [645, 464] width 512 height 82
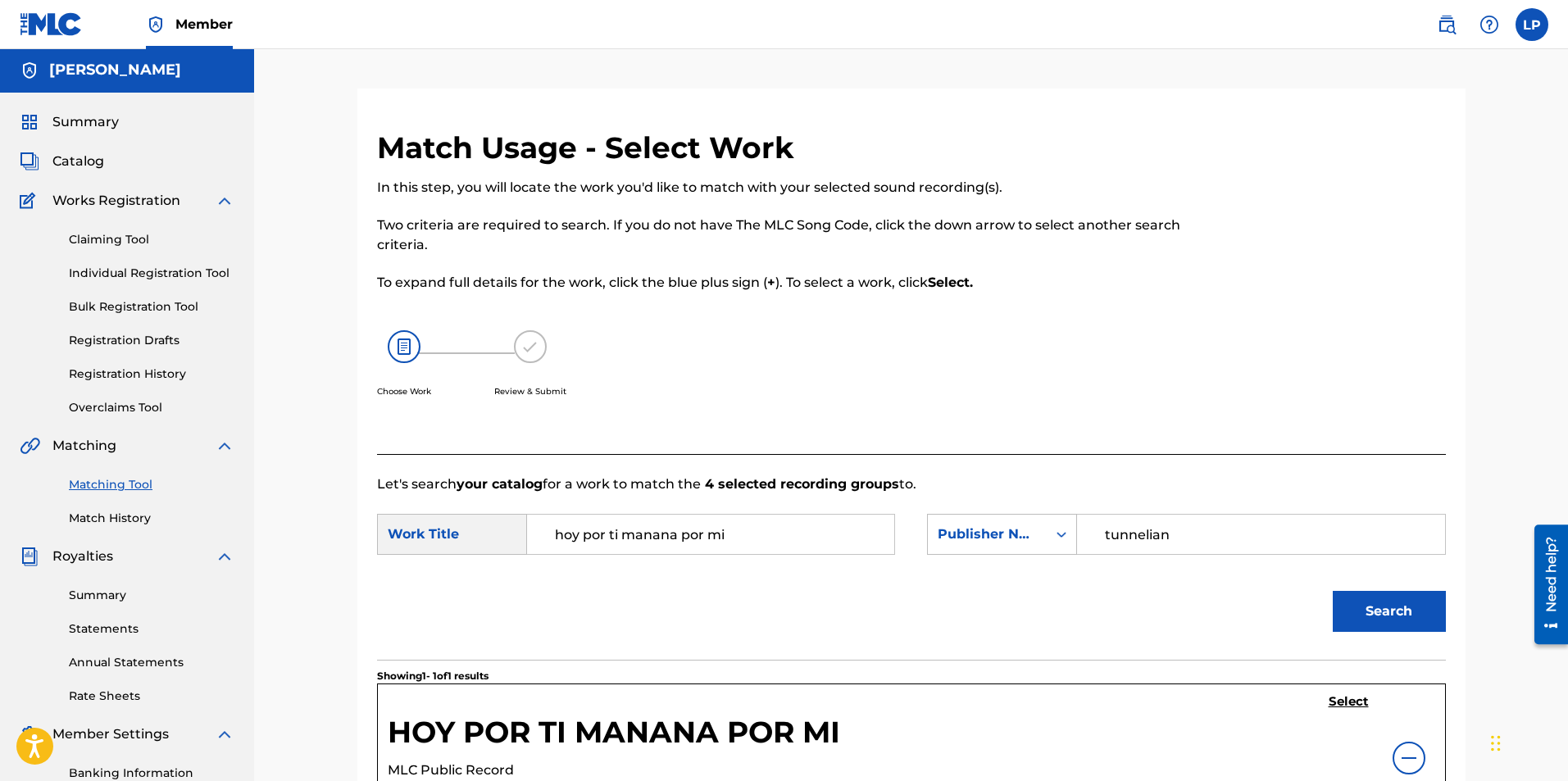
scroll to position [0, 0]
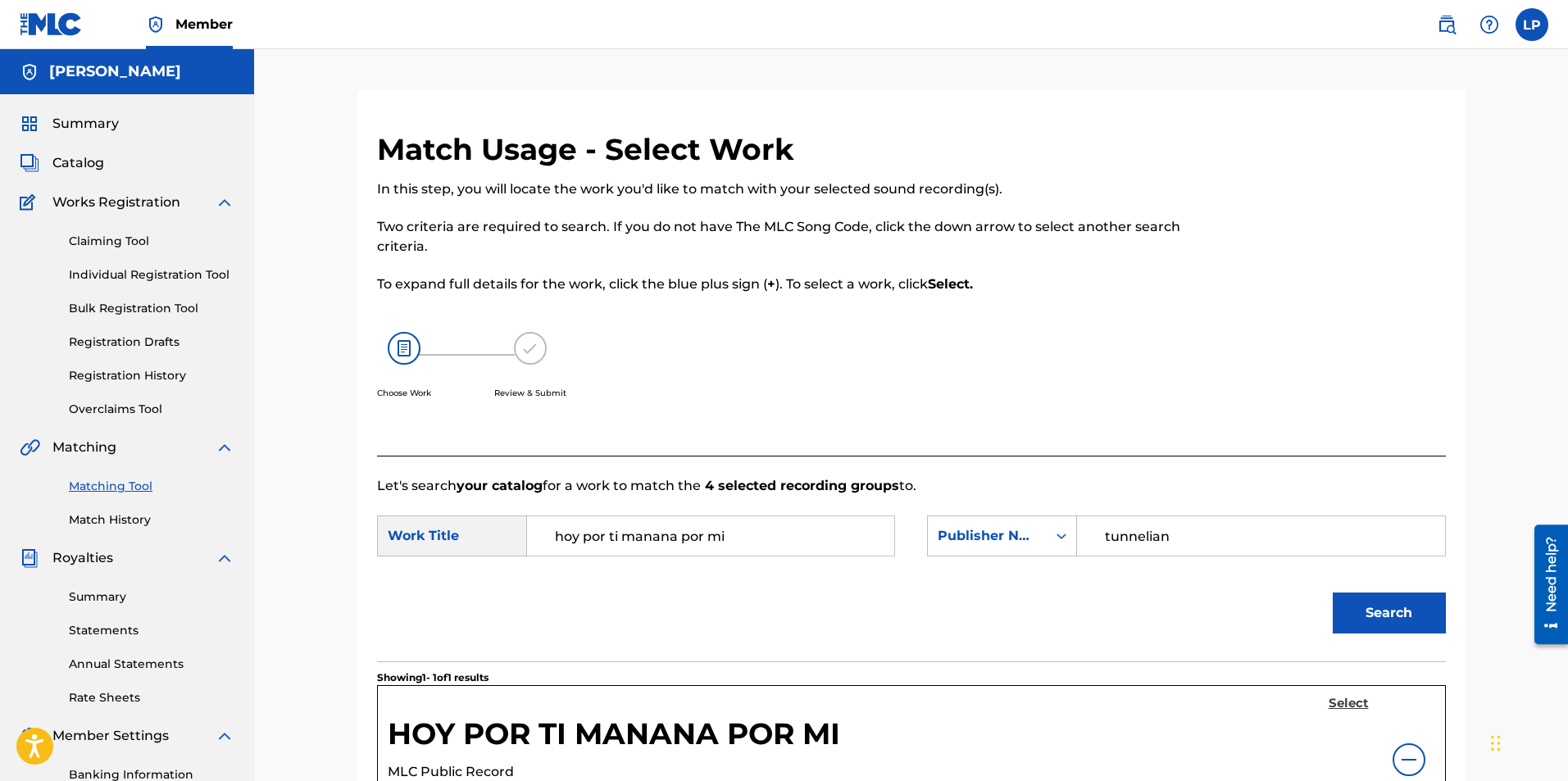
click at [1341, 704] on h5 "Select" at bounding box center [1349, 704] width 40 height 16
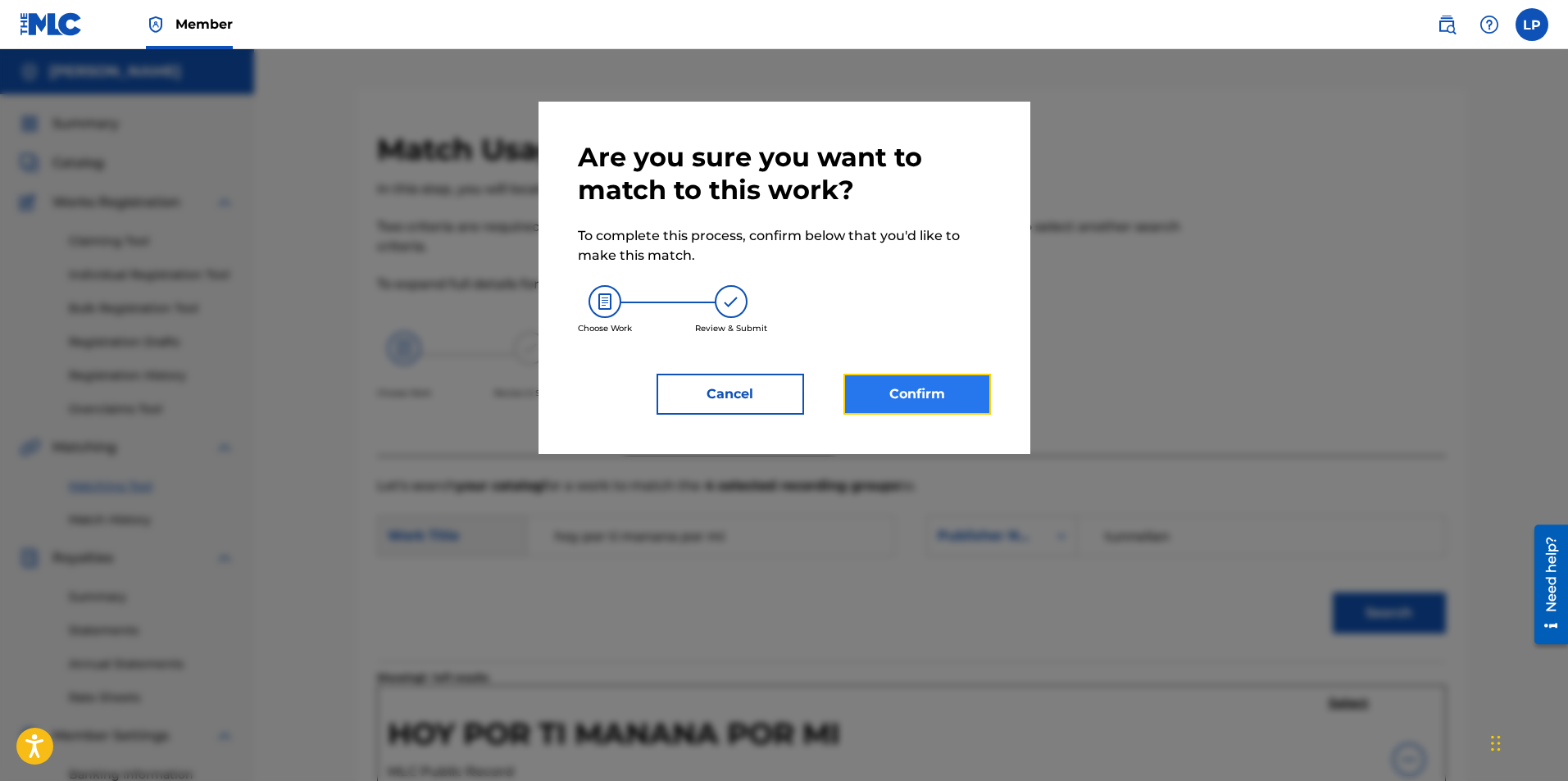
click at [931, 388] on button "Confirm" at bounding box center [917, 394] width 148 height 41
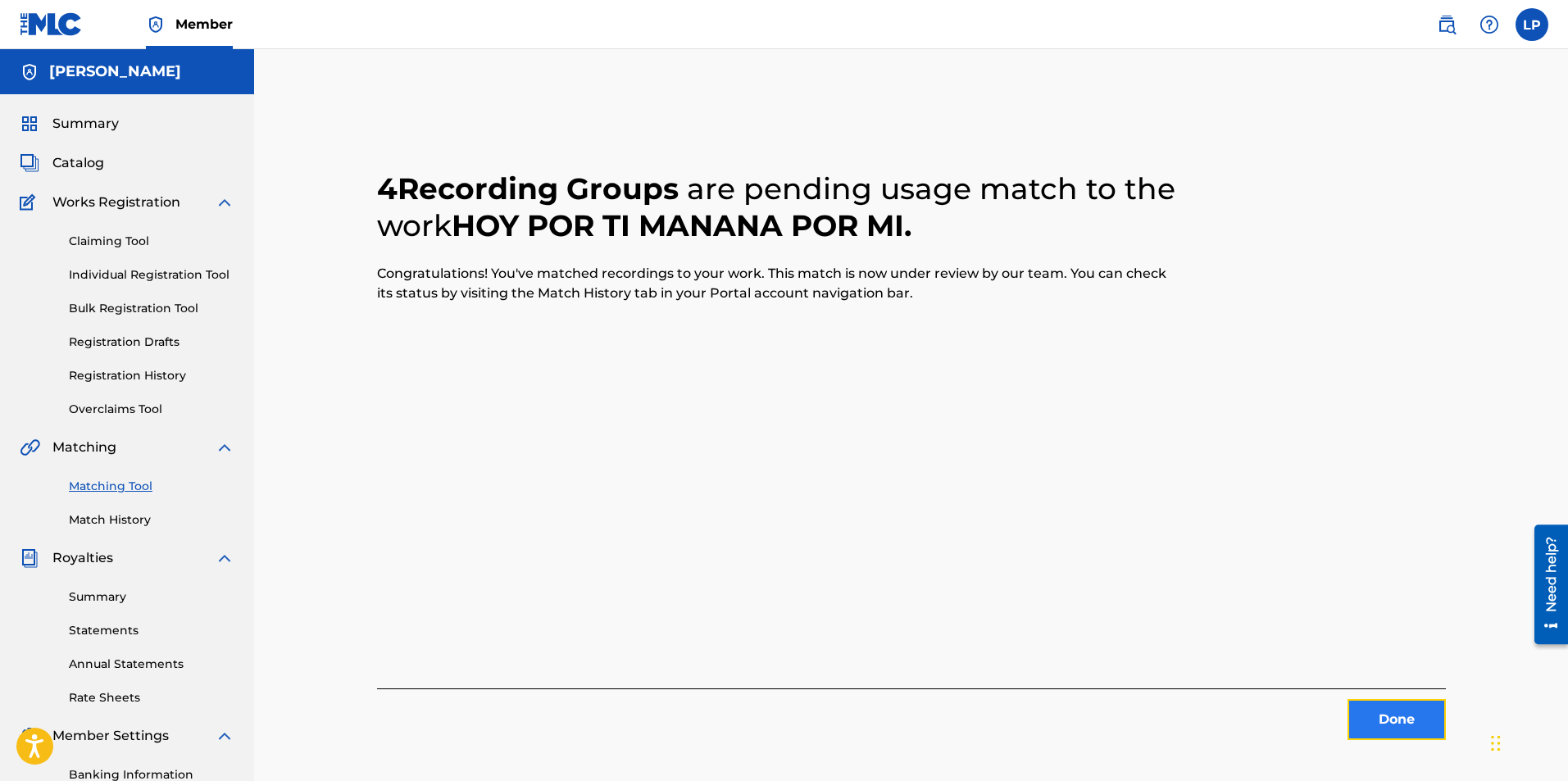
click at [1391, 711] on button "Done" at bounding box center [1396, 719] width 98 height 41
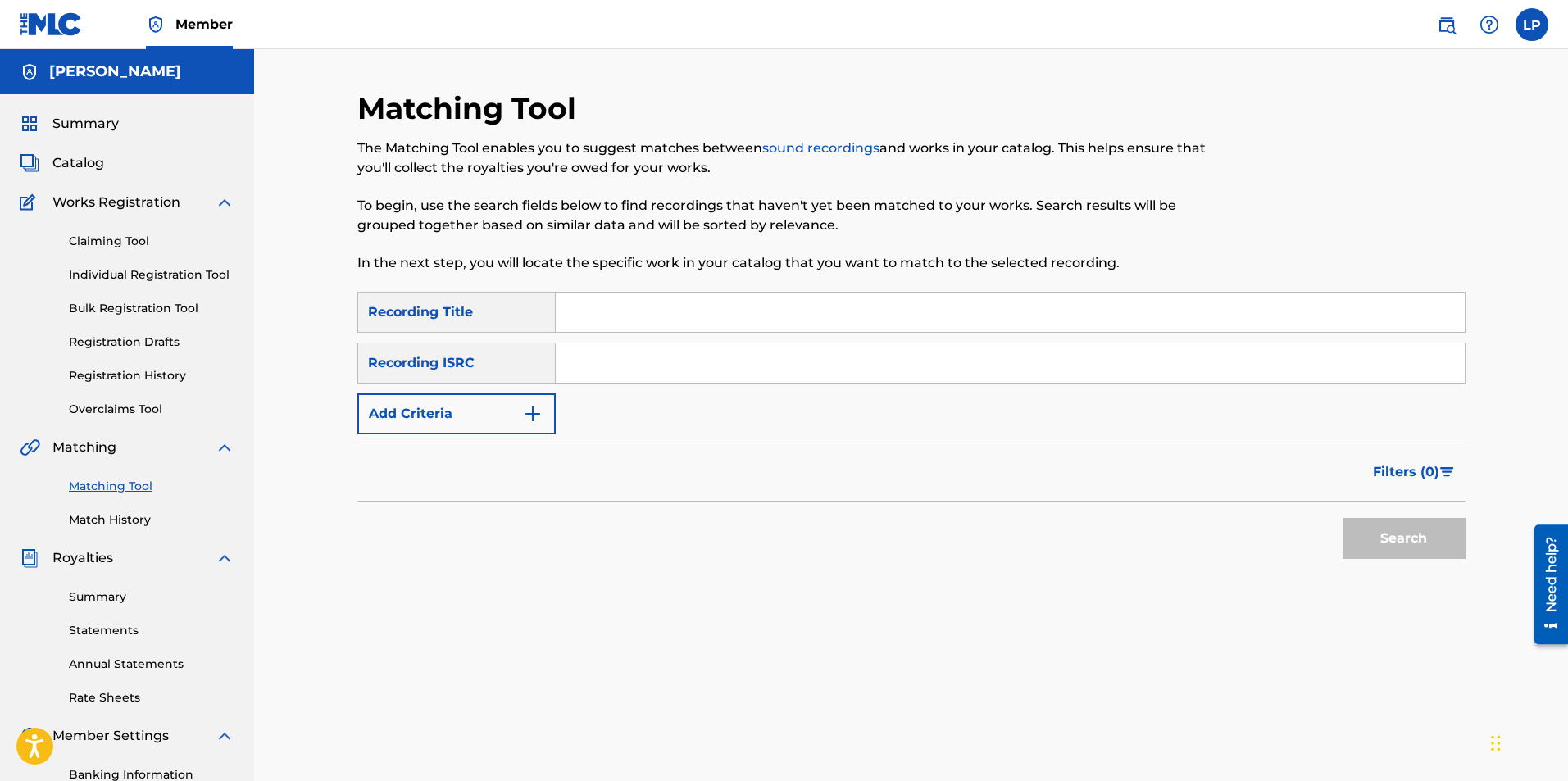
click at [633, 316] on input "Search Form" at bounding box center [1010, 313] width 909 height 40
type input "energy"
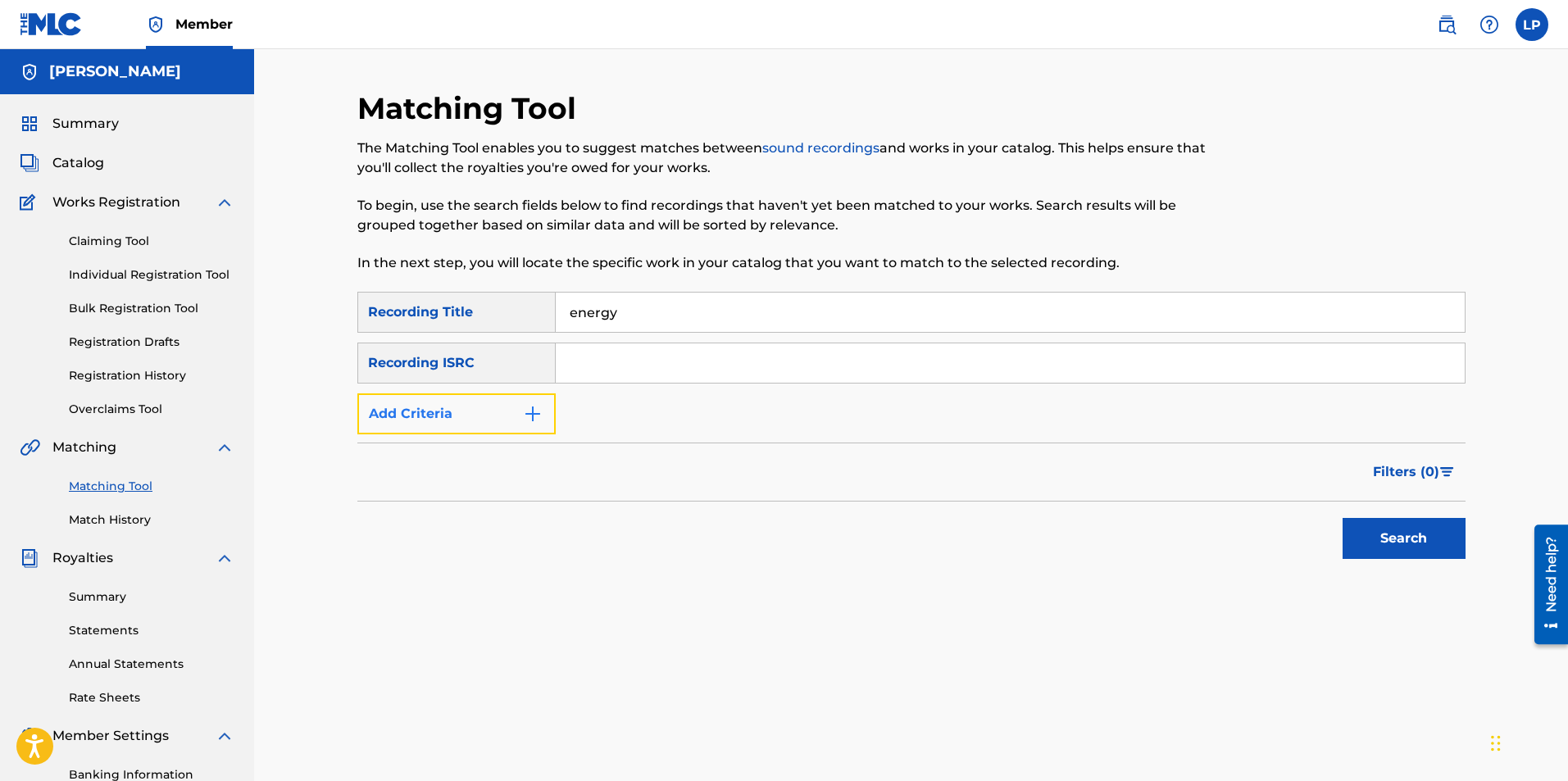
click at [497, 411] on button "Add Criteria" at bounding box center [457, 413] width 198 height 41
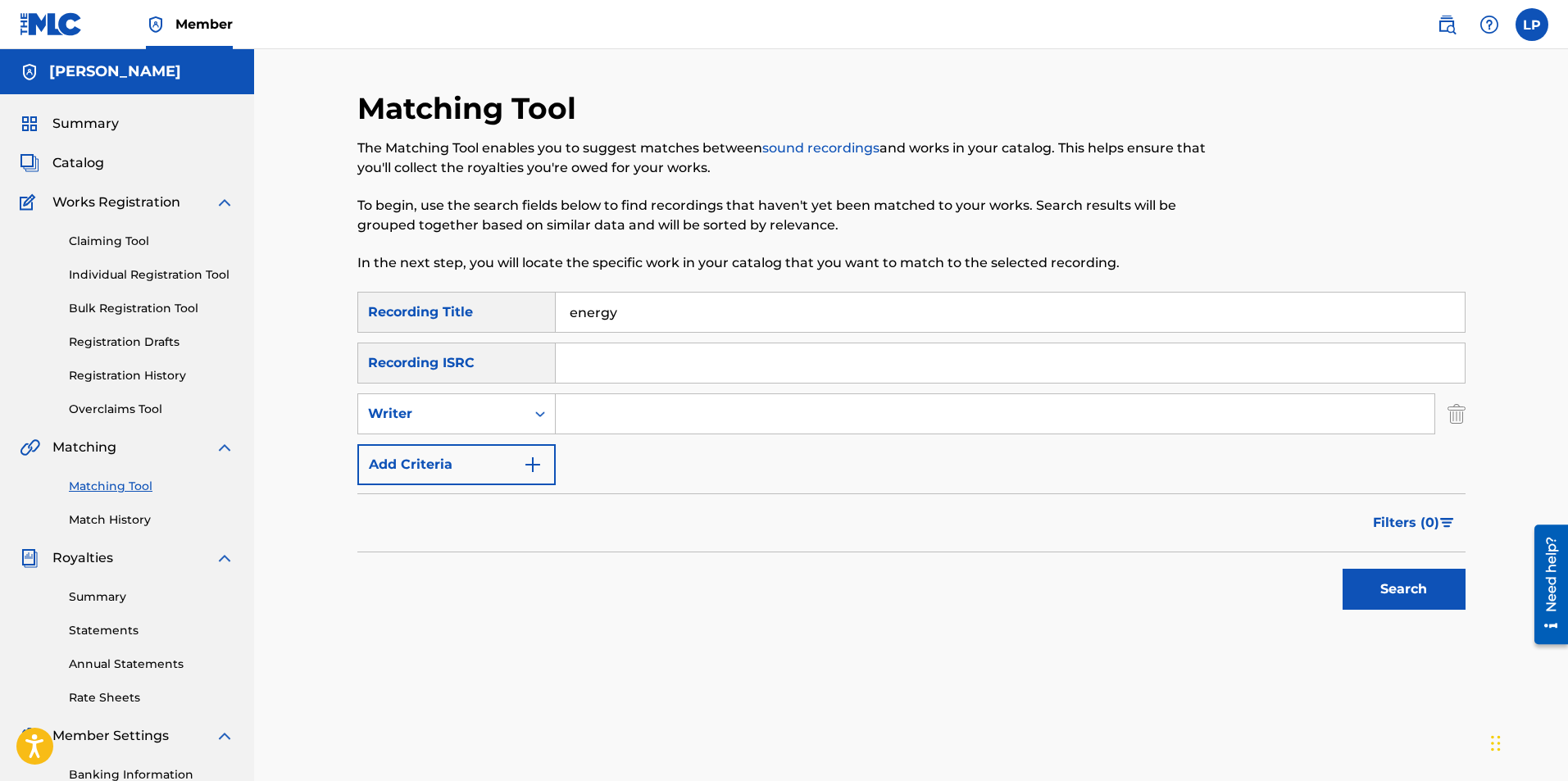
click at [577, 418] on input "Search Form" at bounding box center [994, 414] width 878 height 40
type input "[PERSON_NAME]"
click at [1343, 569] on button "Search" at bounding box center [1404, 588] width 123 height 41
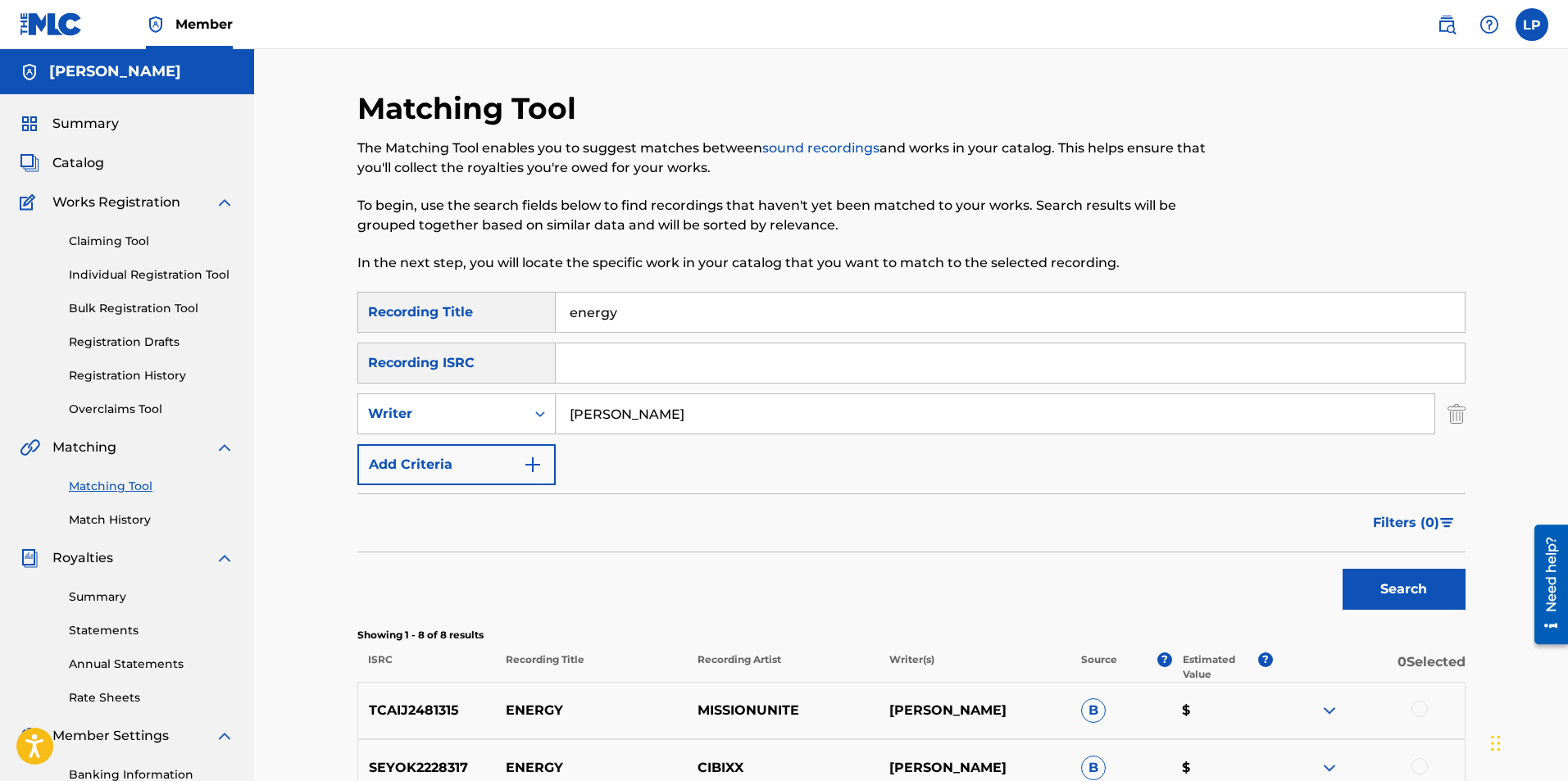
drag, startPoint x: 1311, startPoint y: 647, endPoint x: 792, endPoint y: 497, distance: 540.2
click at [792, 497] on div "Filters ( 0 )" at bounding box center [911, 522] width 1109 height 59
click at [66, 158] on span "Catalog" at bounding box center [78, 163] width 52 height 20
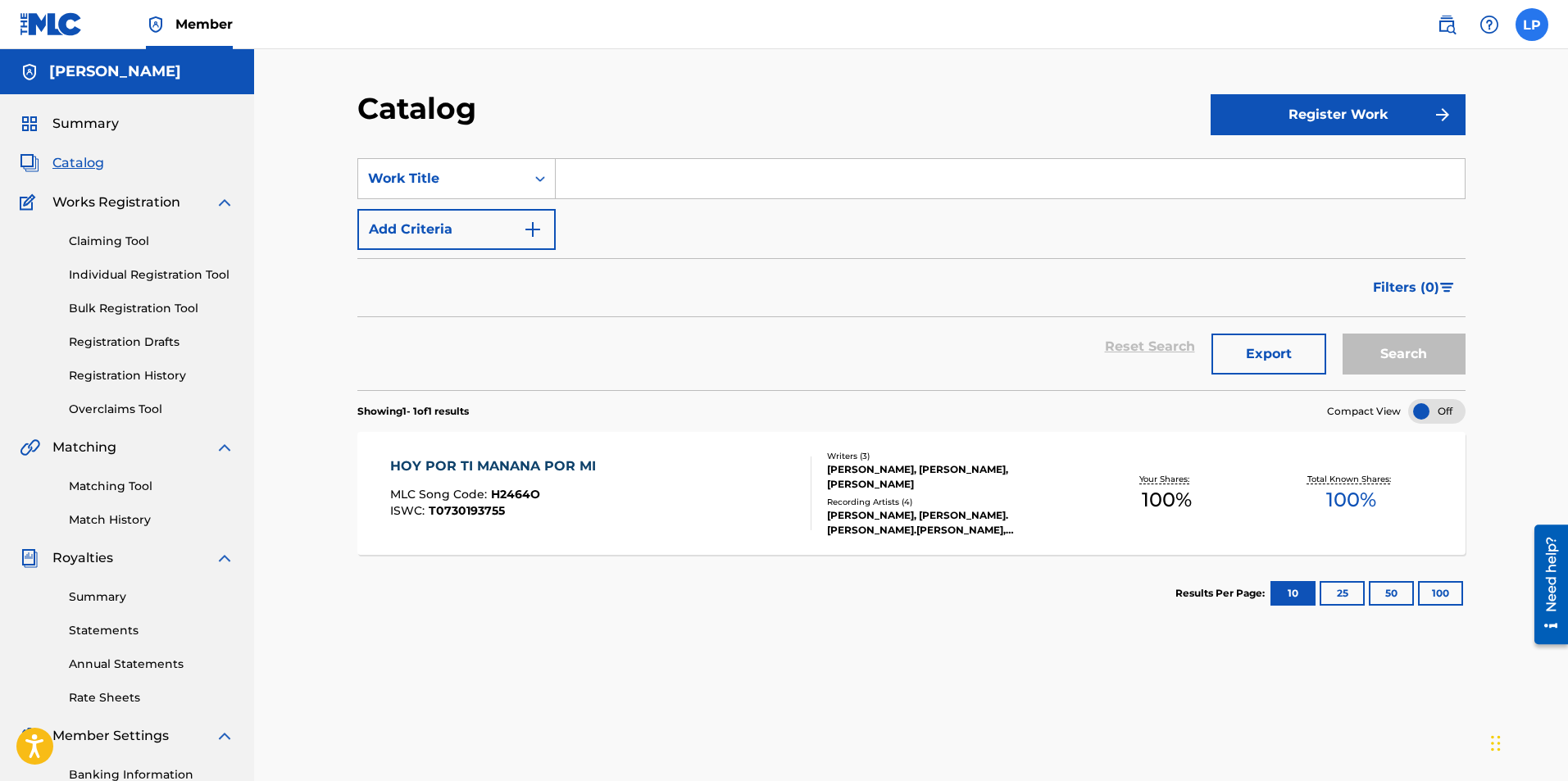
click at [1539, 21] on label at bounding box center [1531, 24] width 33 height 33
click at [1532, 25] on input "LP [PERSON_NAME] [EMAIL_ADDRESS][DOMAIN_NAME] Notification Preferences Profile …" at bounding box center [1532, 25] width 0 height 0
click at [1376, 232] on p "Log out" at bounding box center [1373, 231] width 39 height 15
click at [1532, 25] on input "LP [PERSON_NAME] [EMAIL_ADDRESS][DOMAIN_NAME] Notification Preferences Profile …" at bounding box center [1532, 25] width 0 height 0
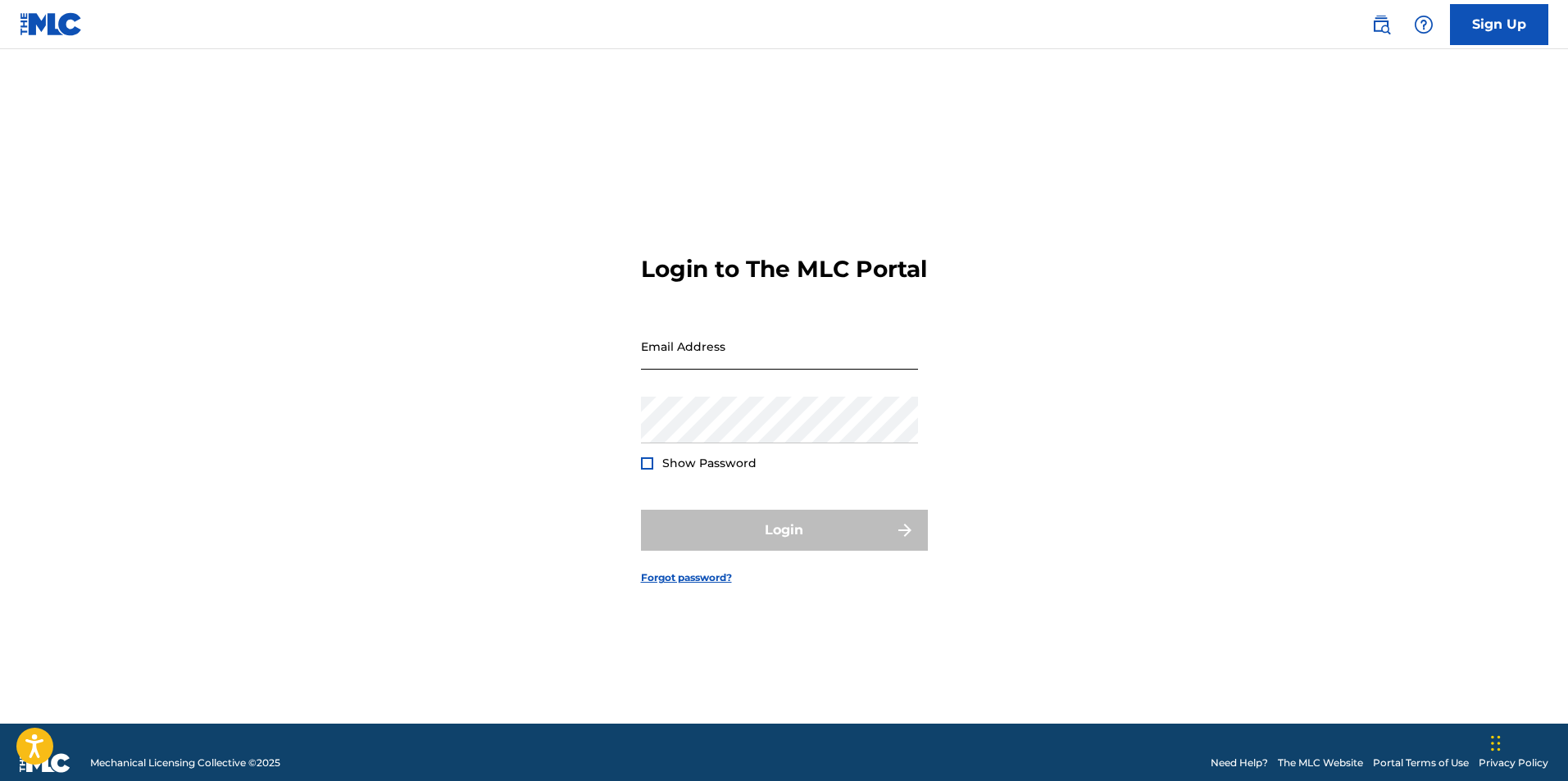
click at [775, 365] on input "Email Address" at bounding box center [779, 345] width 277 height 47
type input "[EMAIL_ADDRESS][DOMAIN_NAME]"
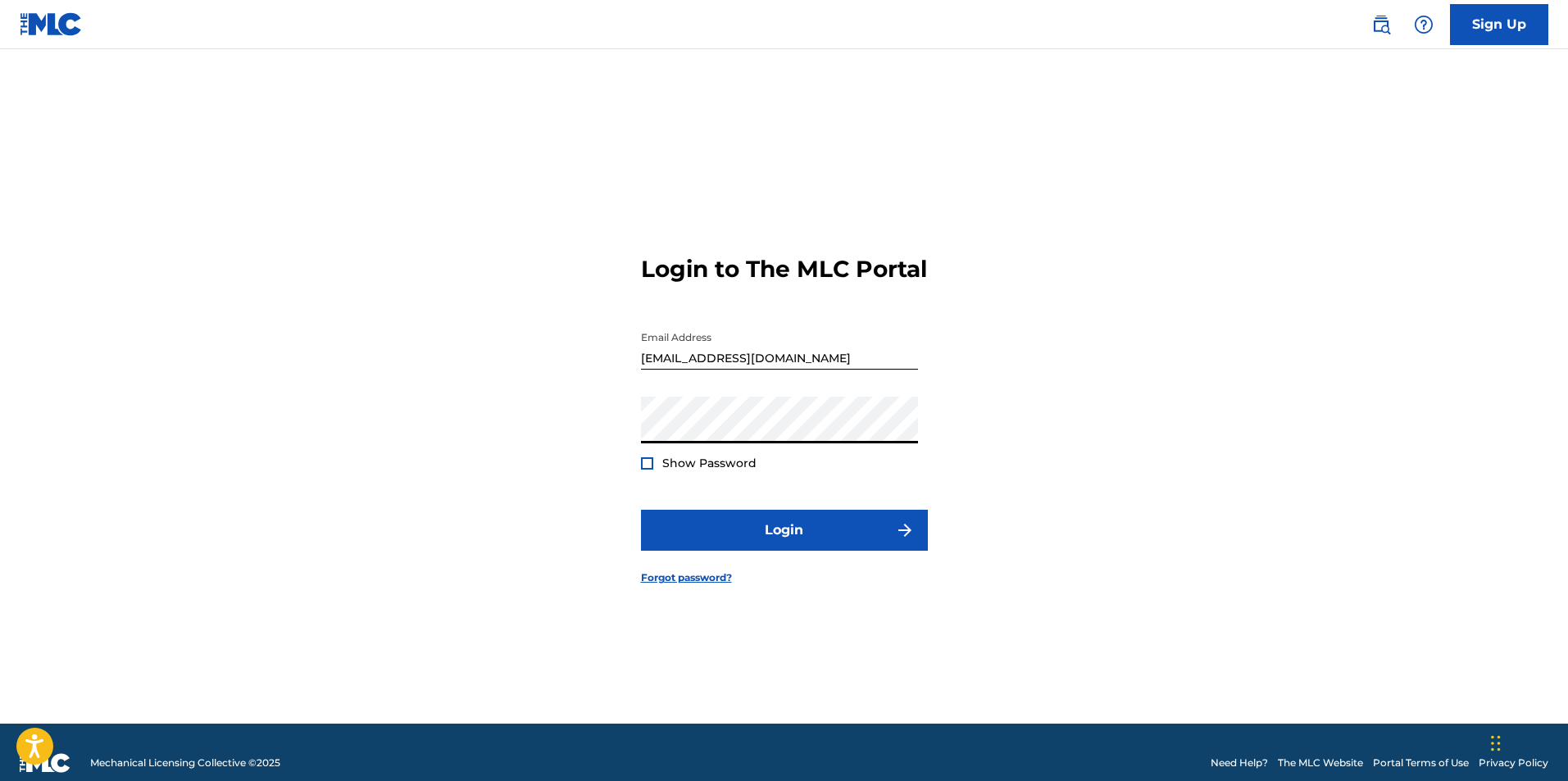
click at [641, 510] on button "Login" at bounding box center [784, 530] width 287 height 41
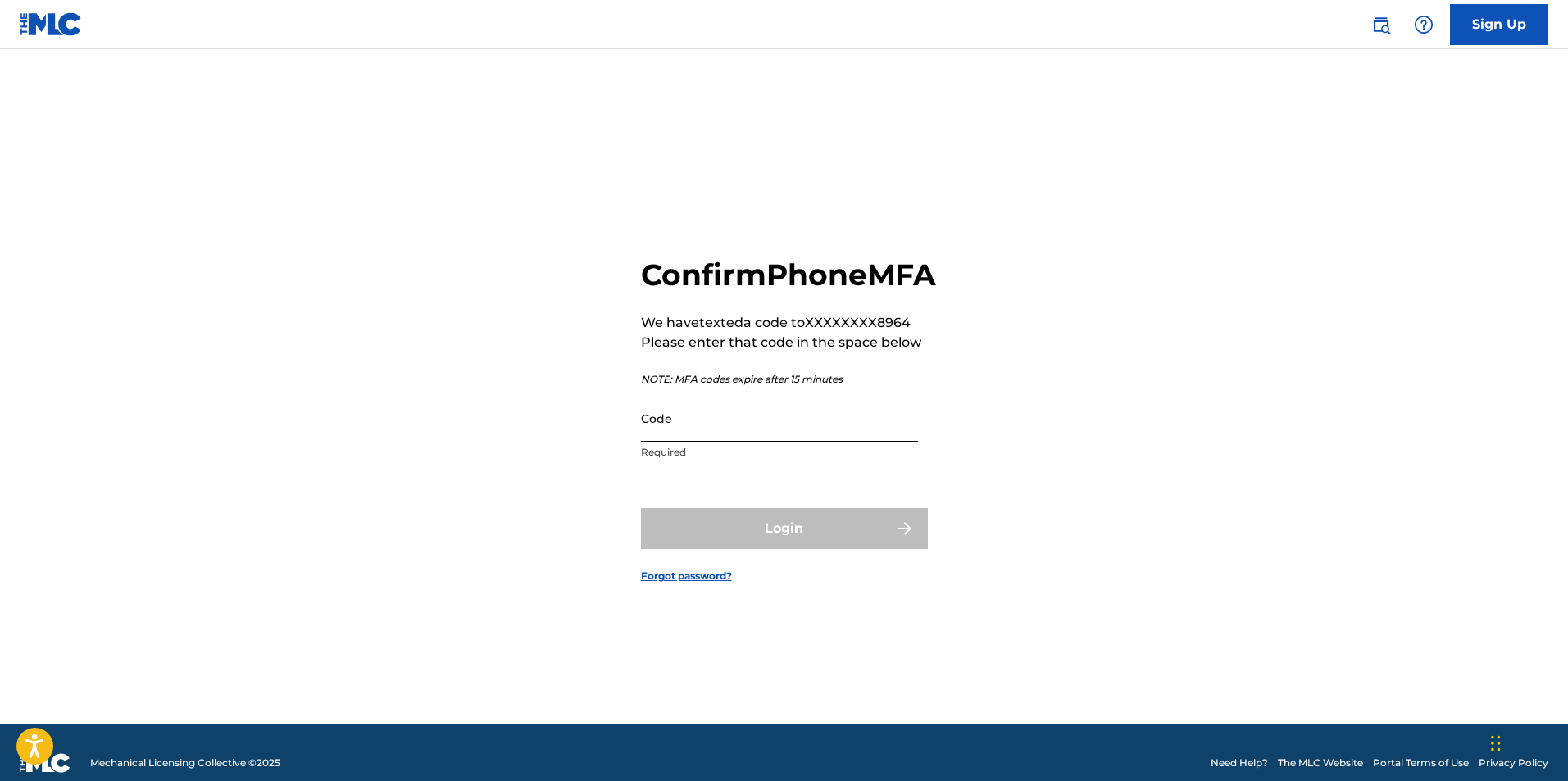
click at [732, 436] on input "Code" at bounding box center [779, 418] width 277 height 47
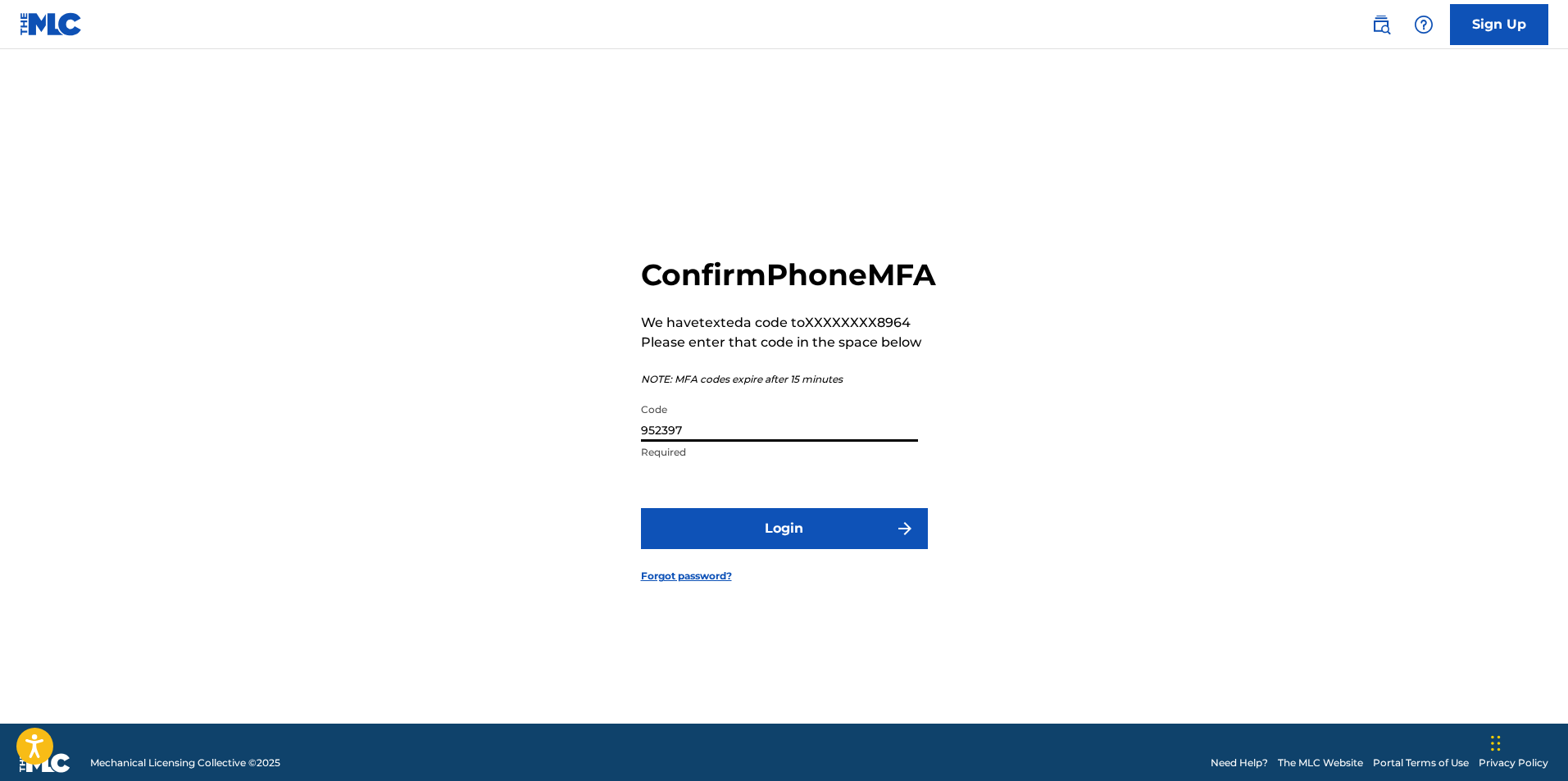
type input "952397"
click at [641, 508] on button "Login" at bounding box center [784, 528] width 287 height 41
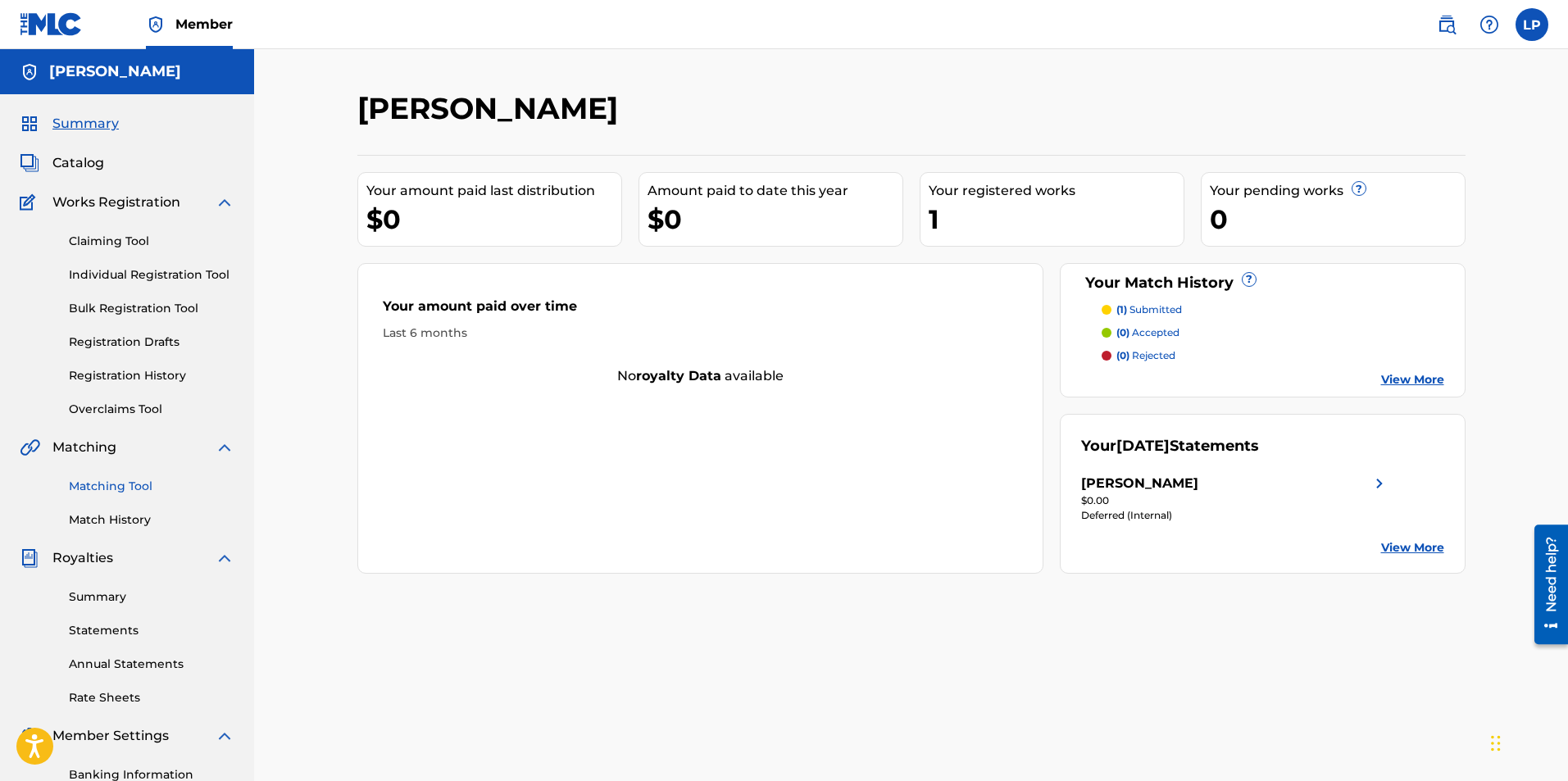
click at [136, 486] on link "Matching Tool" at bounding box center [151, 486] width 166 height 17
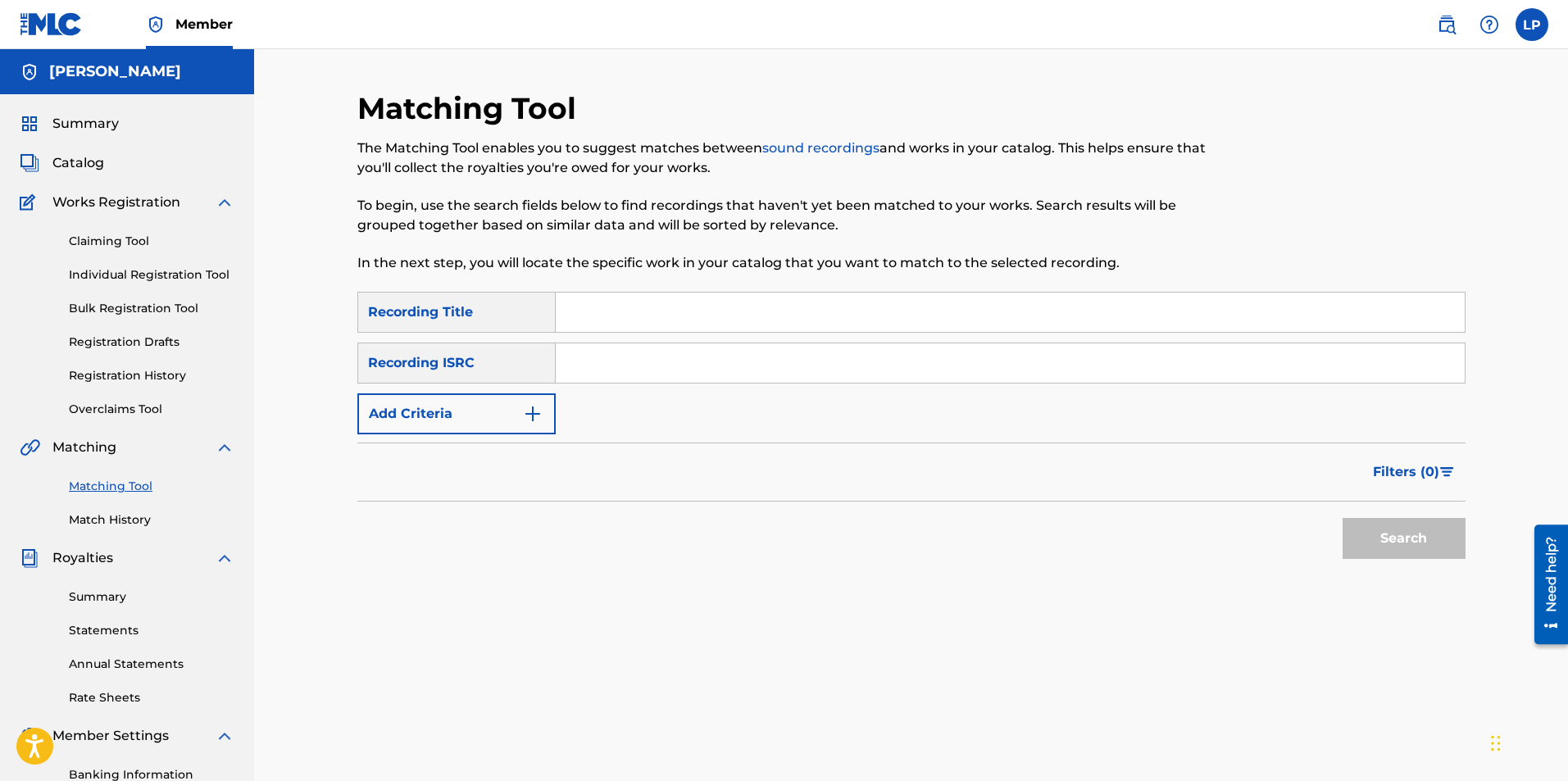
click at [753, 309] on input "Search Form" at bounding box center [1010, 313] width 909 height 40
type input "hoy por ti manana por mi"
click at [1343, 518] on button "Search" at bounding box center [1404, 538] width 123 height 41
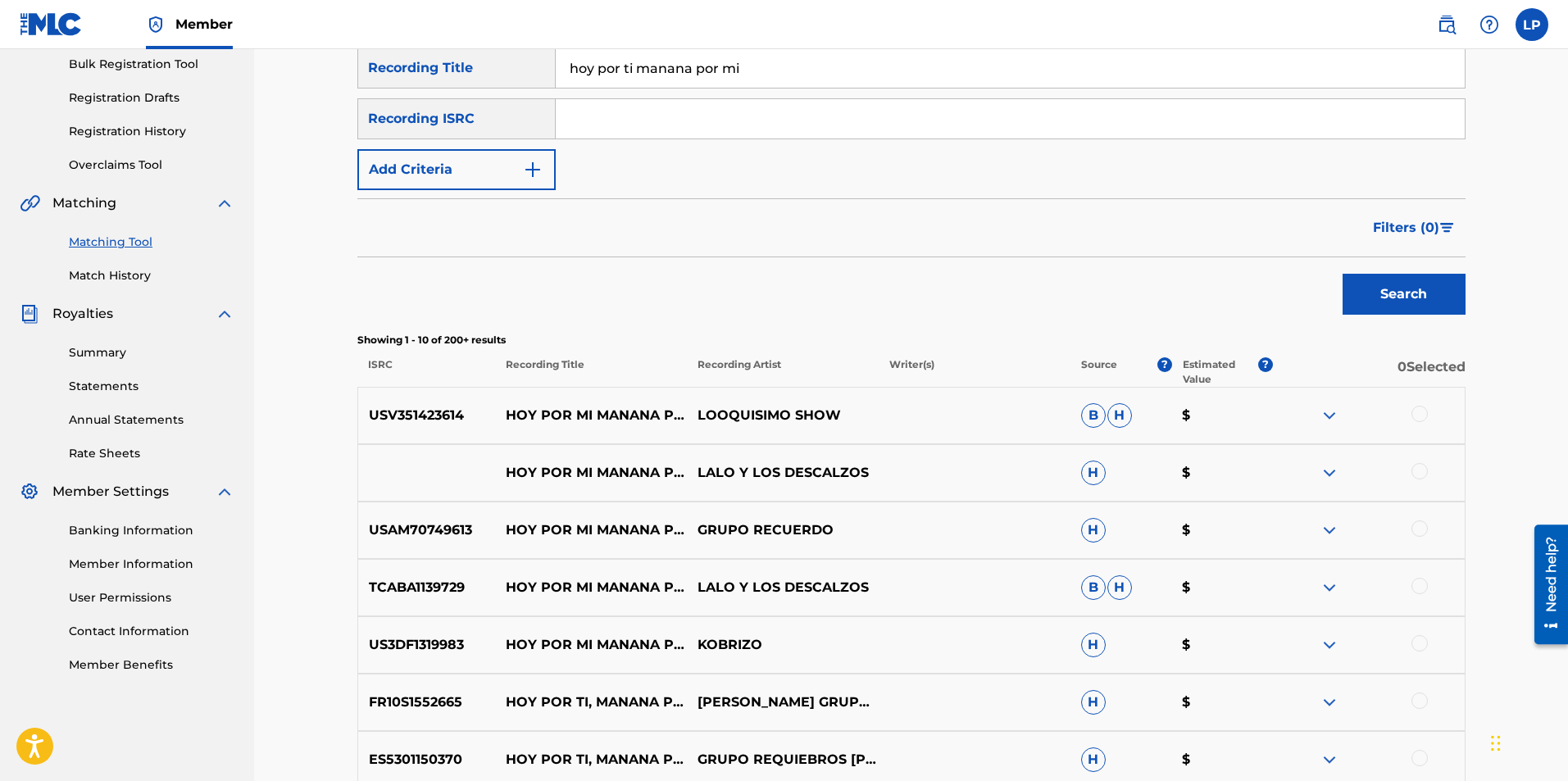
scroll to position [245, 0]
click at [1327, 415] on img at bounding box center [1330, 415] width 20 height 20
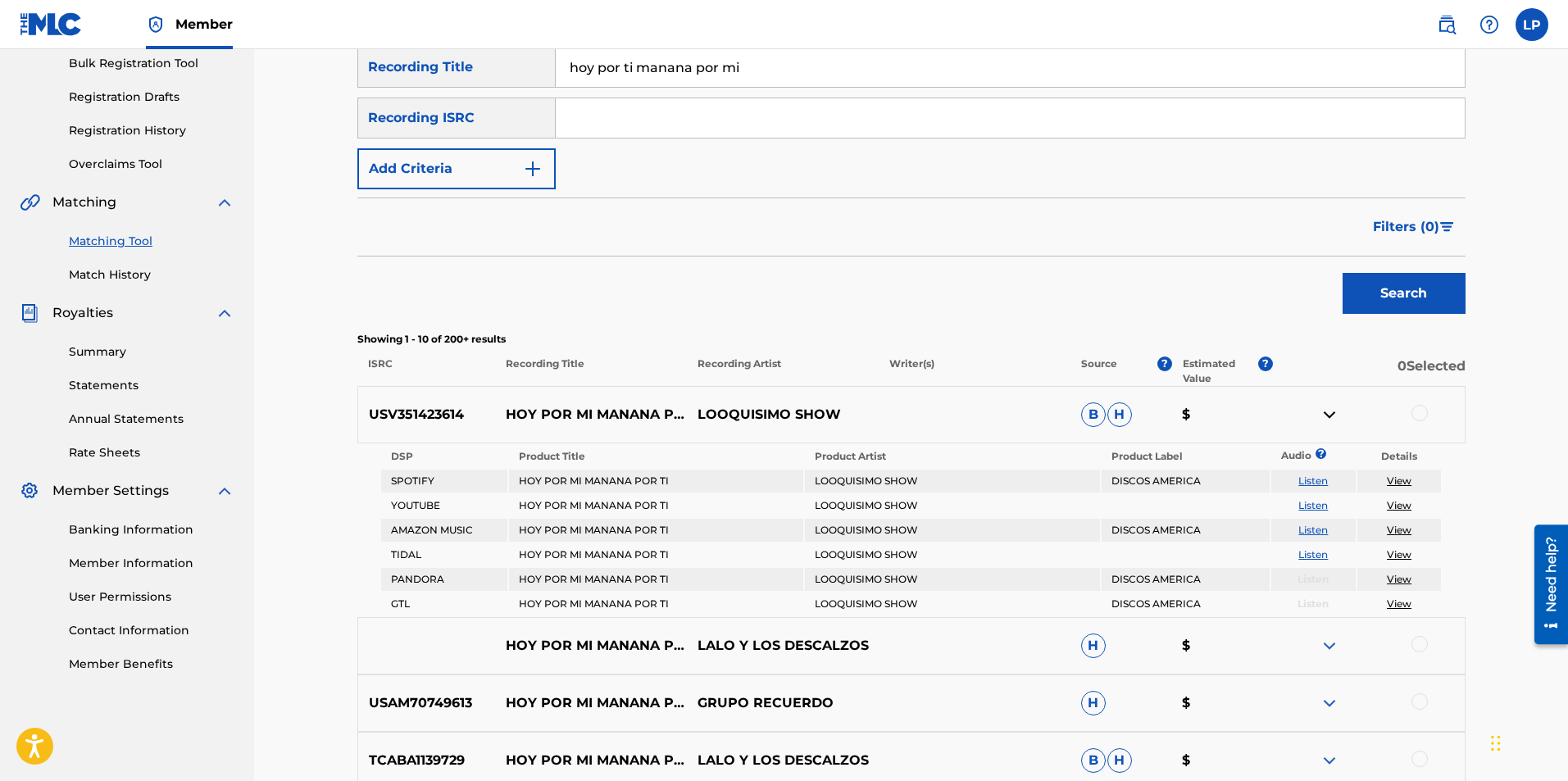
click at [1315, 479] on link "Listen" at bounding box center [1313, 480] width 30 height 12
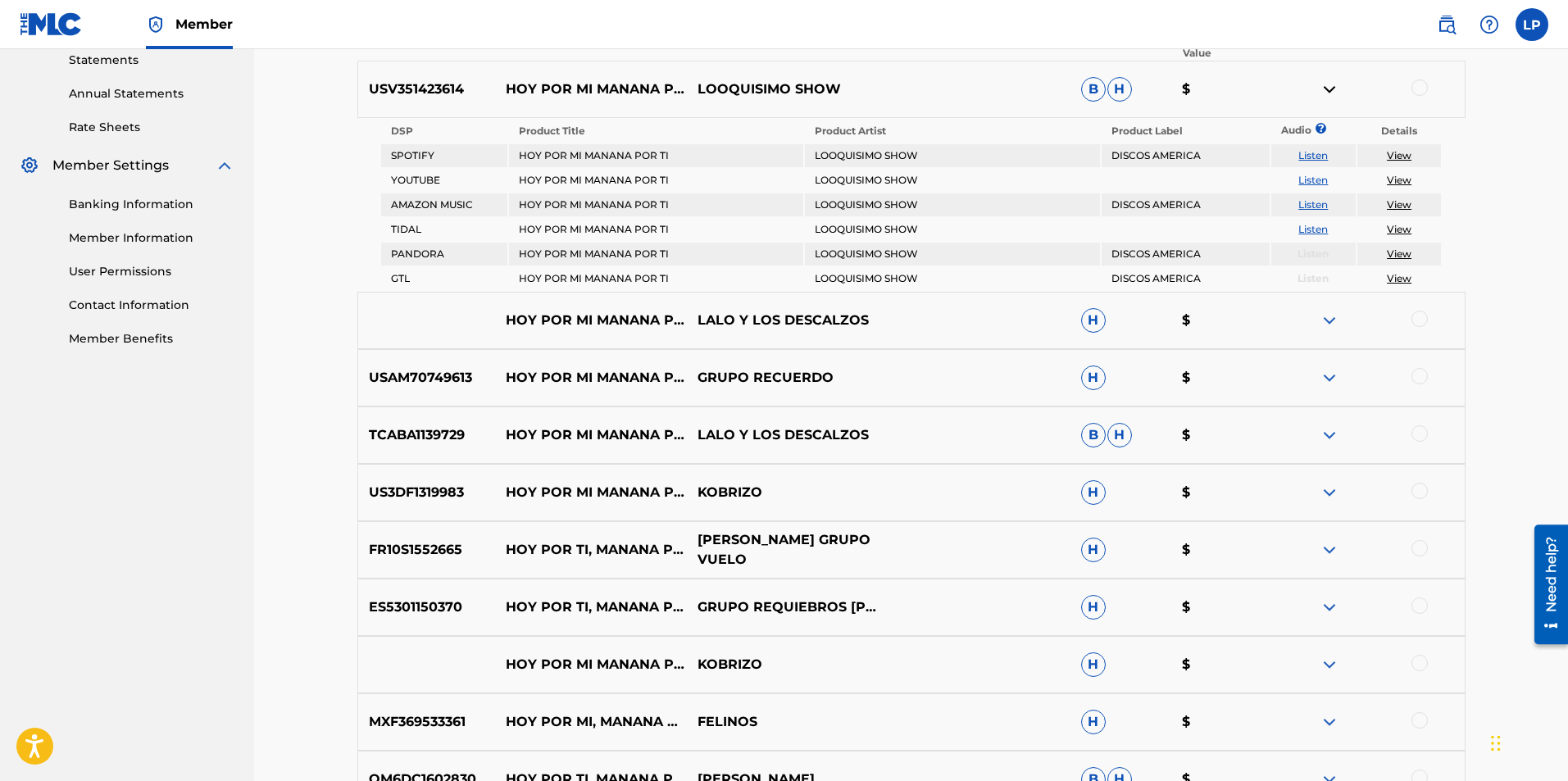
click at [822, 540] on p "[PERSON_NAME] GRUPO VUELO" at bounding box center [782, 550] width 192 height 40
click at [1337, 546] on img at bounding box center [1330, 549] width 20 height 20
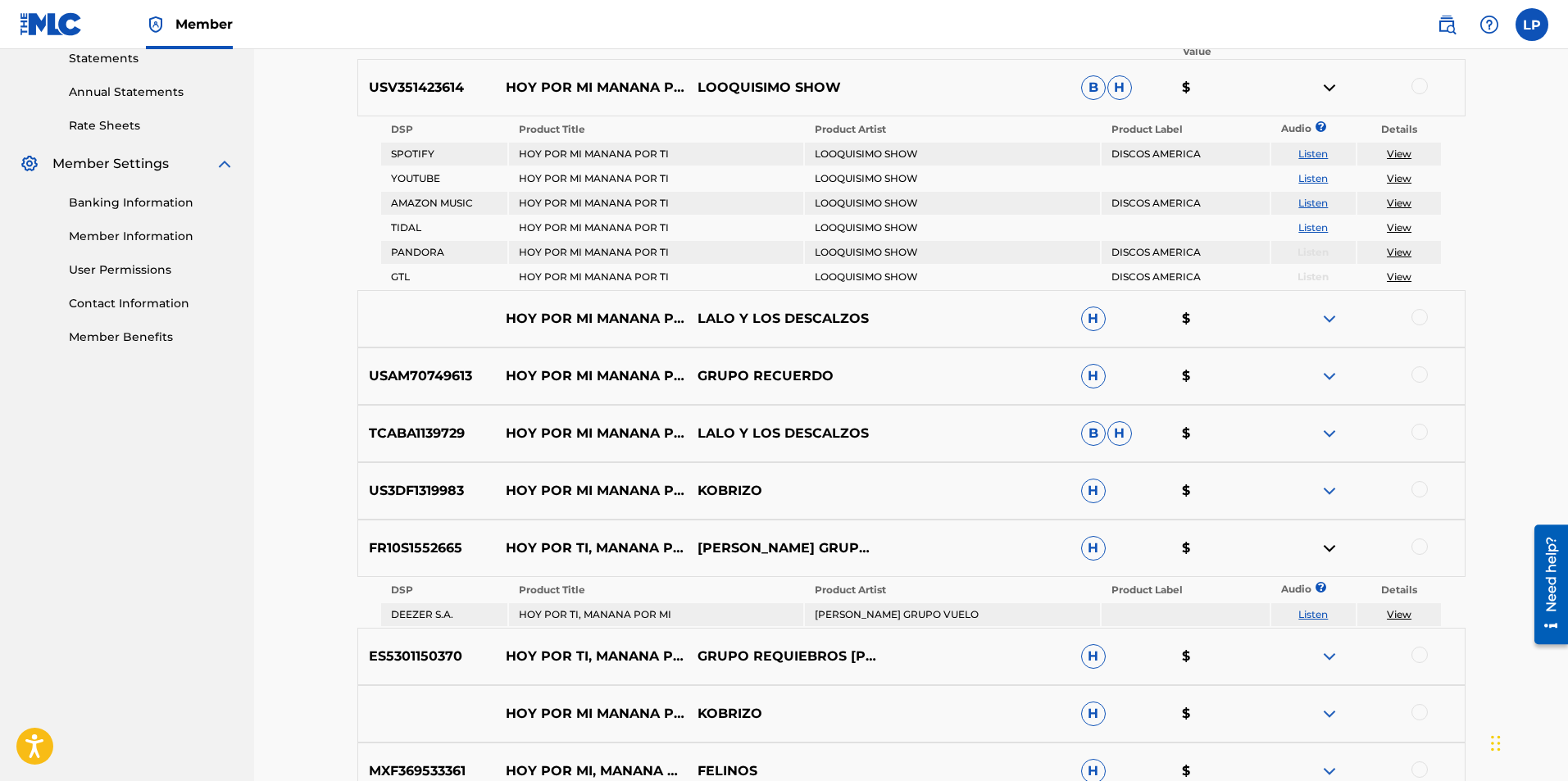
click at [1316, 609] on link "Listen" at bounding box center [1313, 614] width 30 height 12
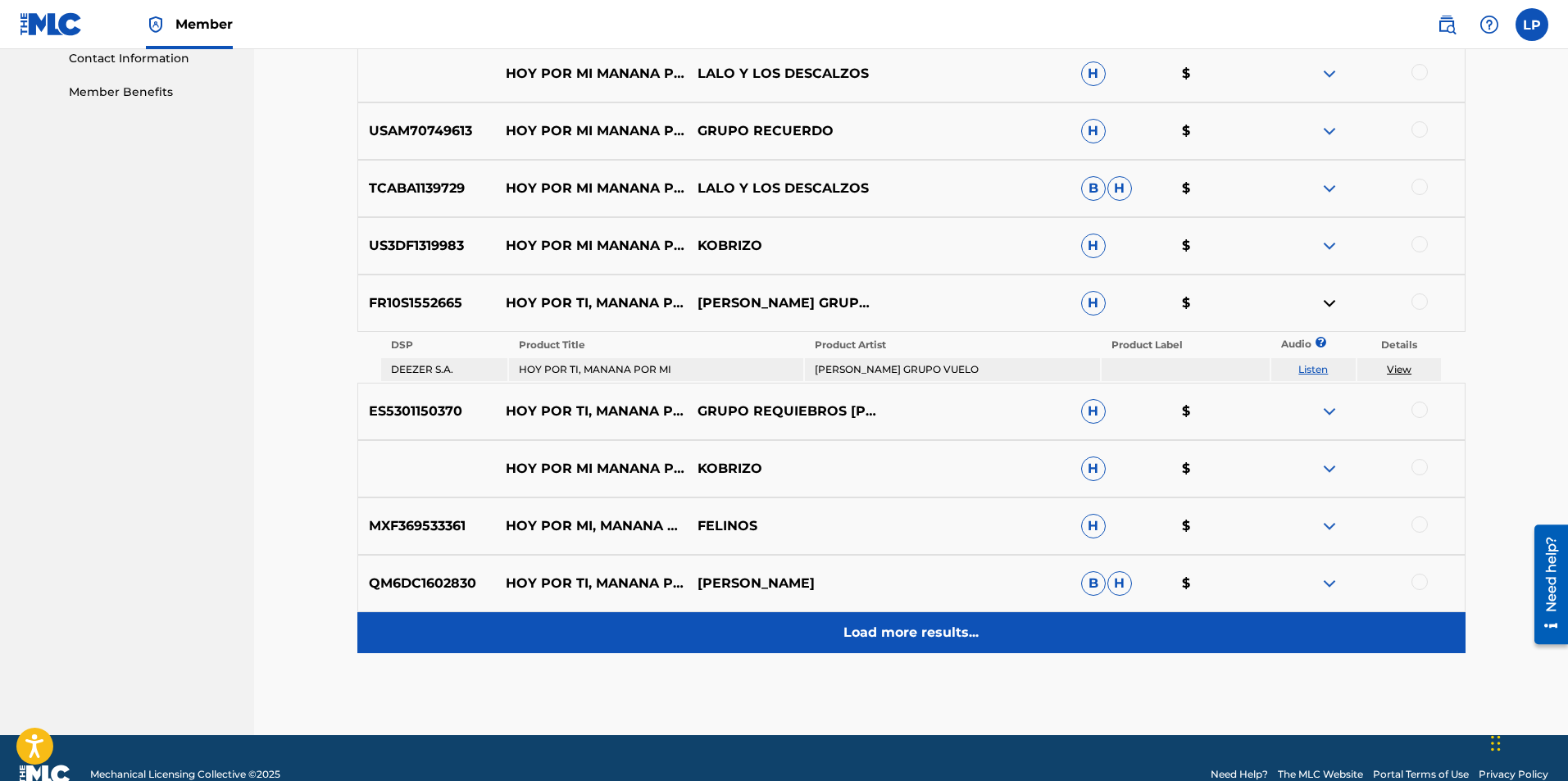
click at [930, 631] on p "Load more results..." at bounding box center [911, 633] width 135 height 20
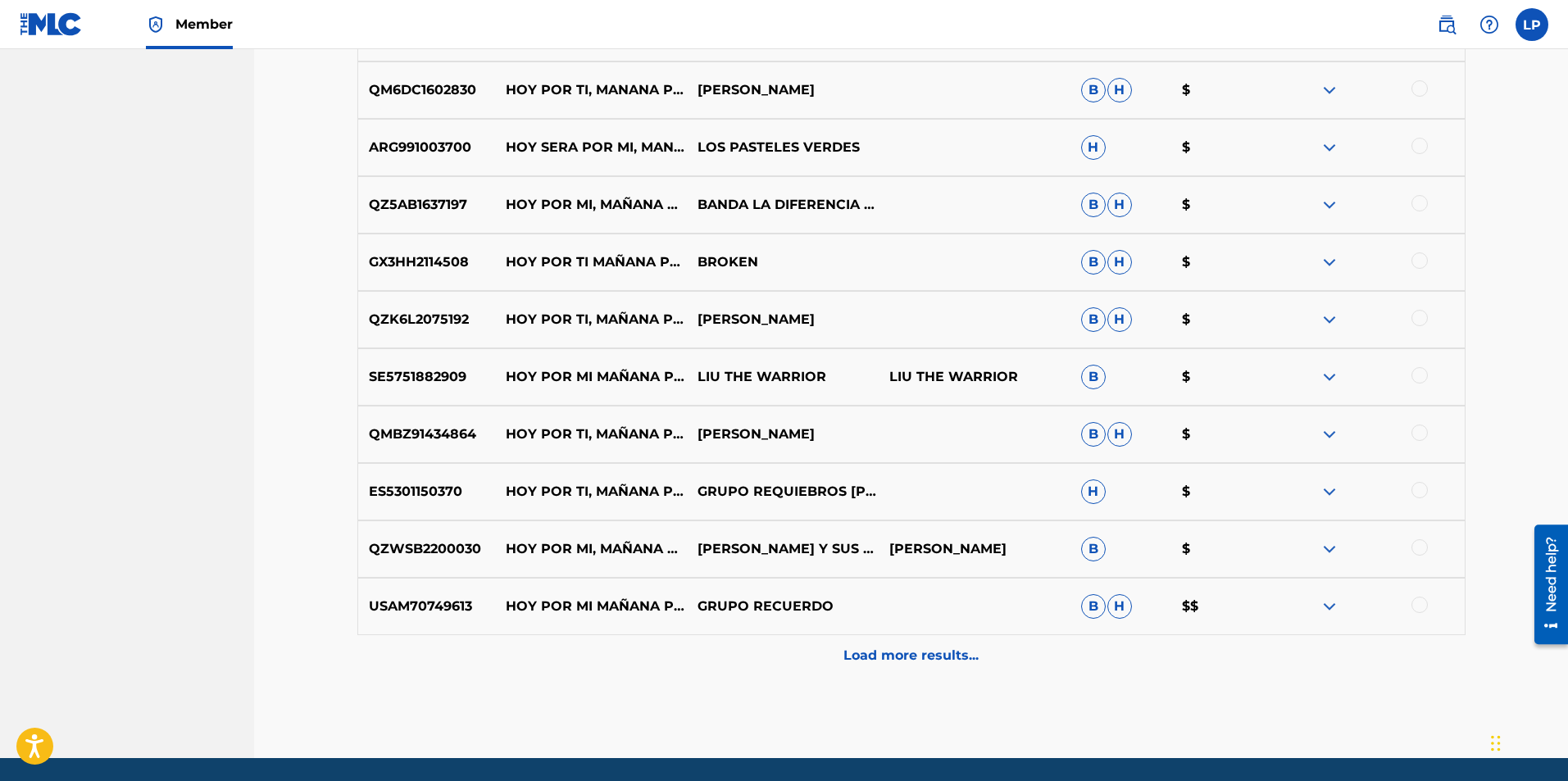
scroll to position [1144, 0]
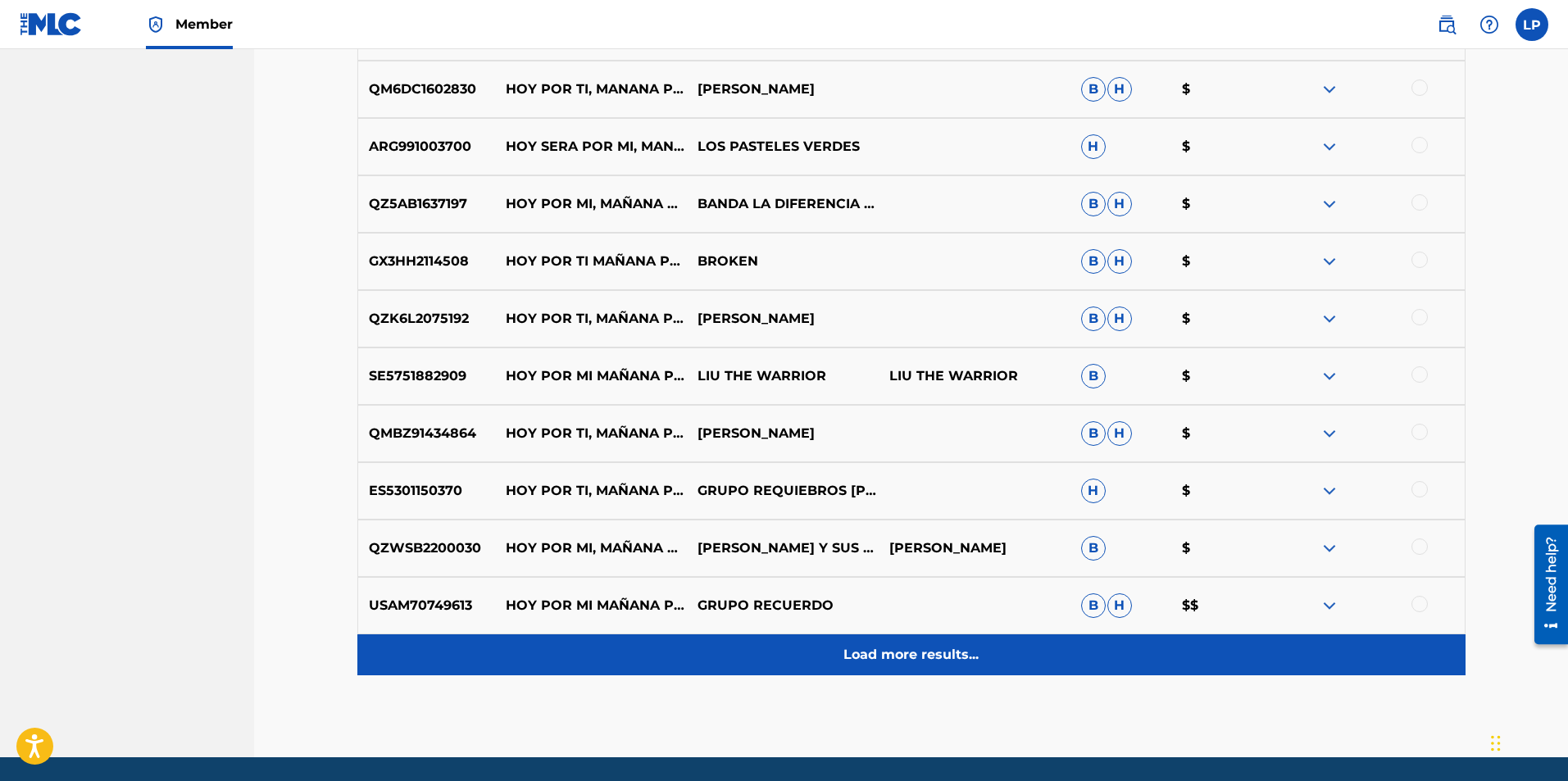
click at [905, 652] on p "Load more results..." at bounding box center [911, 655] width 135 height 20
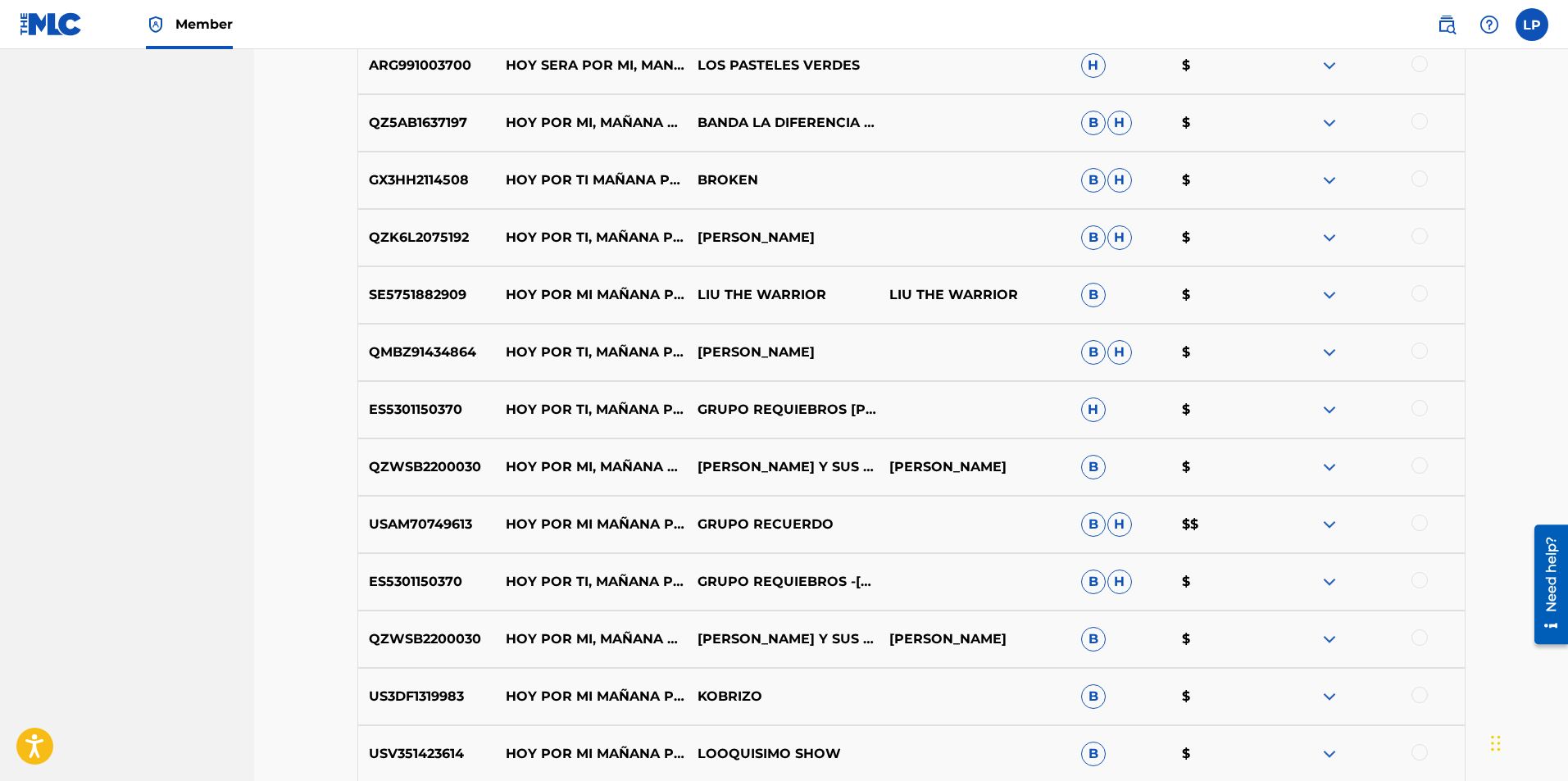
scroll to position [1227, 0]
click at [1331, 639] on img at bounding box center [1330, 639] width 20 height 20
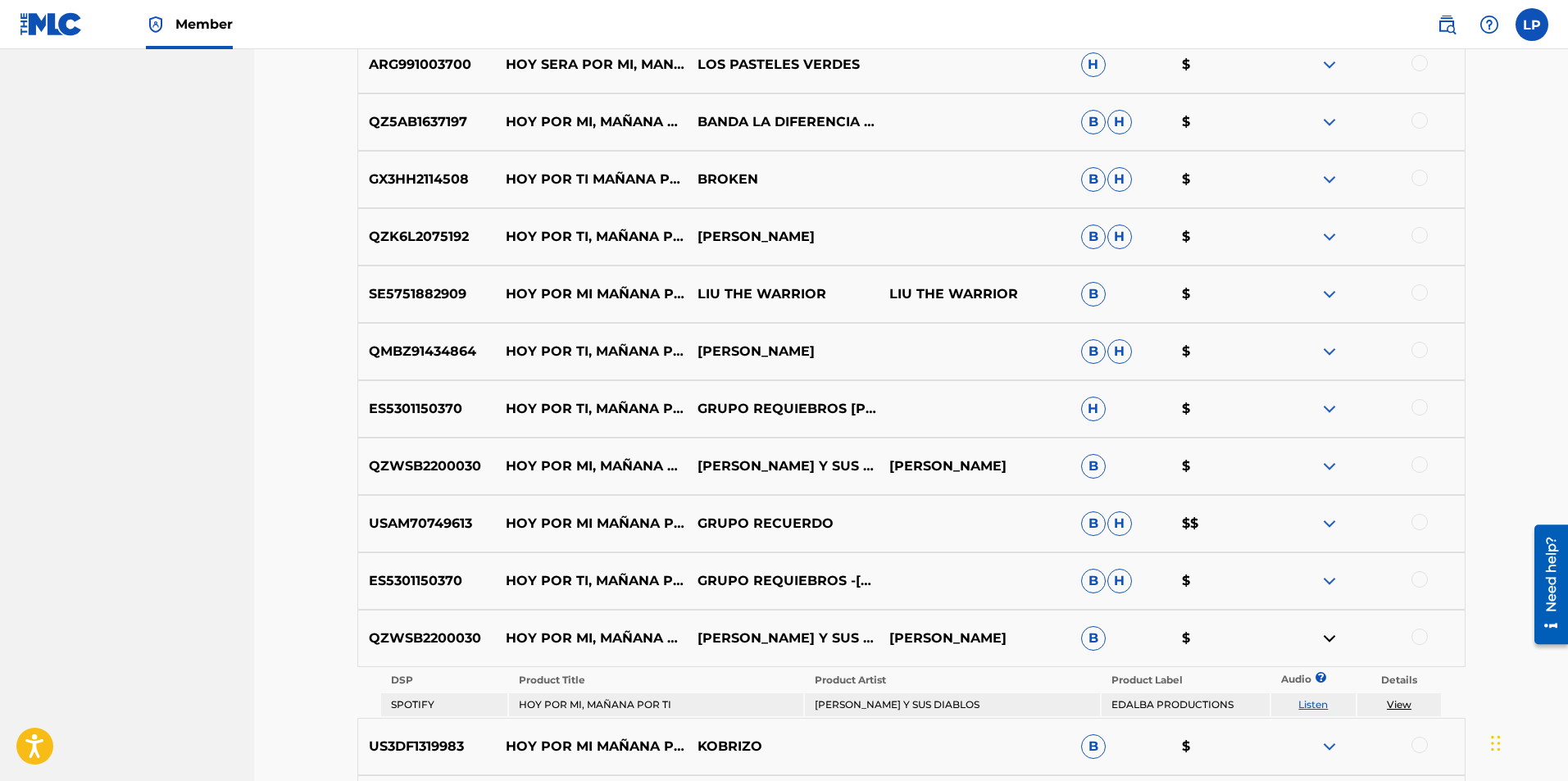
click at [1331, 639] on img at bounding box center [1330, 639] width 20 height 20
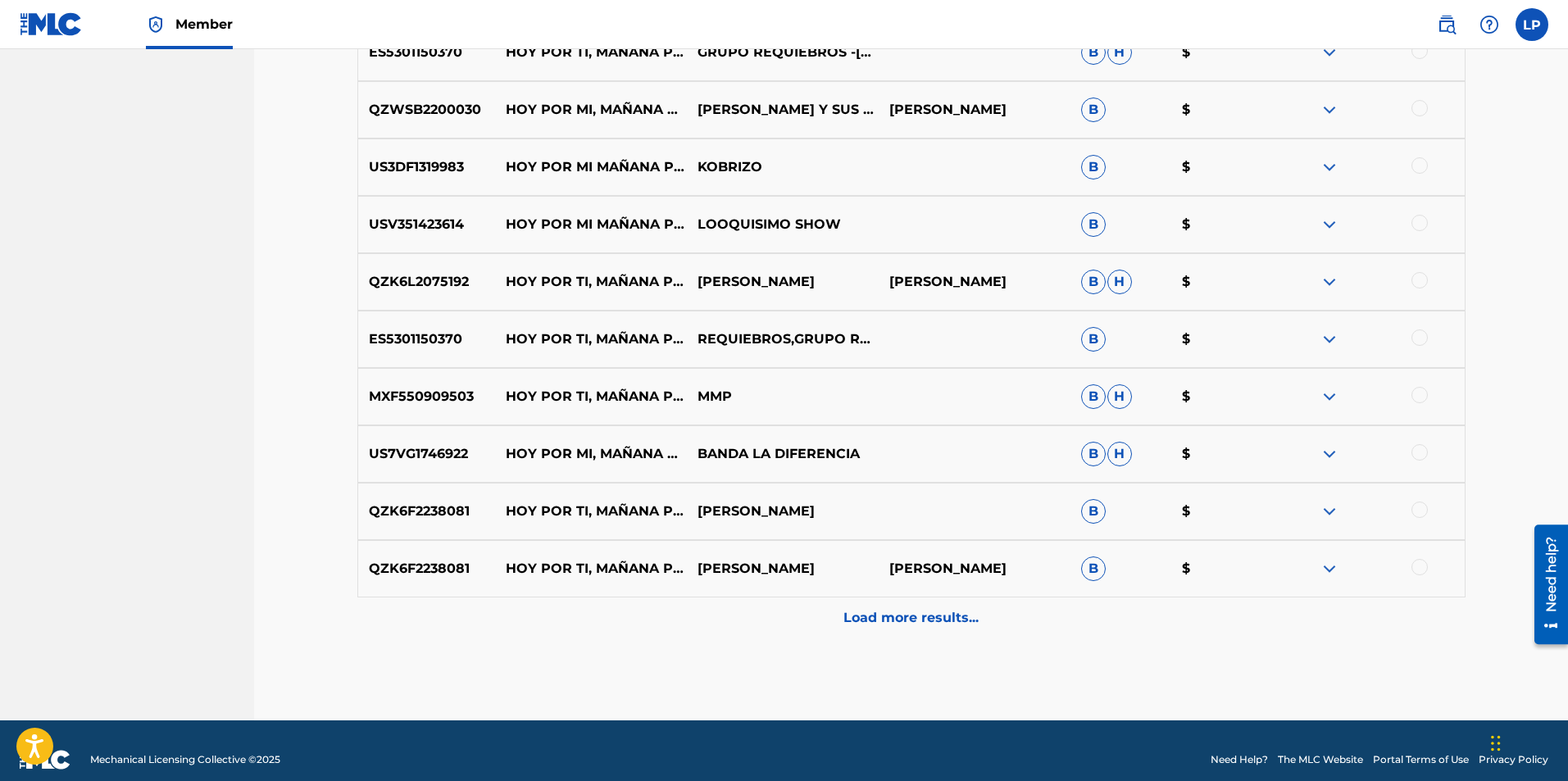
scroll to position [1773, 0]
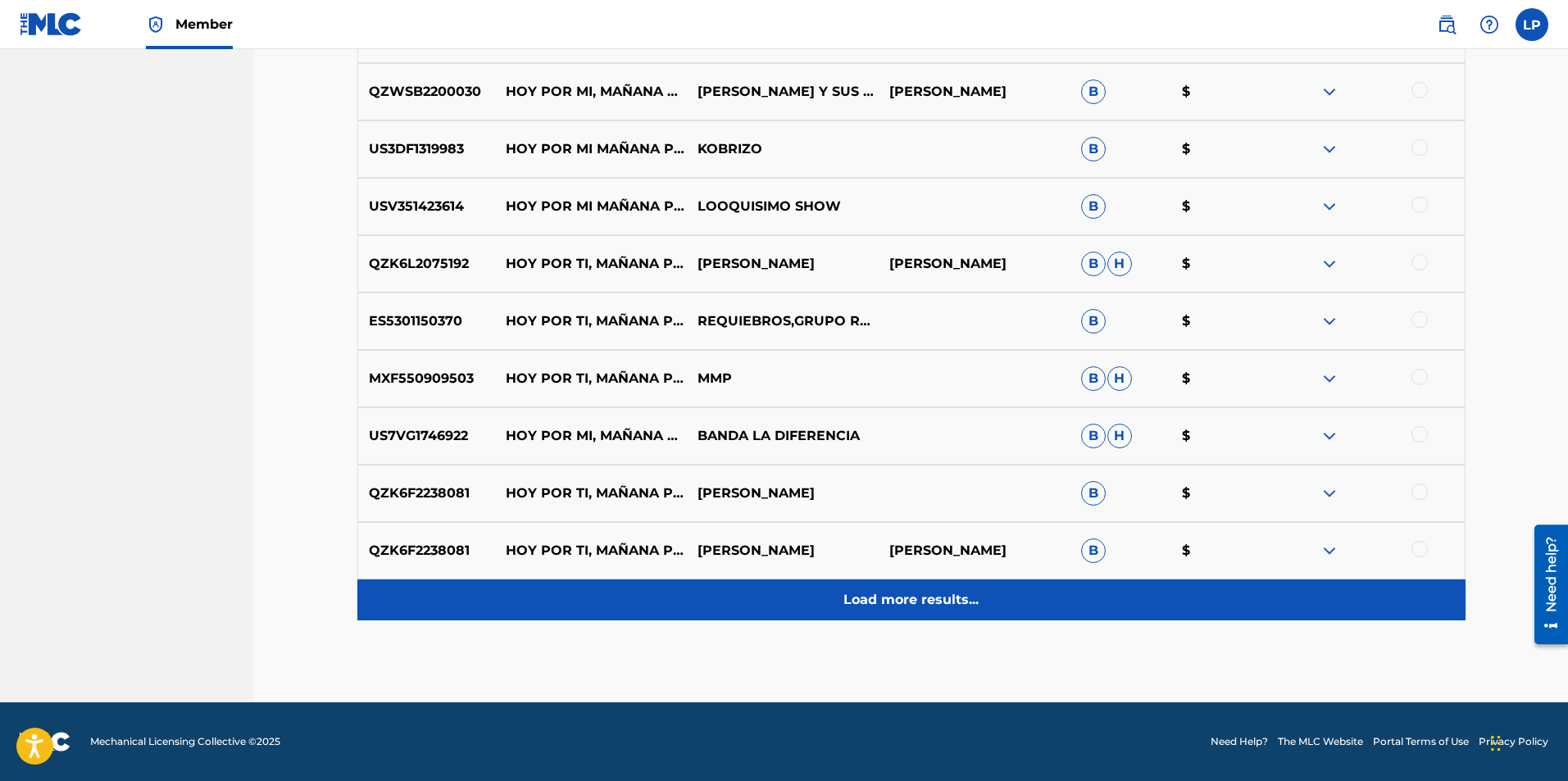
click at [957, 606] on p "Load more results..." at bounding box center [911, 600] width 135 height 20
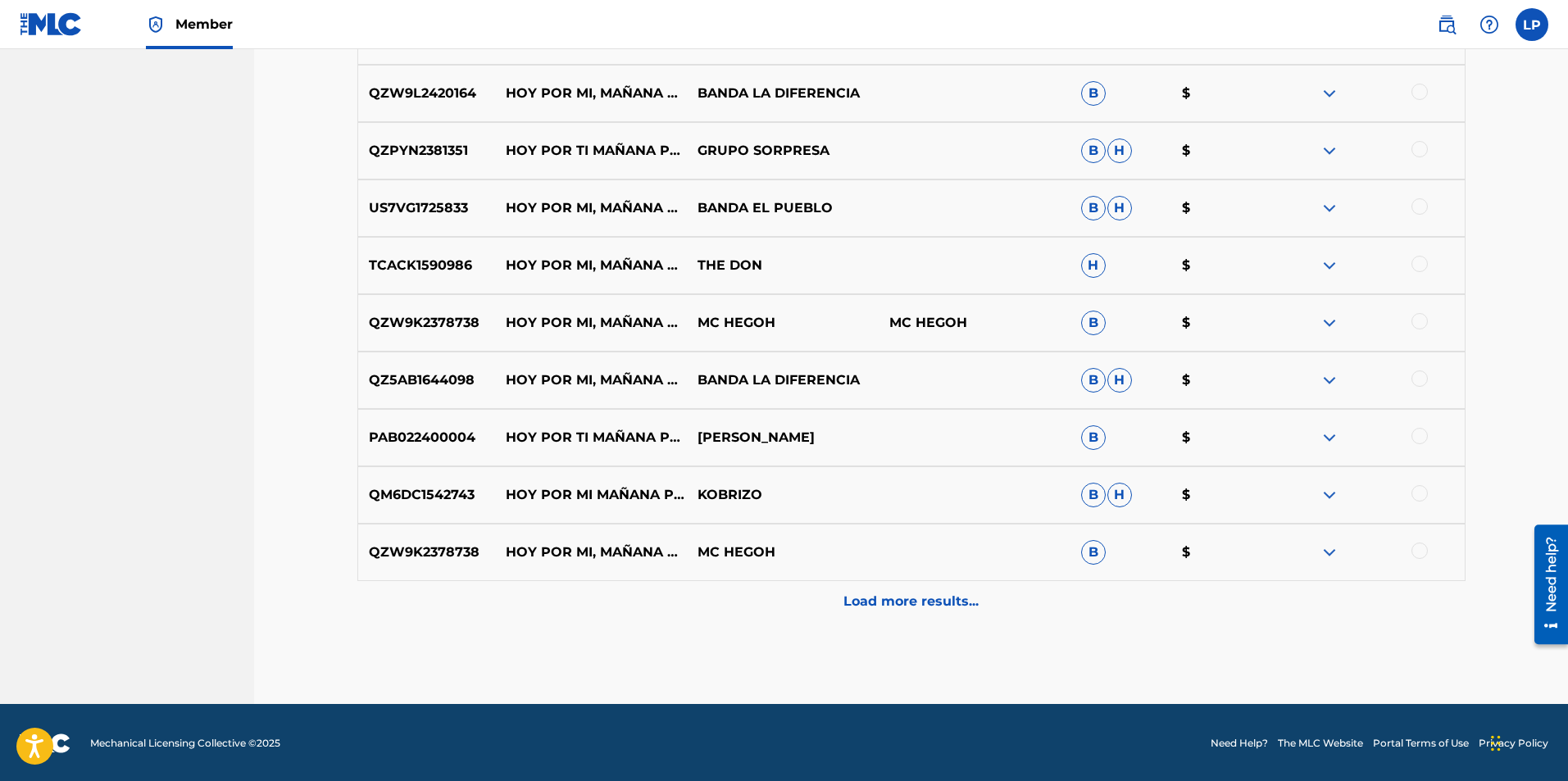
scroll to position [2347, 0]
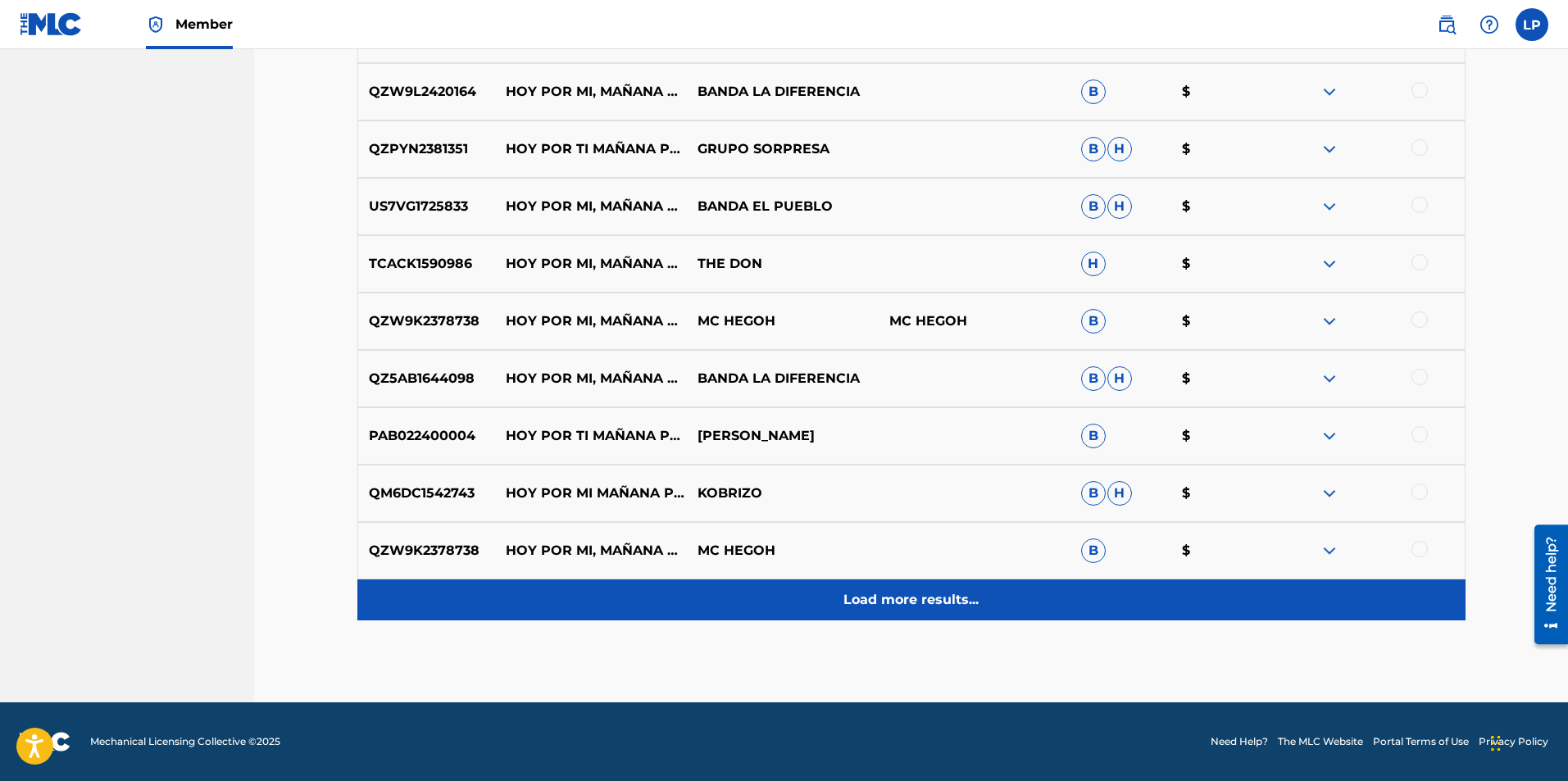
click at [945, 599] on p "Load more results..." at bounding box center [911, 600] width 135 height 20
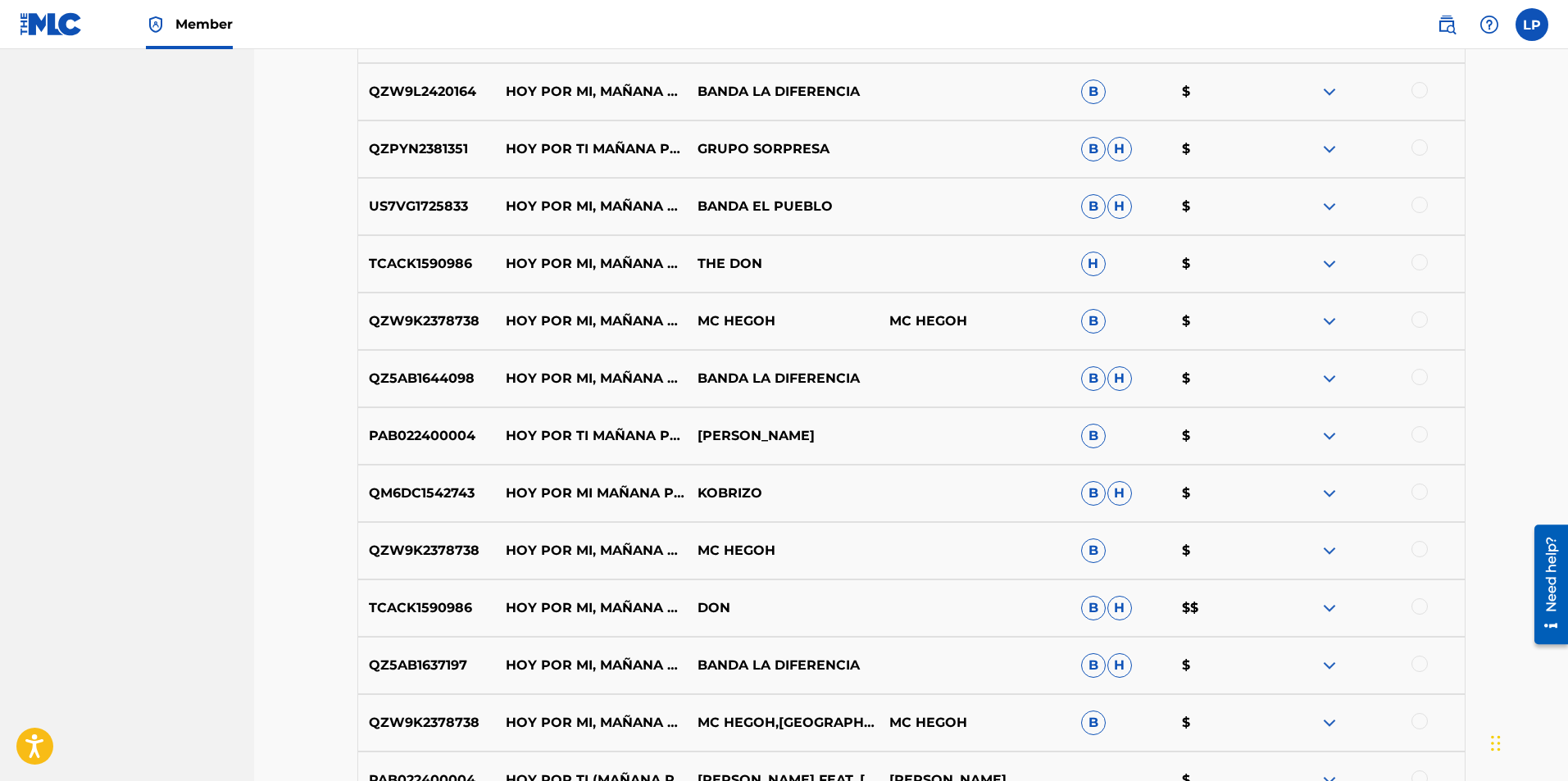
click at [1332, 610] on img at bounding box center [1330, 608] width 20 height 20
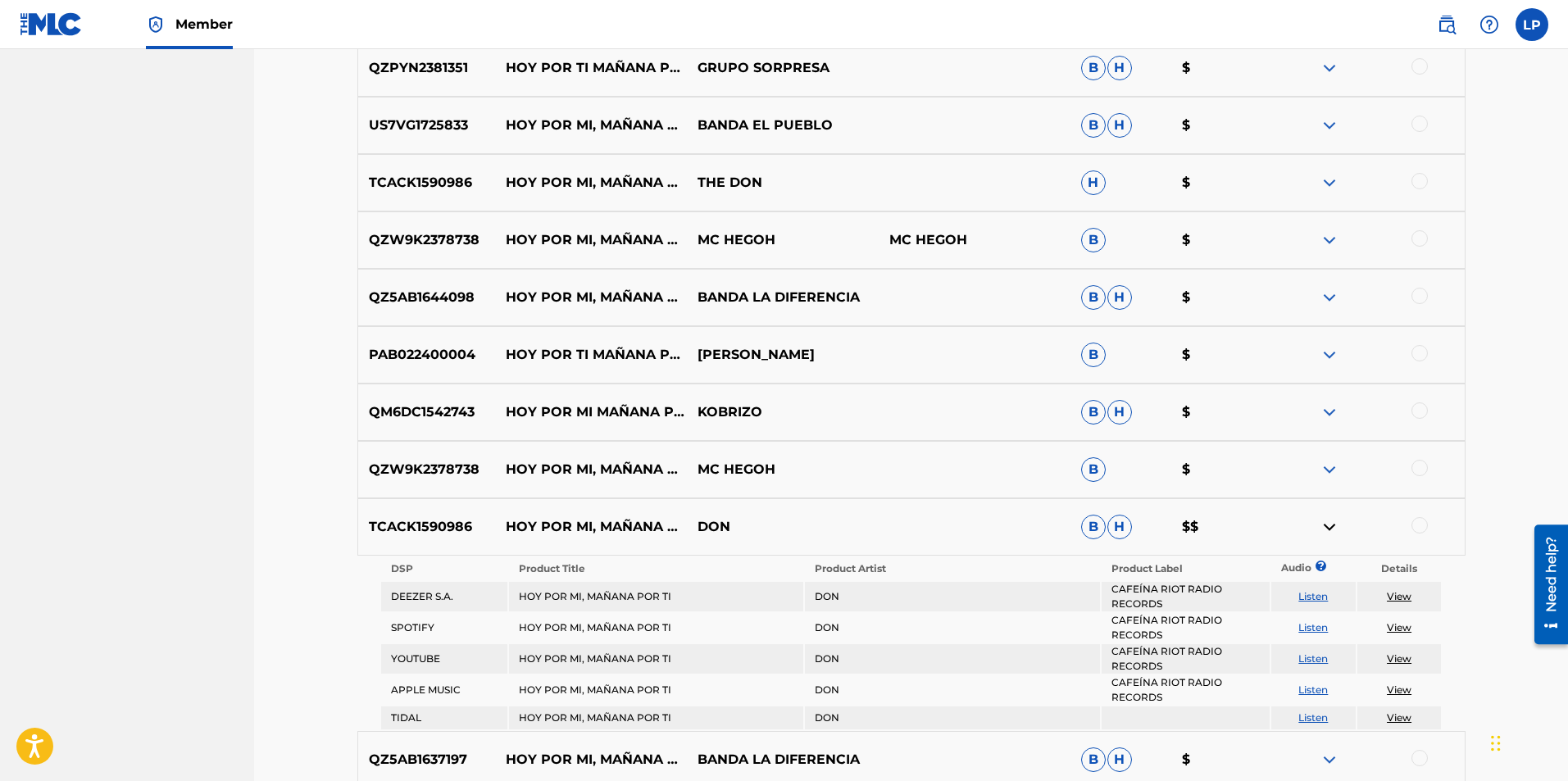
scroll to position [2428, 0]
click at [1327, 525] on img at bounding box center [1330, 526] width 20 height 20
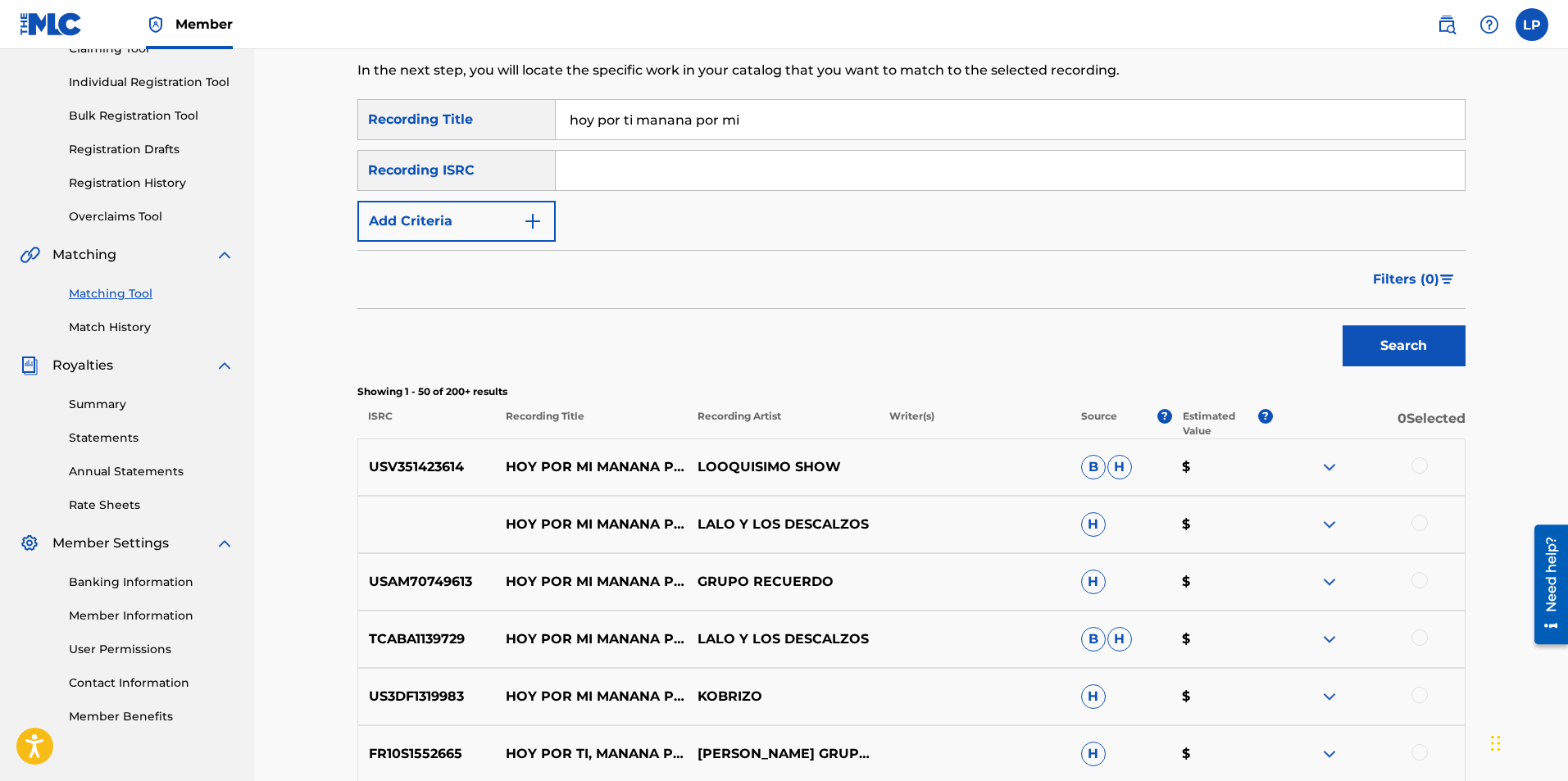
scroll to position [0, 0]
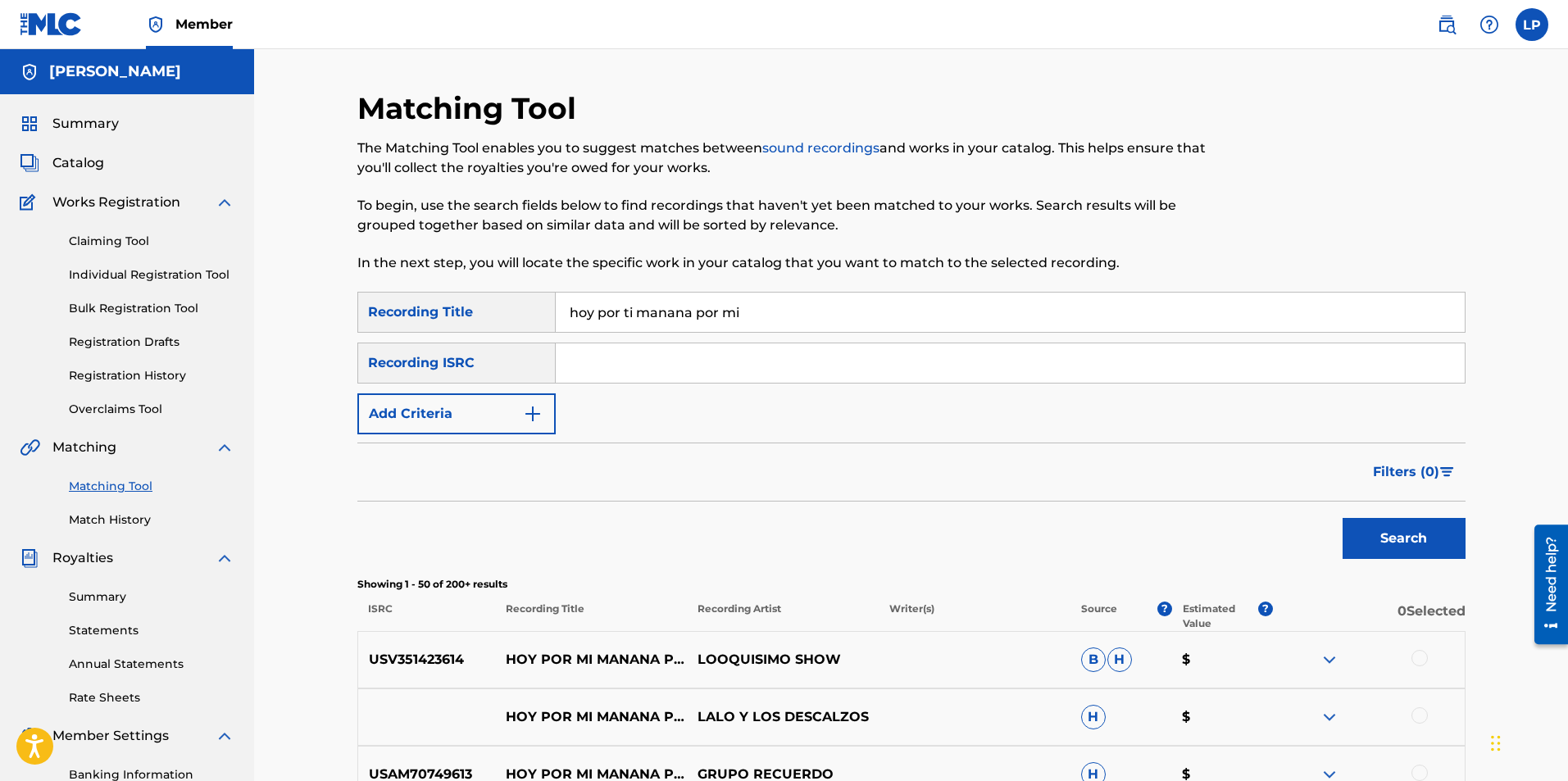
click at [742, 362] on input "Search Form" at bounding box center [1010, 363] width 909 height 40
click at [531, 412] on img "Search Form" at bounding box center [533, 414] width 20 height 20
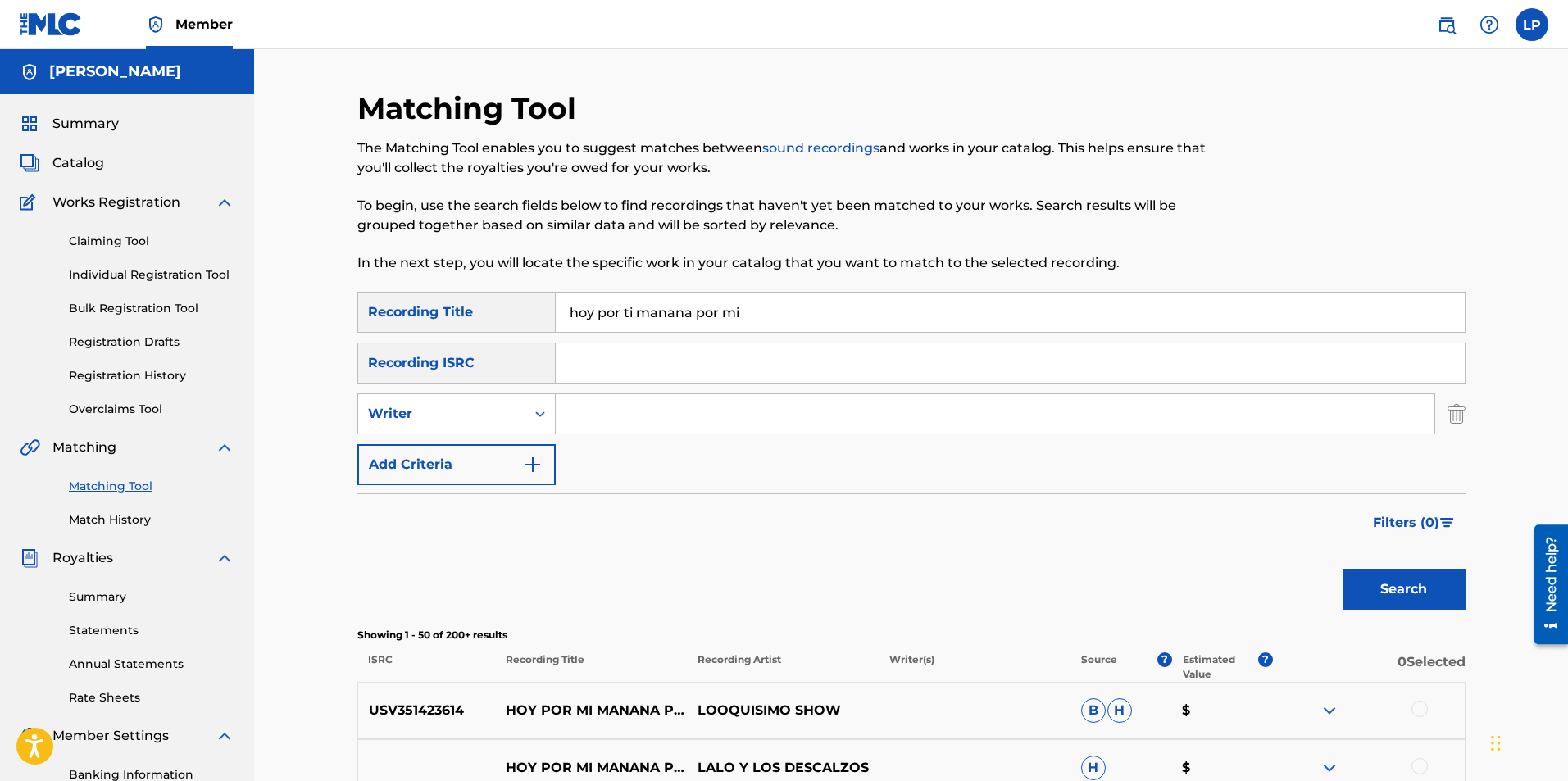
click at [615, 412] on input "Search Form" at bounding box center [994, 414] width 878 height 40
type input "[PERSON_NAME]"
click at [1343, 569] on button "Search" at bounding box center [1404, 588] width 123 height 41
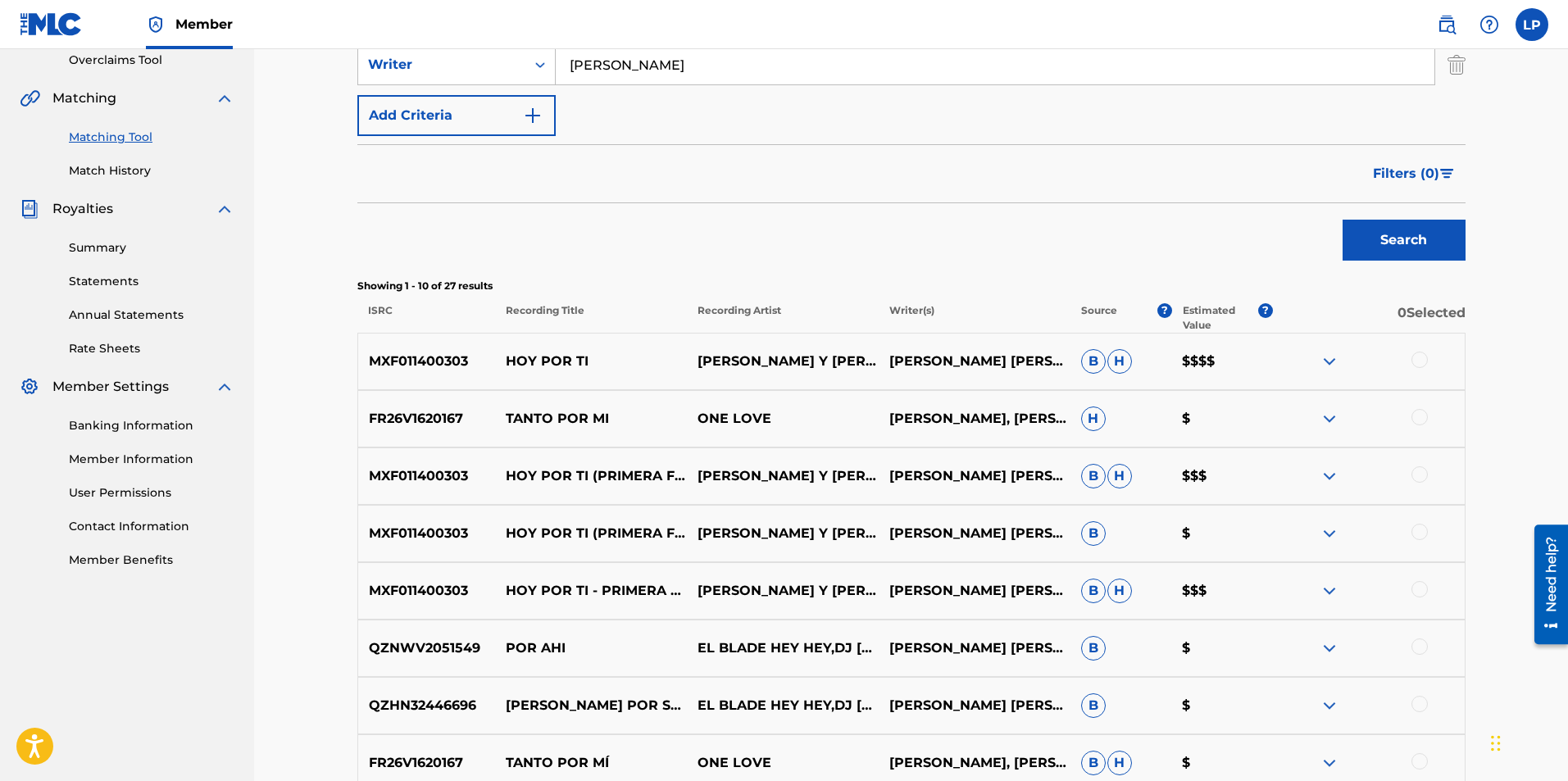
scroll to position [350, 0]
click at [1333, 353] on img at bounding box center [1330, 361] width 20 height 20
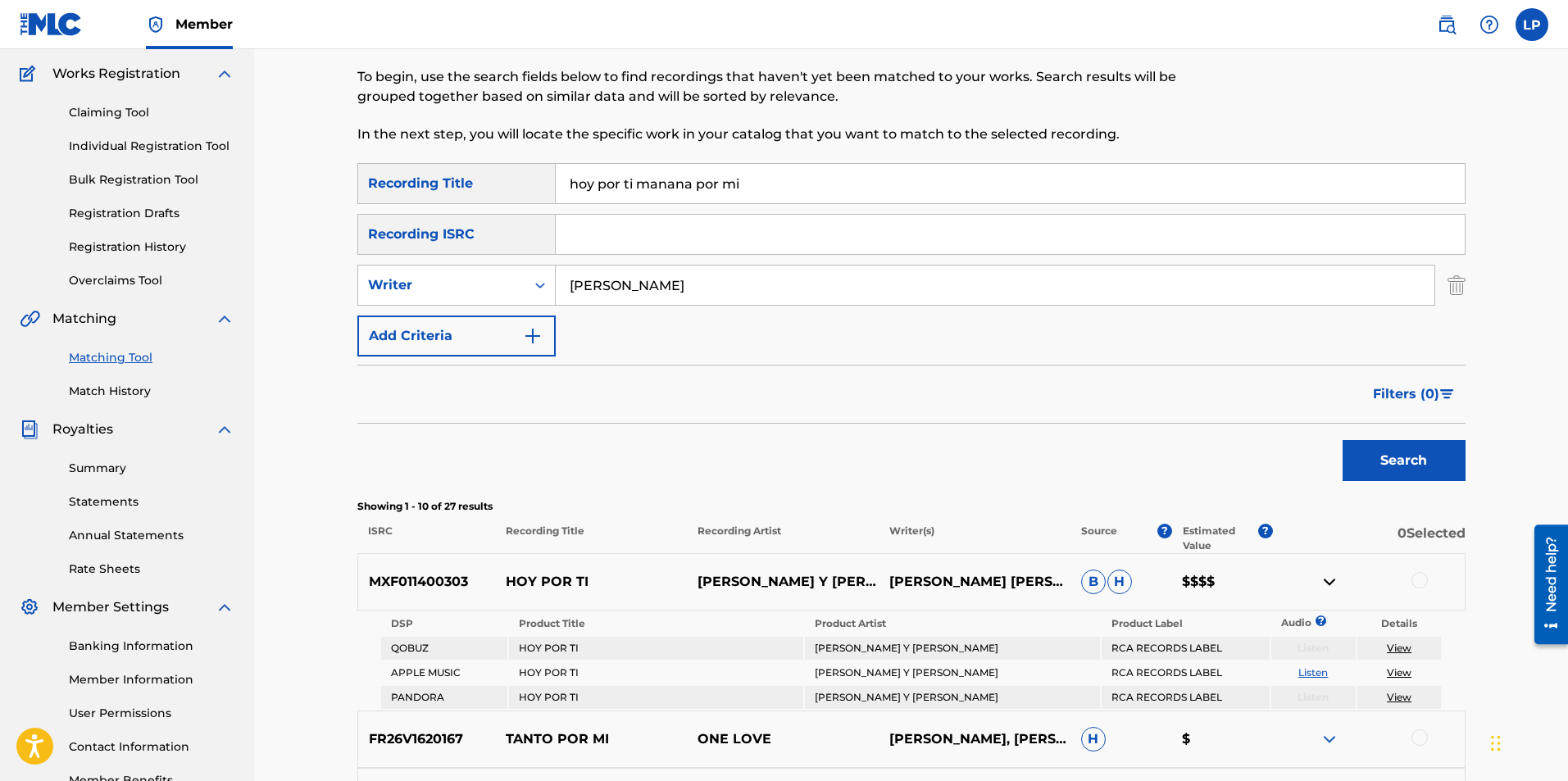
scroll to position [0, 0]
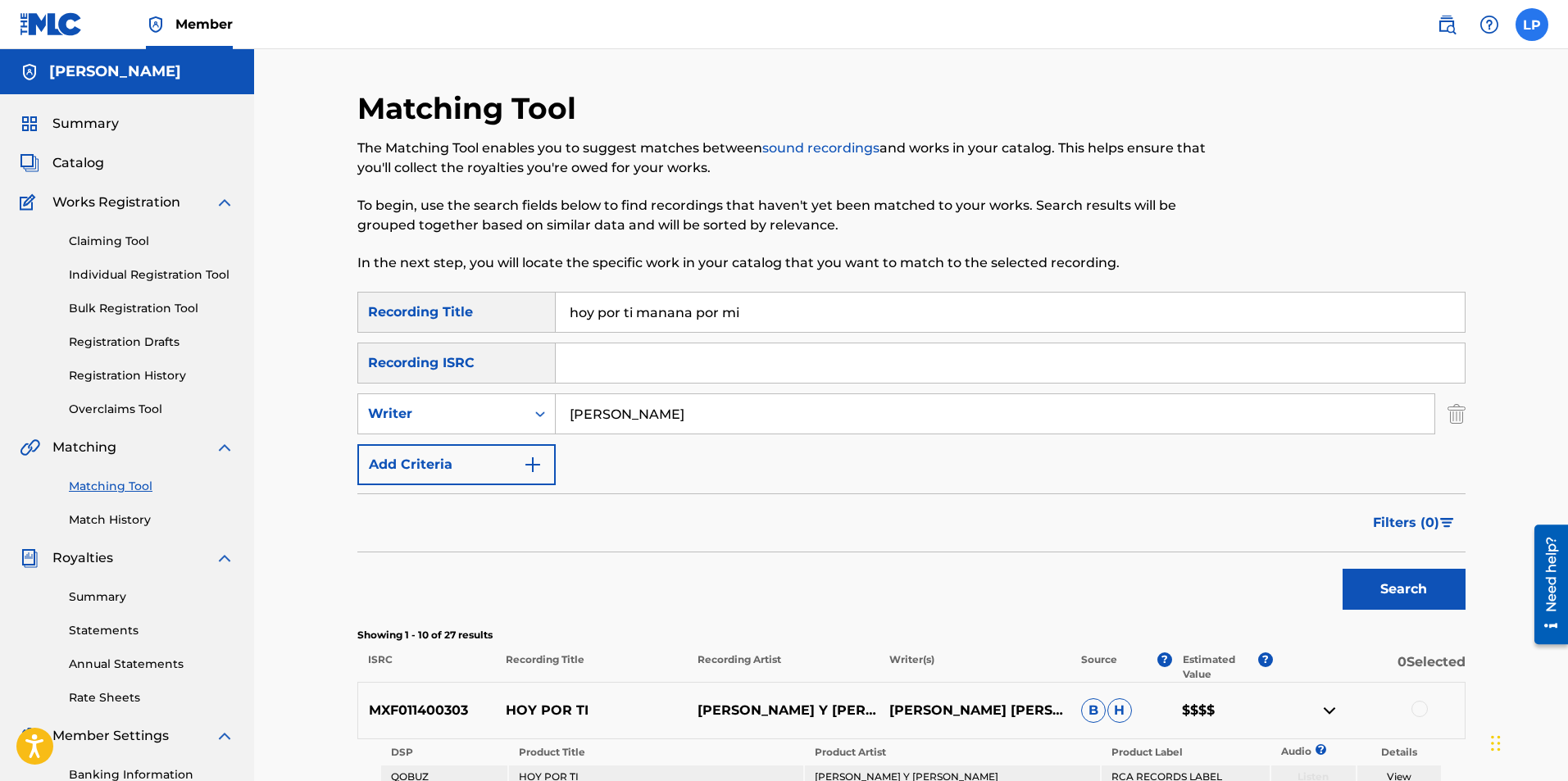
click at [1525, 22] on label at bounding box center [1531, 24] width 33 height 33
click at [1532, 25] on input "LP [PERSON_NAME] [EMAIL_ADDRESS][DOMAIN_NAME] Notification Preferences Profile …" at bounding box center [1532, 25] width 0 height 0
click at [1375, 233] on p "Log out" at bounding box center [1373, 231] width 39 height 15
click at [1532, 25] on input "LP [PERSON_NAME] [EMAIL_ADDRESS][DOMAIN_NAME] Notification Preferences Profile …" at bounding box center [1532, 25] width 0 height 0
